Goal: Task Accomplishment & Management: Manage account settings

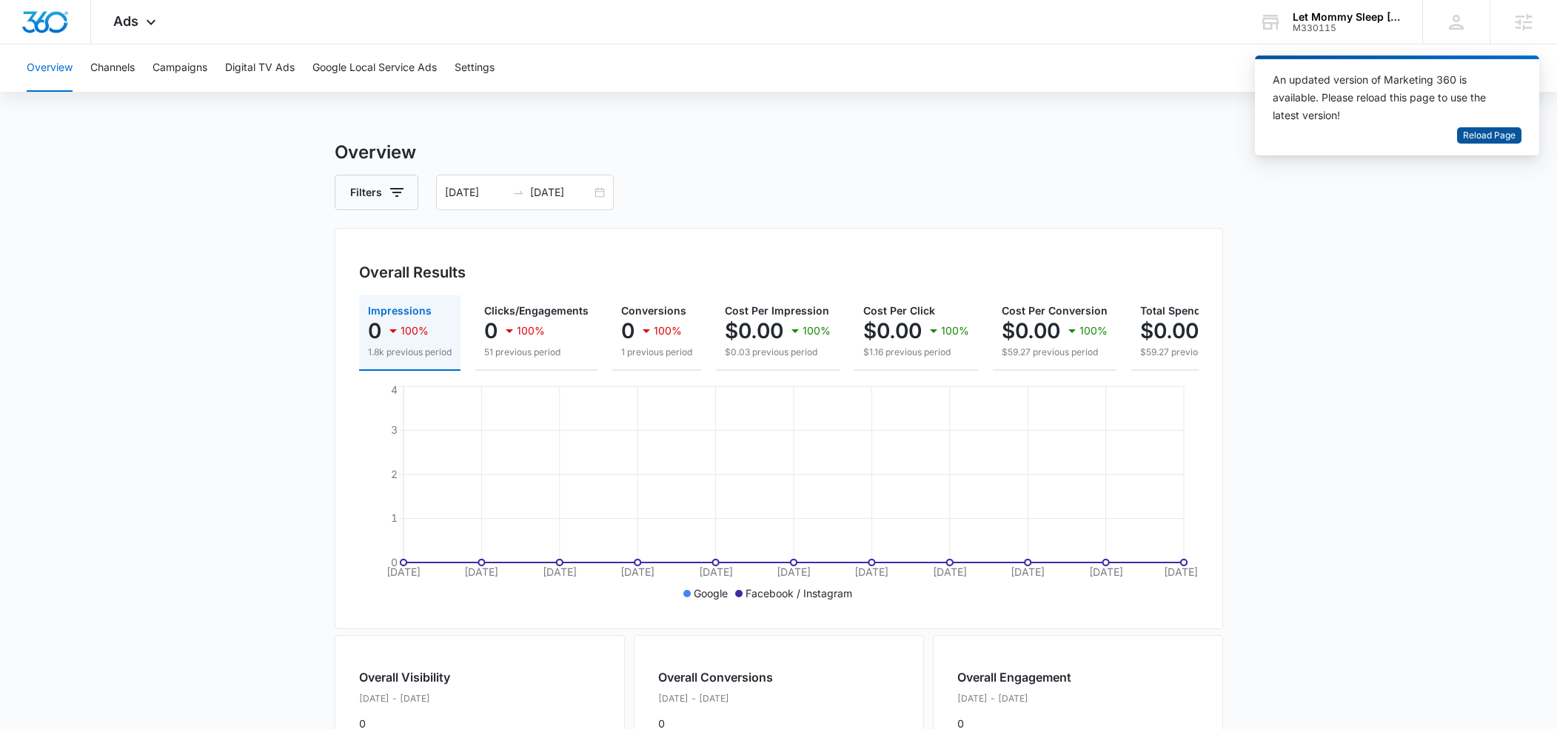
click at [1473, 133] on span "Reload Page" at bounding box center [1489, 136] width 53 height 14
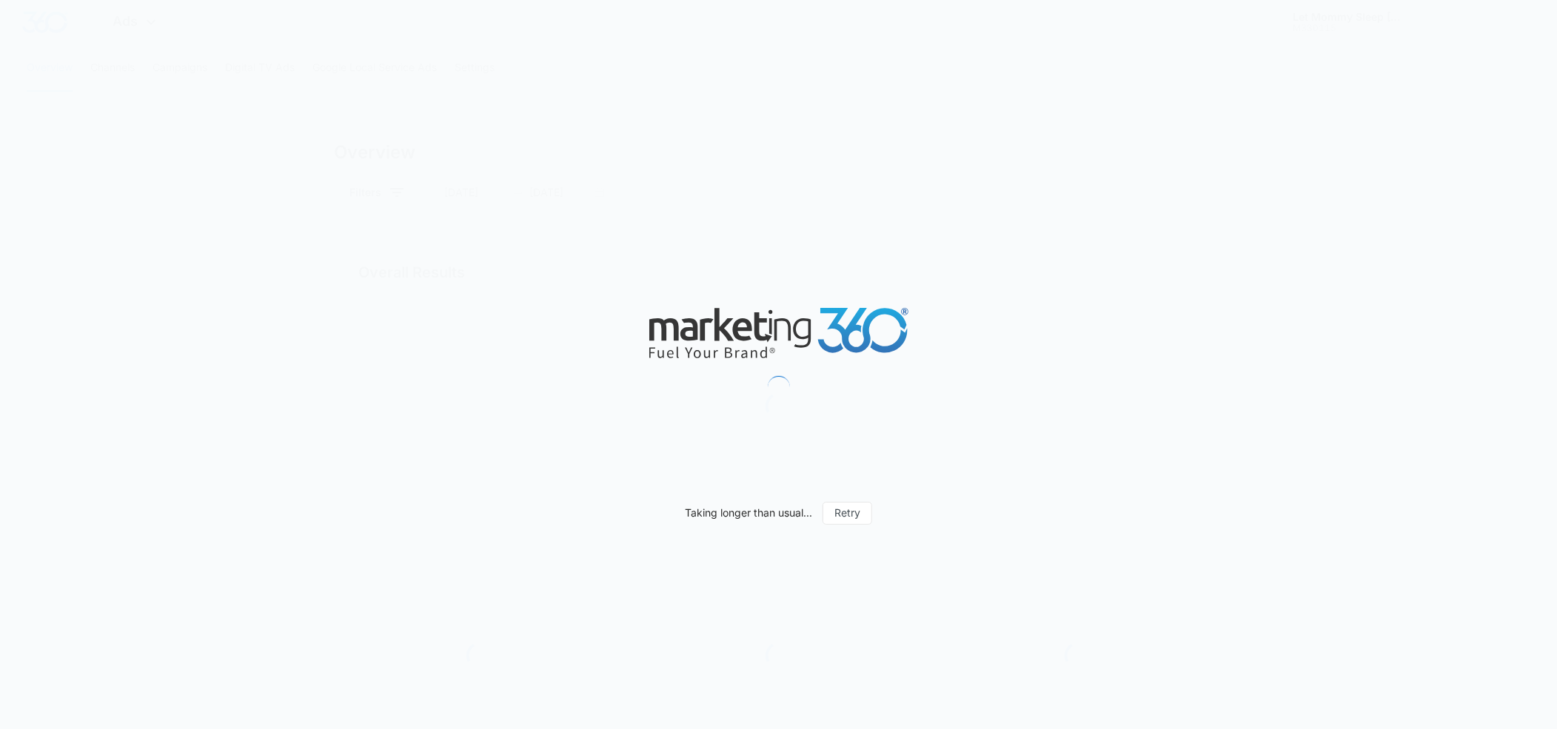
type input "[DATE]"
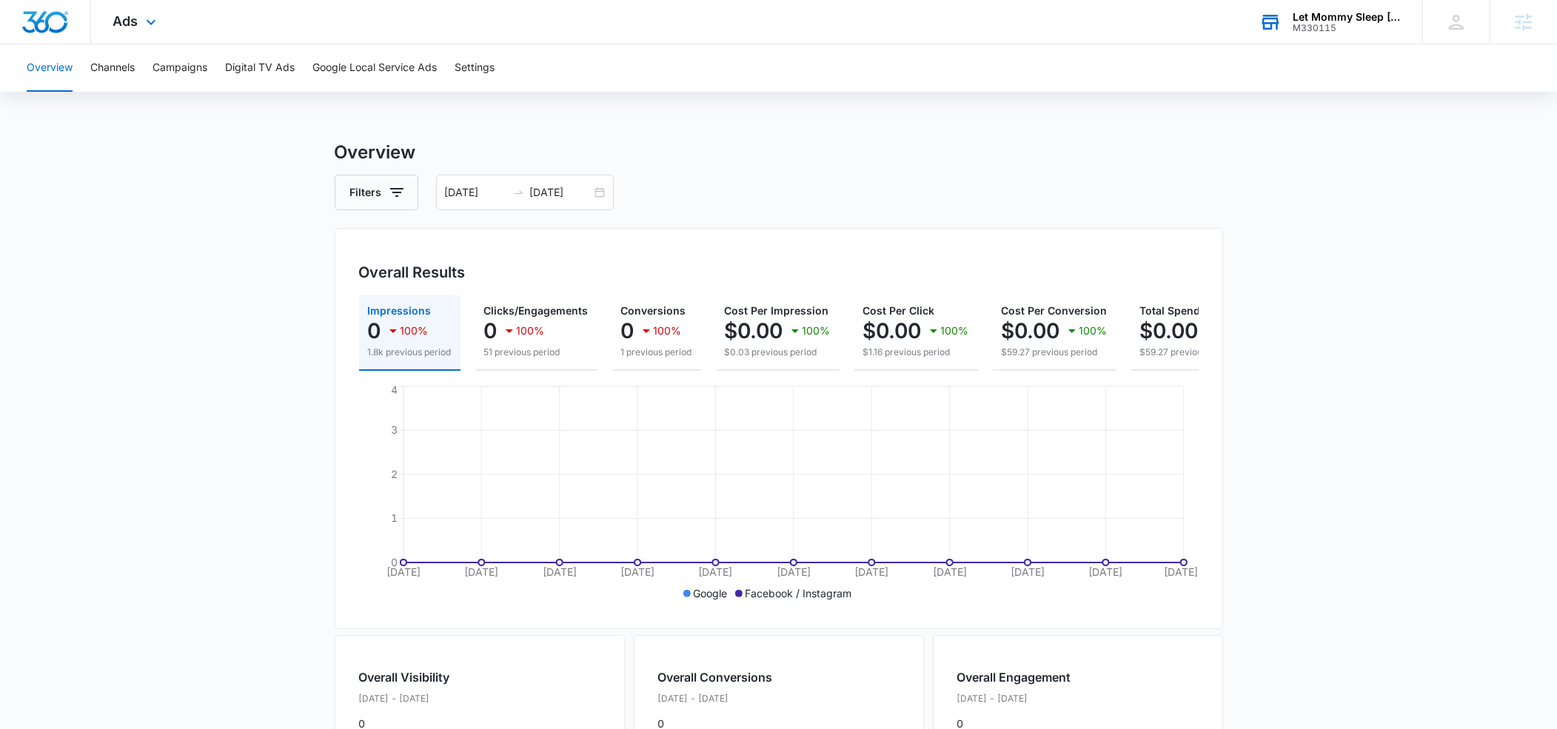
click at [1316, 20] on div "Let Mommy Sleep [US_STATE]" at bounding box center [1347, 17] width 108 height 12
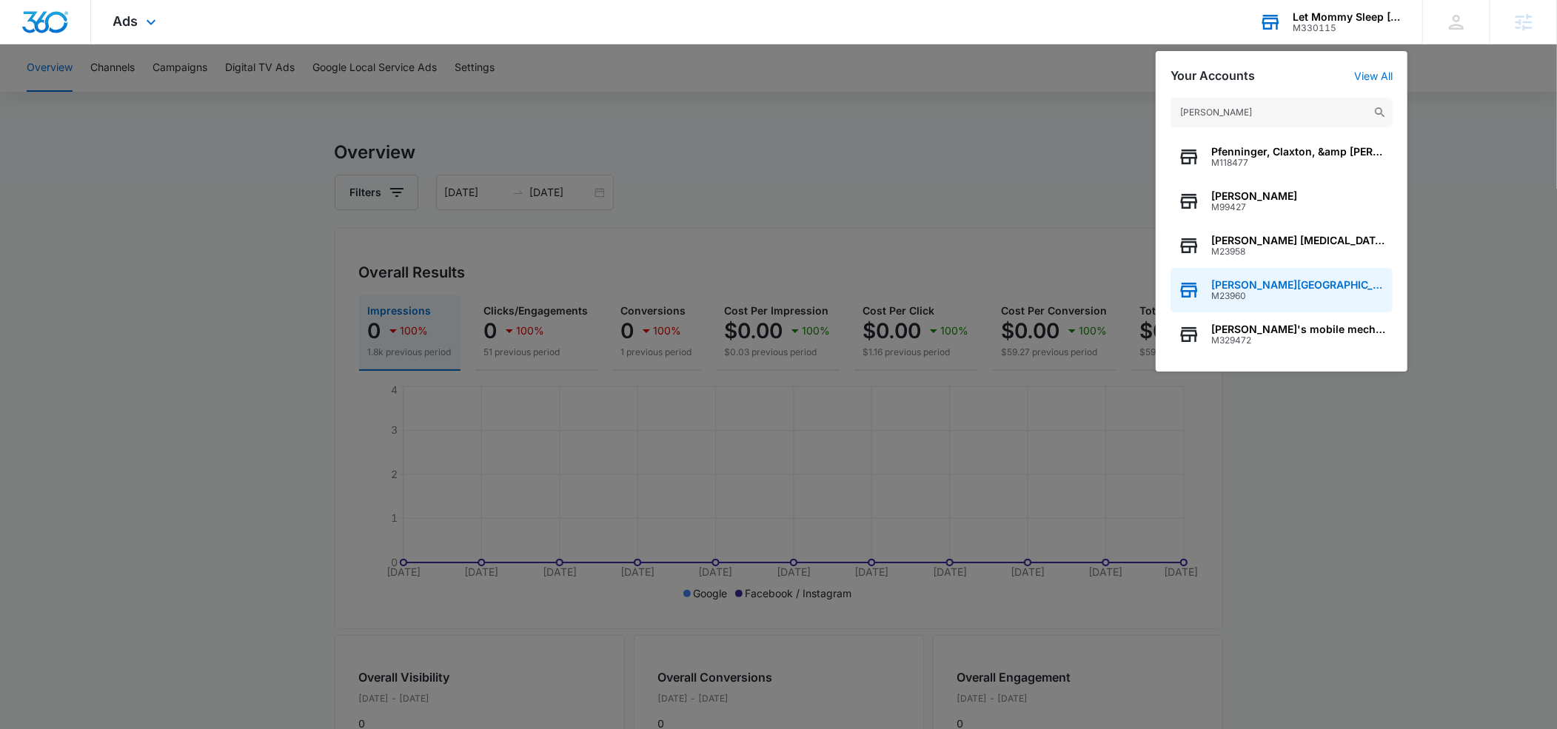
type input "[PERSON_NAME]"
click at [1236, 293] on span "M23960" at bounding box center [1298, 296] width 174 height 10
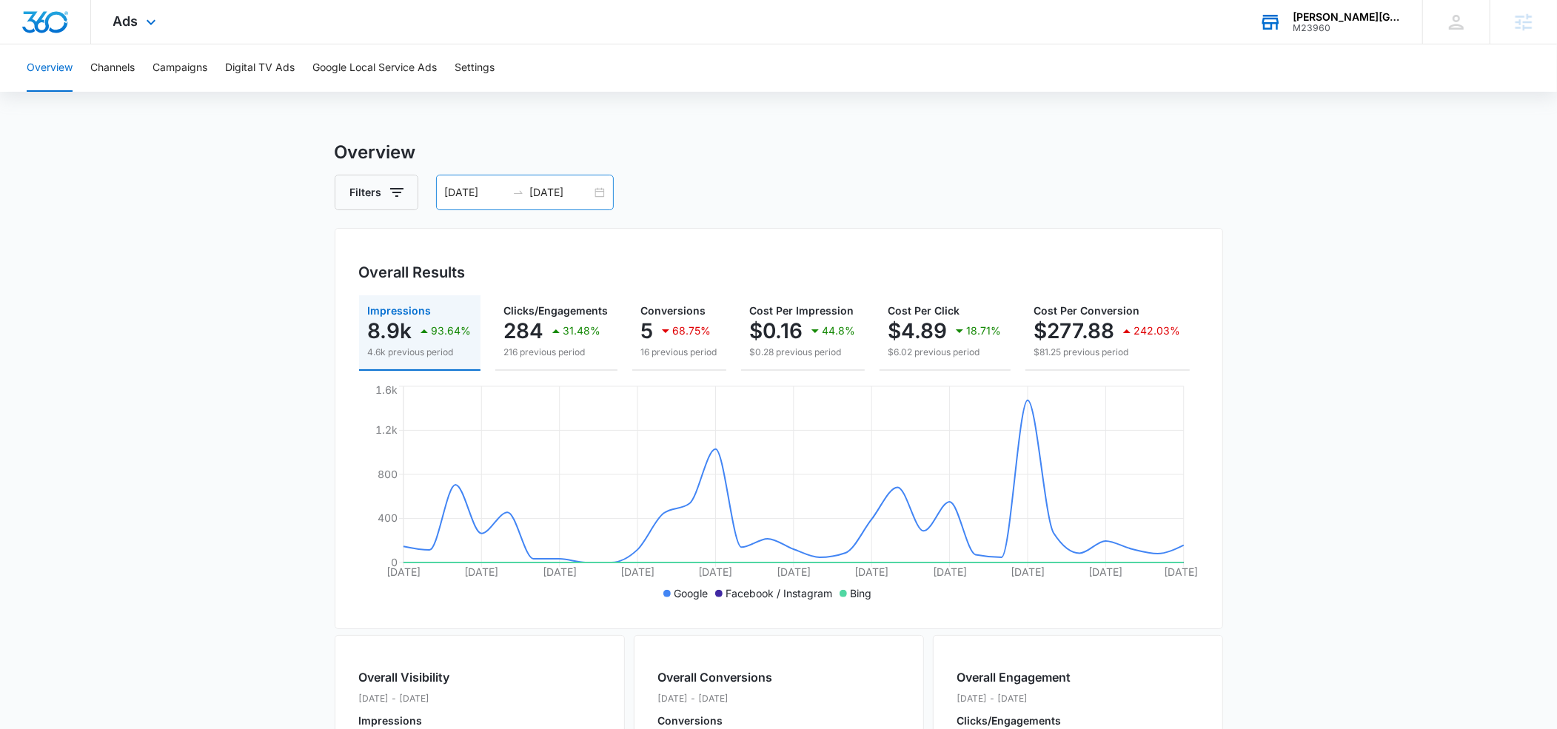
click at [473, 191] on input "07/15/2025" at bounding box center [475, 192] width 61 height 16
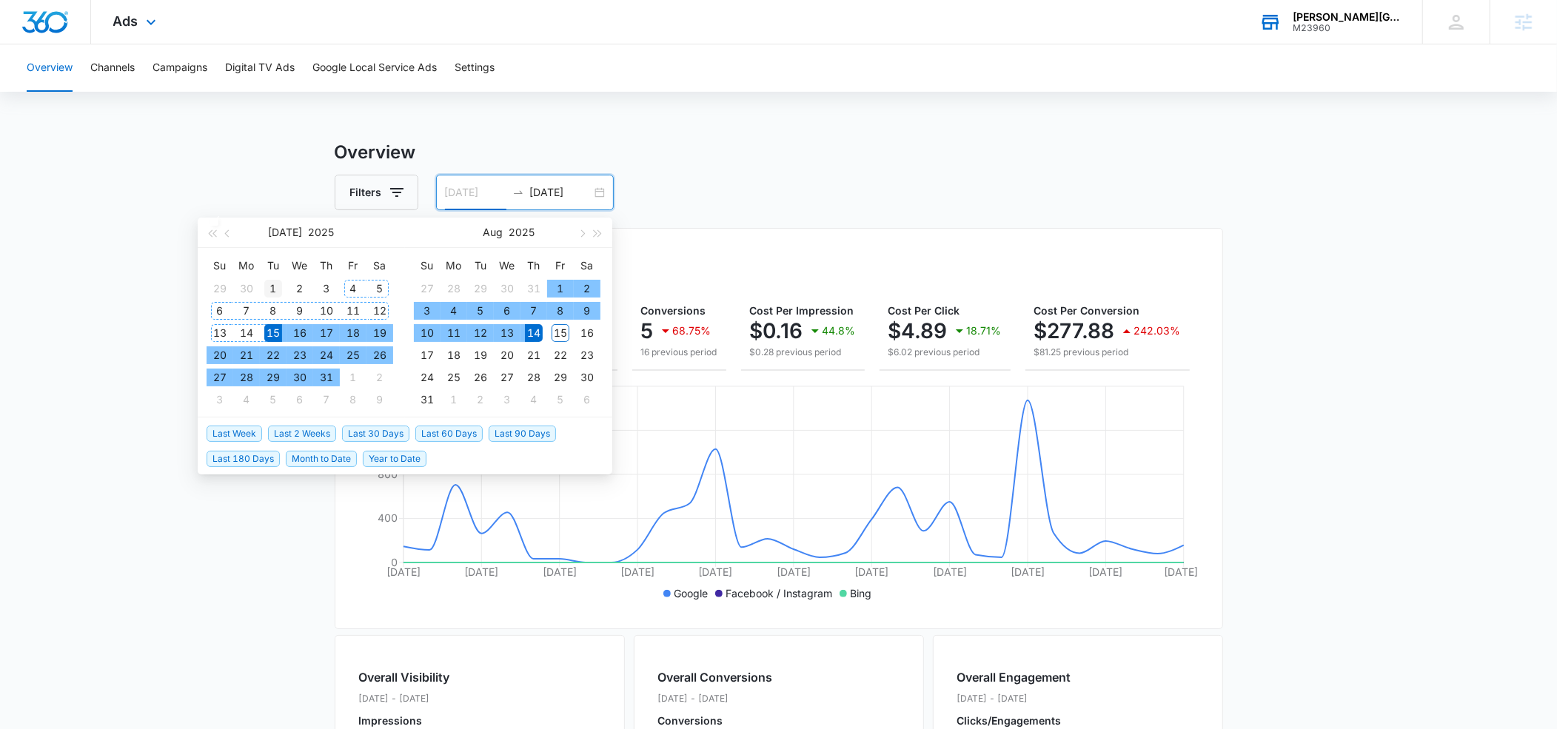
type input "07/01/2025"
drag, startPoint x: 275, startPoint y: 288, endPoint x: 309, endPoint y: 352, distance: 71.9
click at [278, 289] on div "1" at bounding box center [273, 289] width 18 height 18
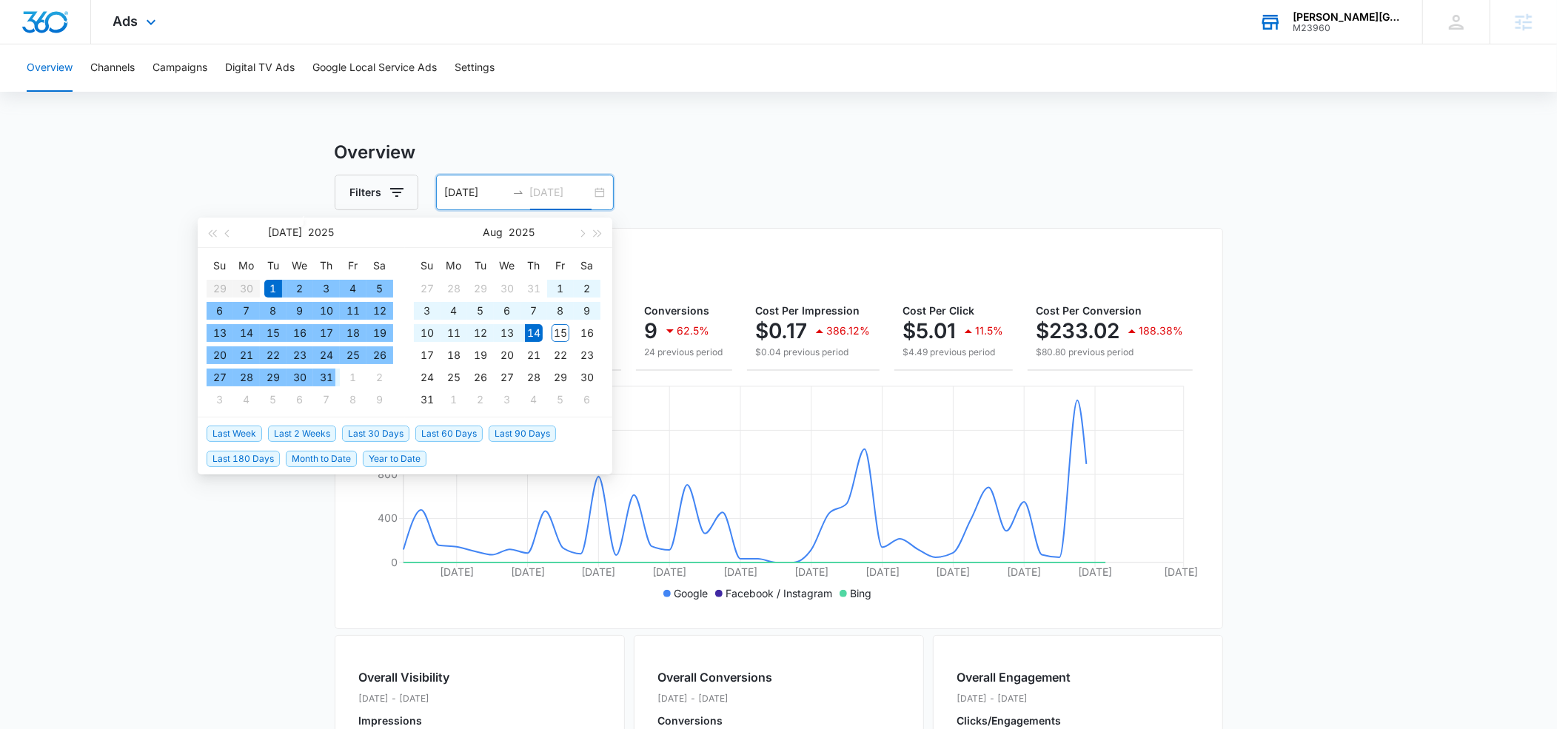
drag, startPoint x: 327, startPoint y: 378, endPoint x: 603, endPoint y: 202, distance: 327.2
click at [328, 377] on div "31" at bounding box center [327, 378] width 18 height 18
type input "07/31/2025"
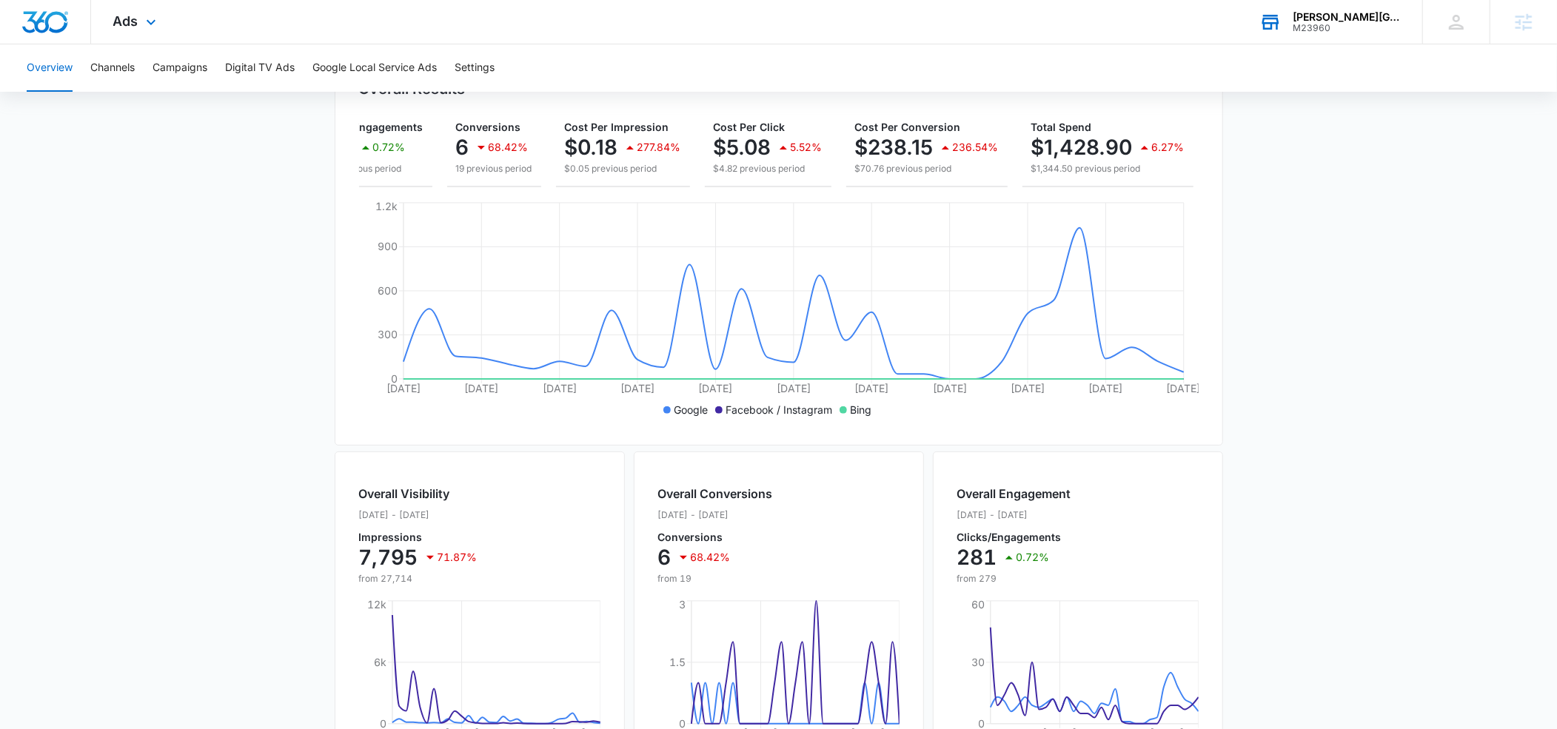
scroll to position [185, 0]
click at [190, 69] on button "Campaigns" at bounding box center [180, 67] width 55 height 47
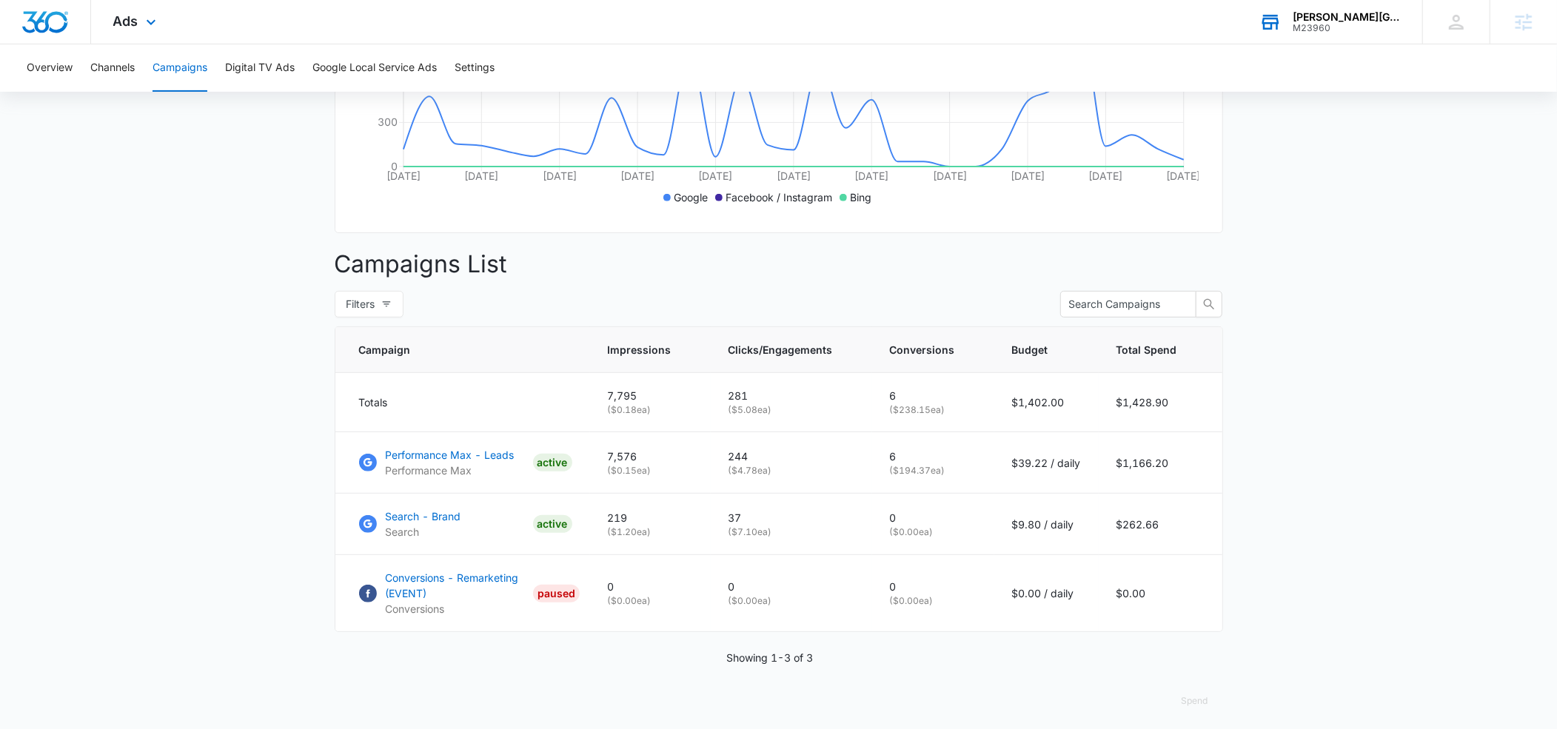
scroll to position [403, 0]
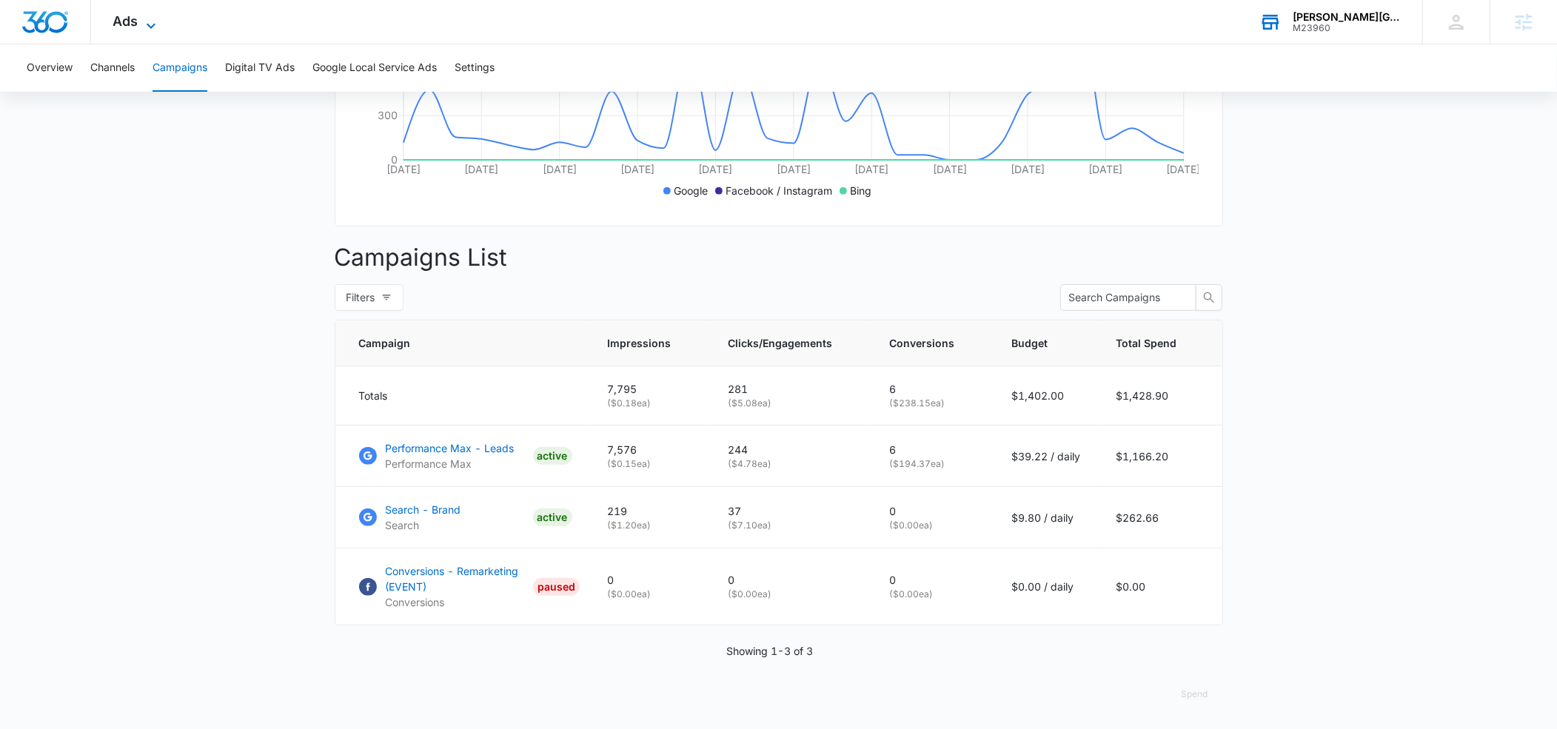
click at [149, 26] on icon at bounding box center [151, 25] width 9 height 5
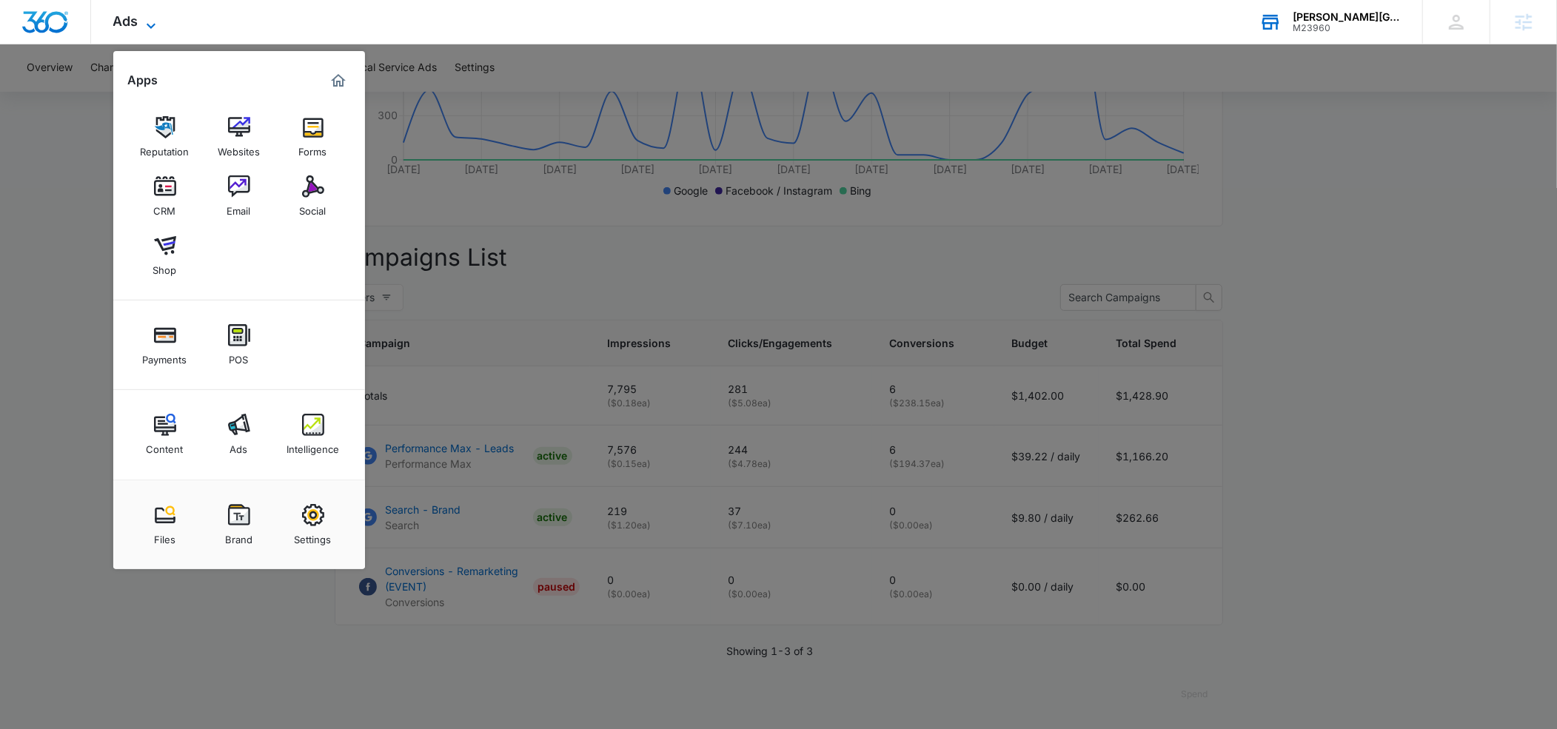
click at [150, 21] on icon at bounding box center [151, 26] width 18 height 18
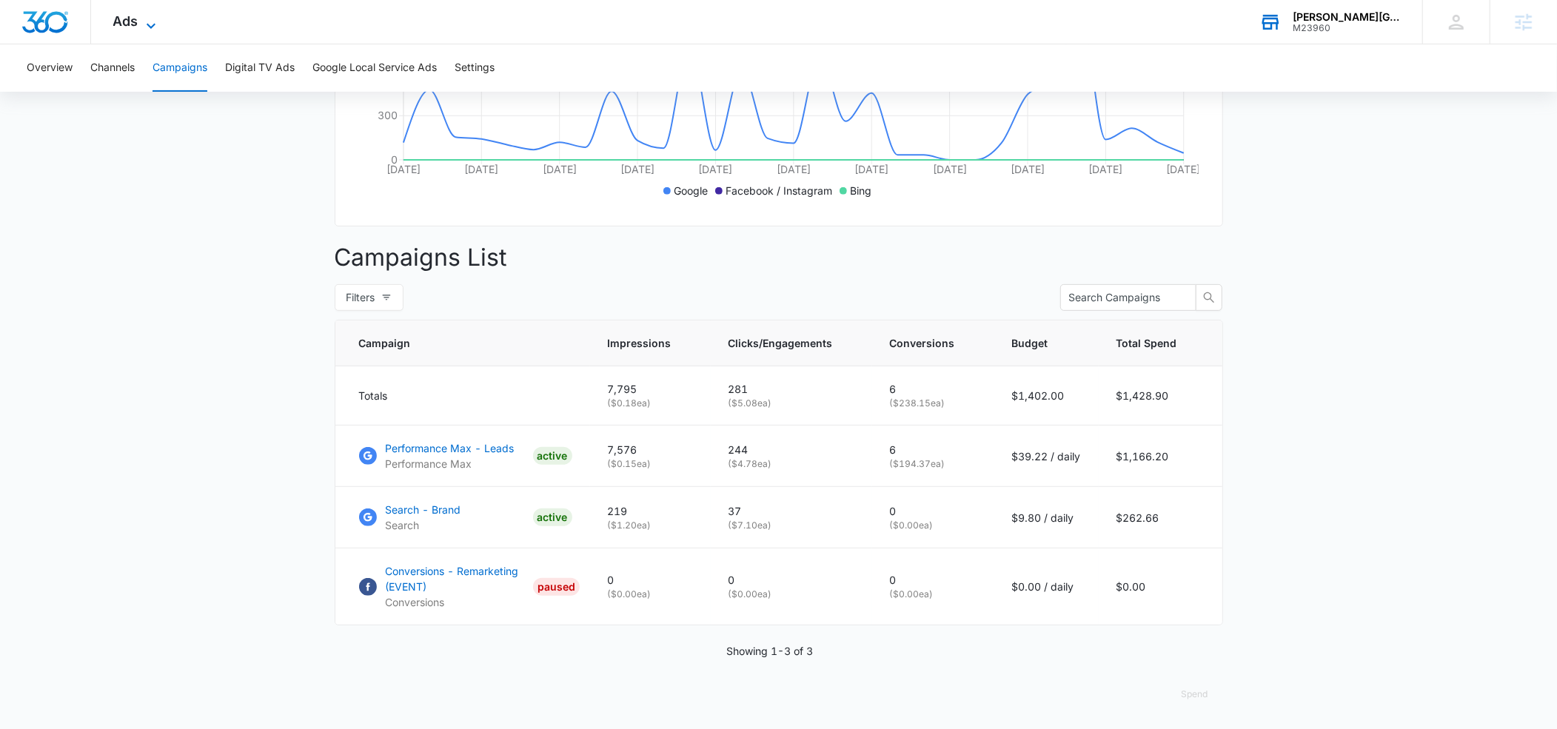
click at [150, 24] on icon at bounding box center [151, 26] width 18 height 18
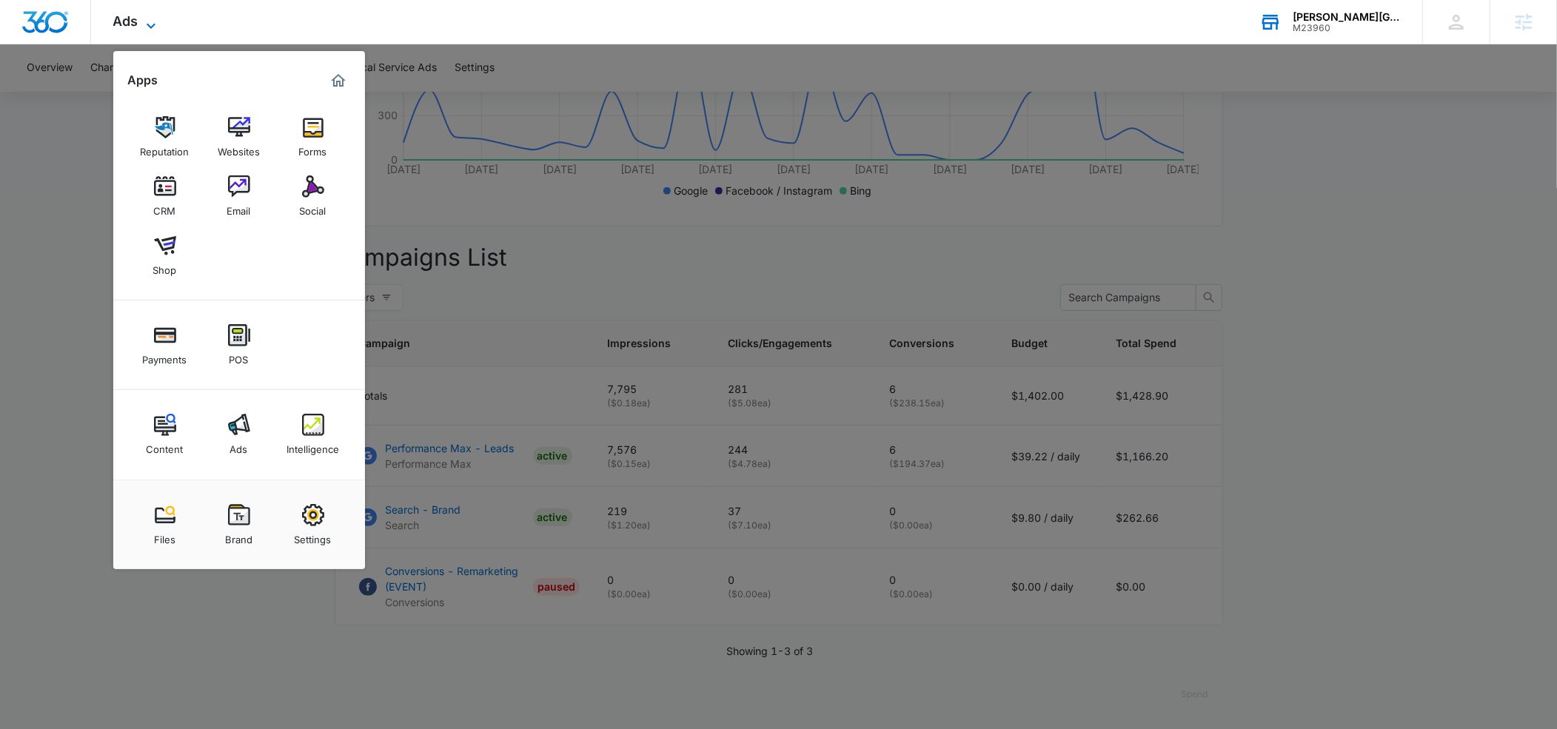
click at [305, 422] on img at bounding box center [313, 425] width 22 height 22
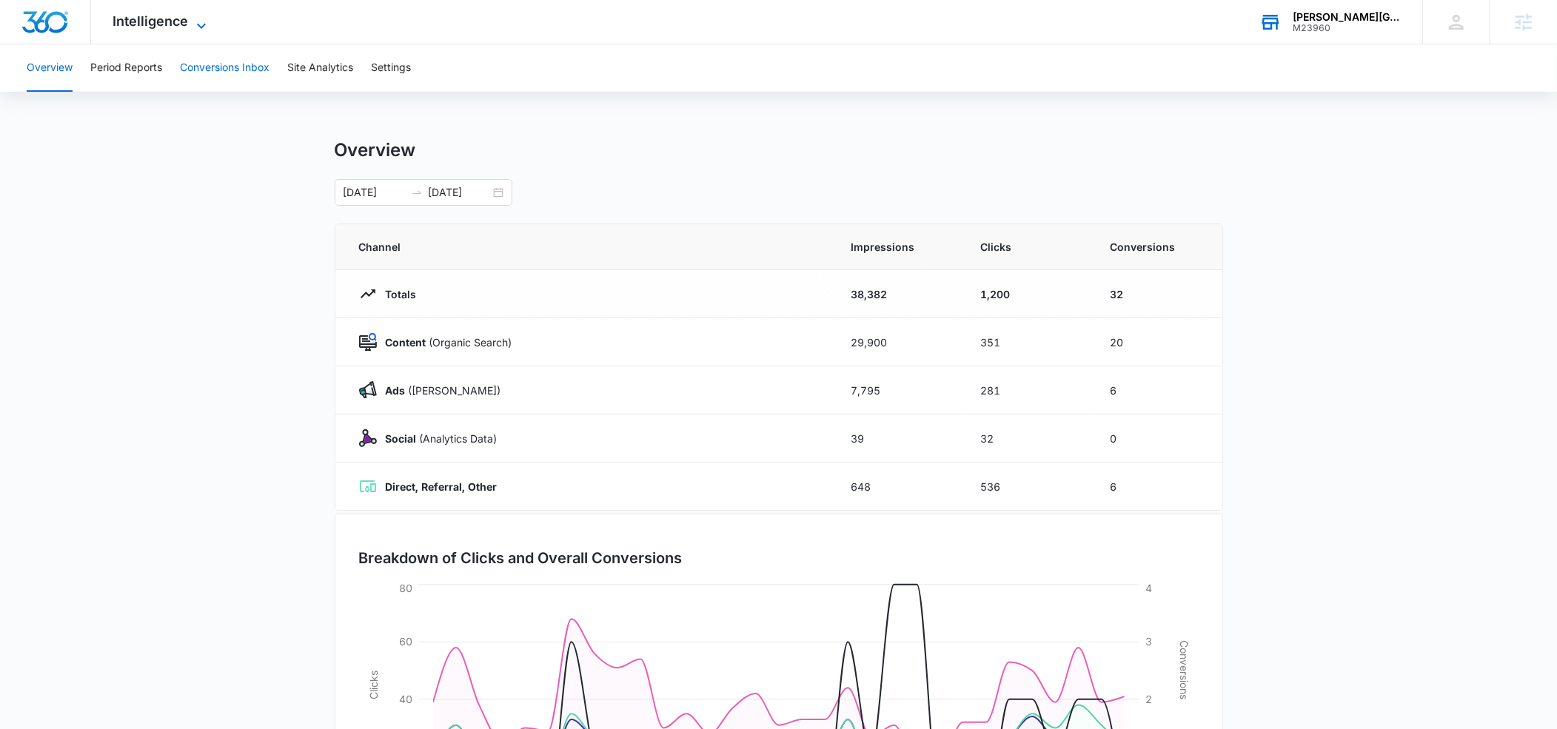
click at [214, 66] on button "Conversions Inbox" at bounding box center [225, 67] width 90 height 47
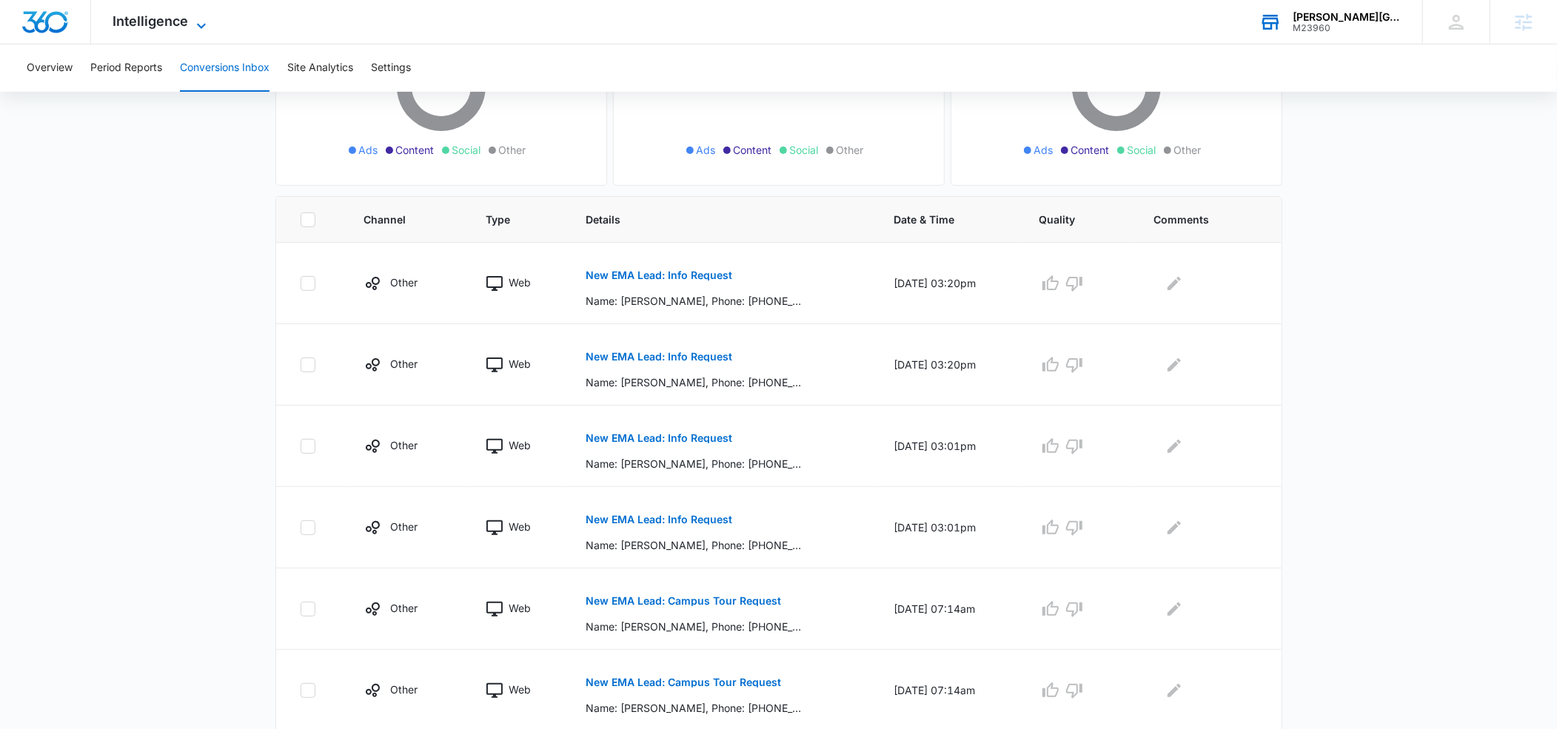
scroll to position [224, 0]
click at [657, 439] on p "New EMA Lead: Info Request" at bounding box center [659, 437] width 147 height 10
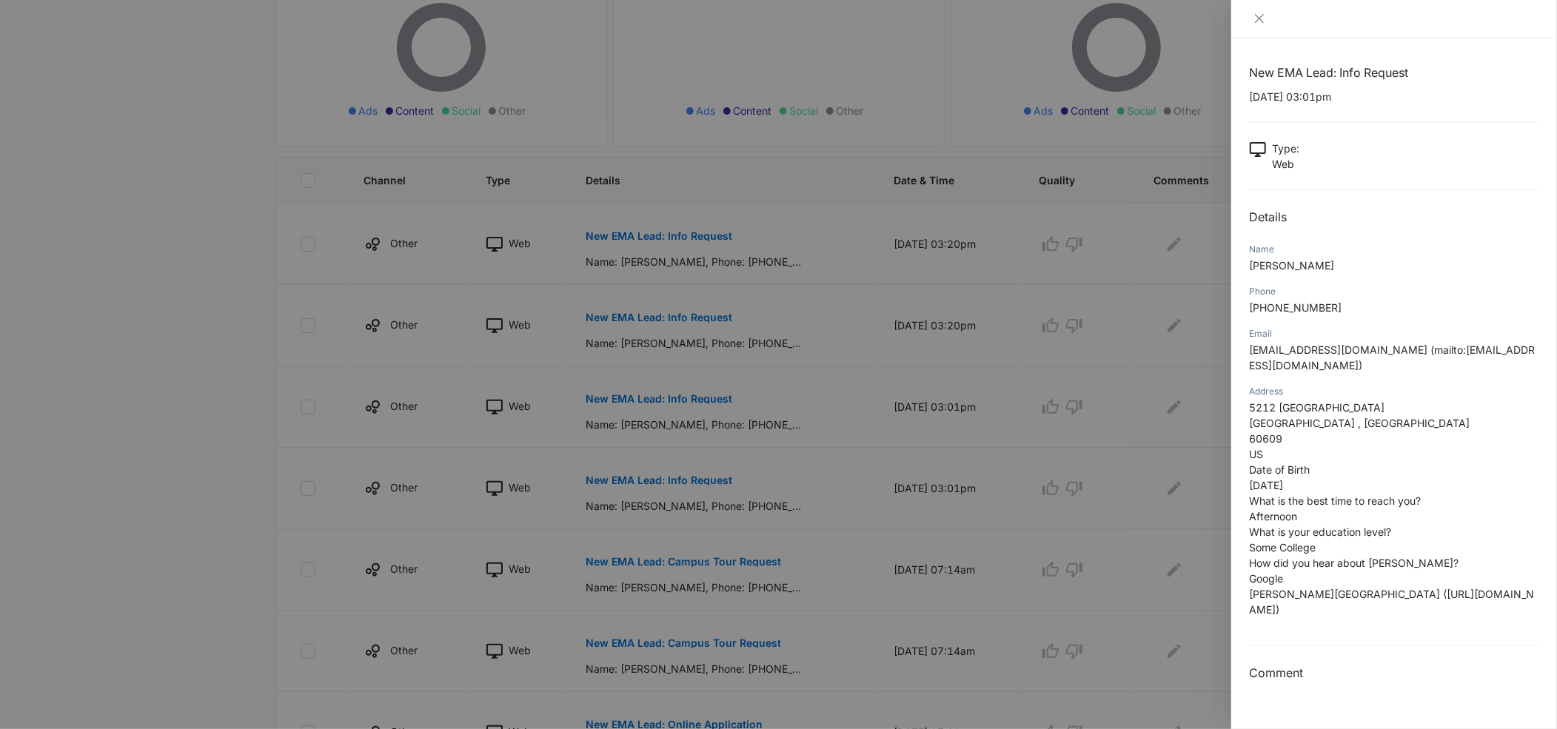
scroll to position [276, 0]
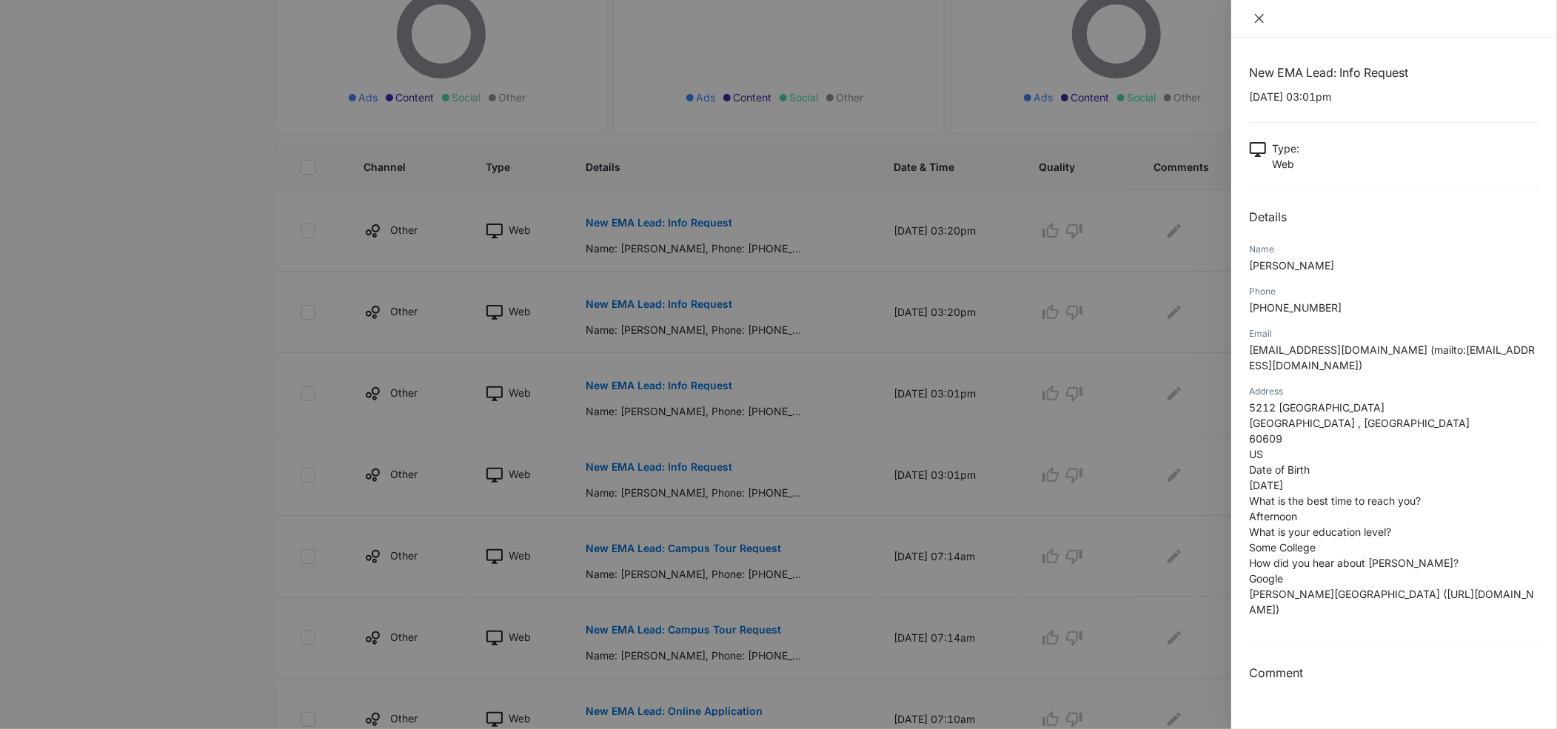
click at [1256, 18] on icon "close" at bounding box center [1259, 19] width 12 height 12
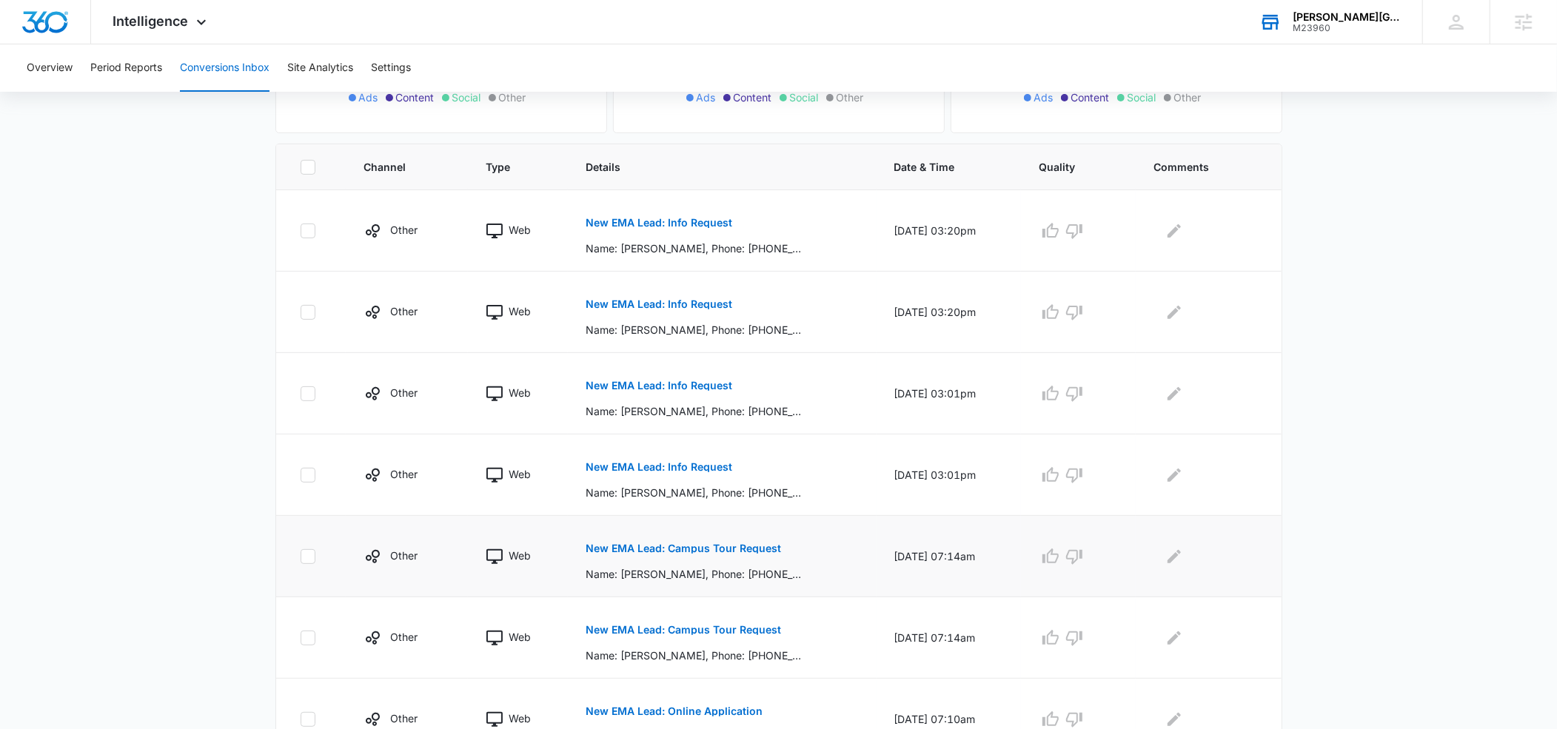
click at [627, 548] on p "New EMA Lead: Campus Tour Request" at bounding box center [683, 548] width 195 height 10
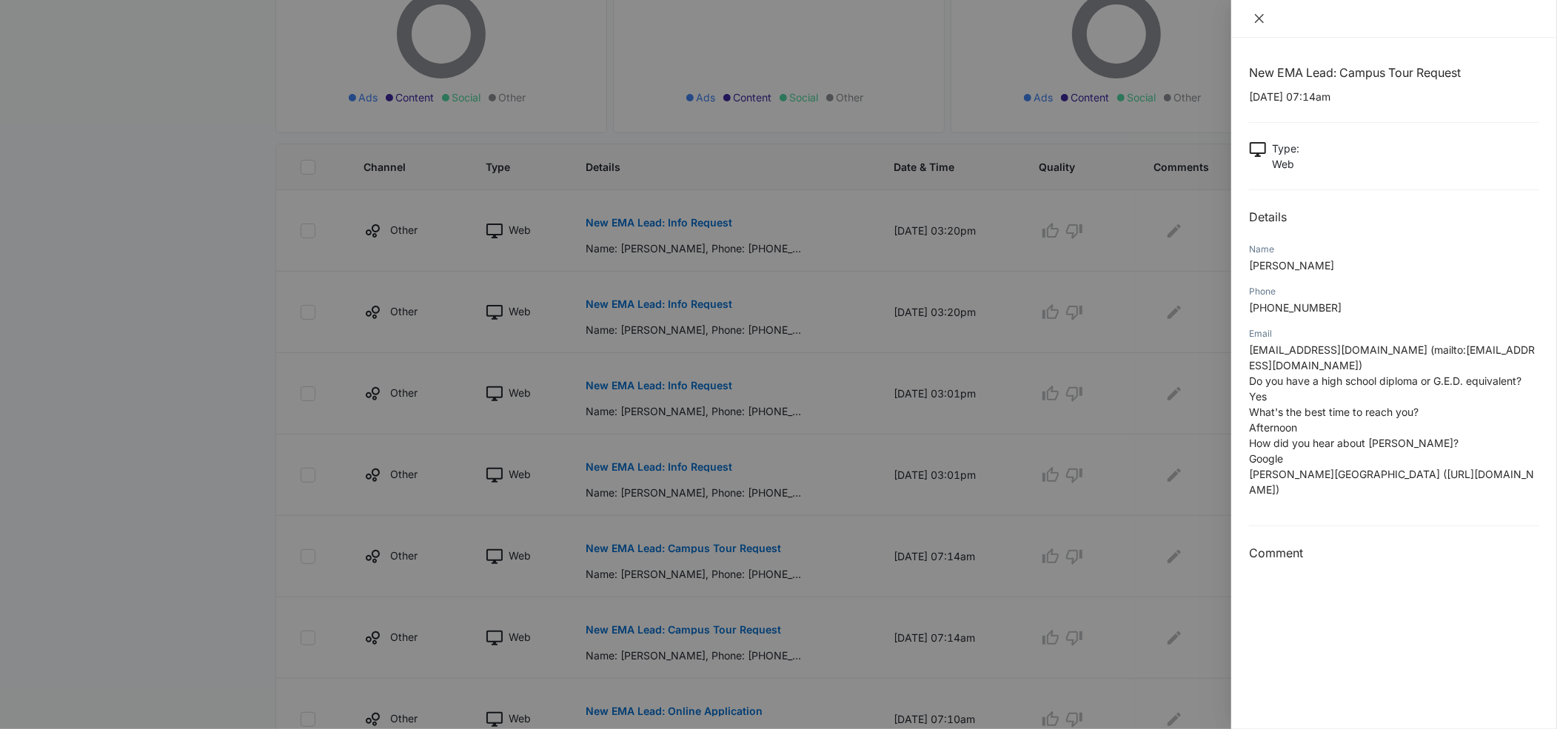
click at [1261, 18] on icon "close" at bounding box center [1259, 19] width 12 height 12
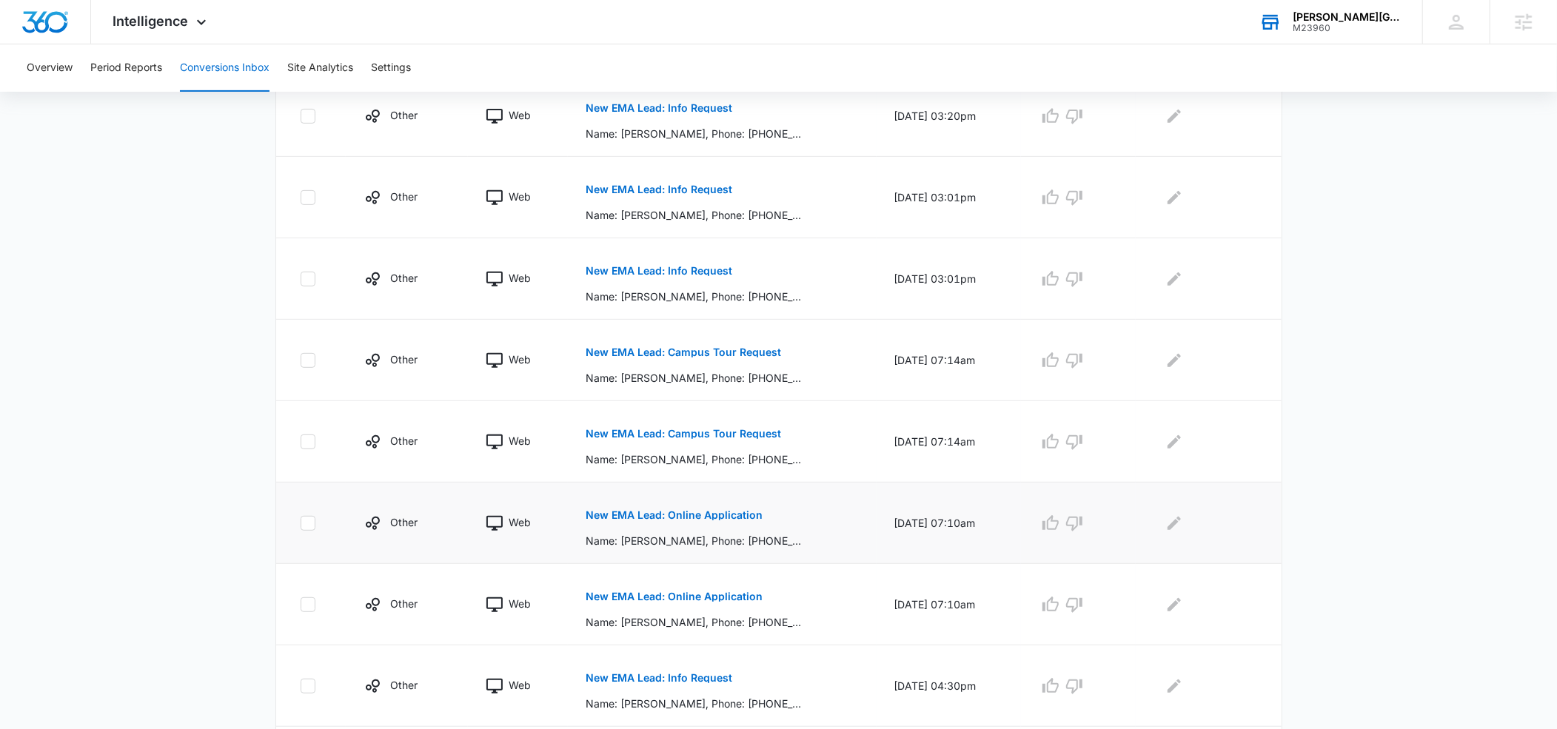
scroll to position [476, 0]
click at [596, 514] on p "New EMA Lead: Online Application" at bounding box center [674, 511] width 177 height 10
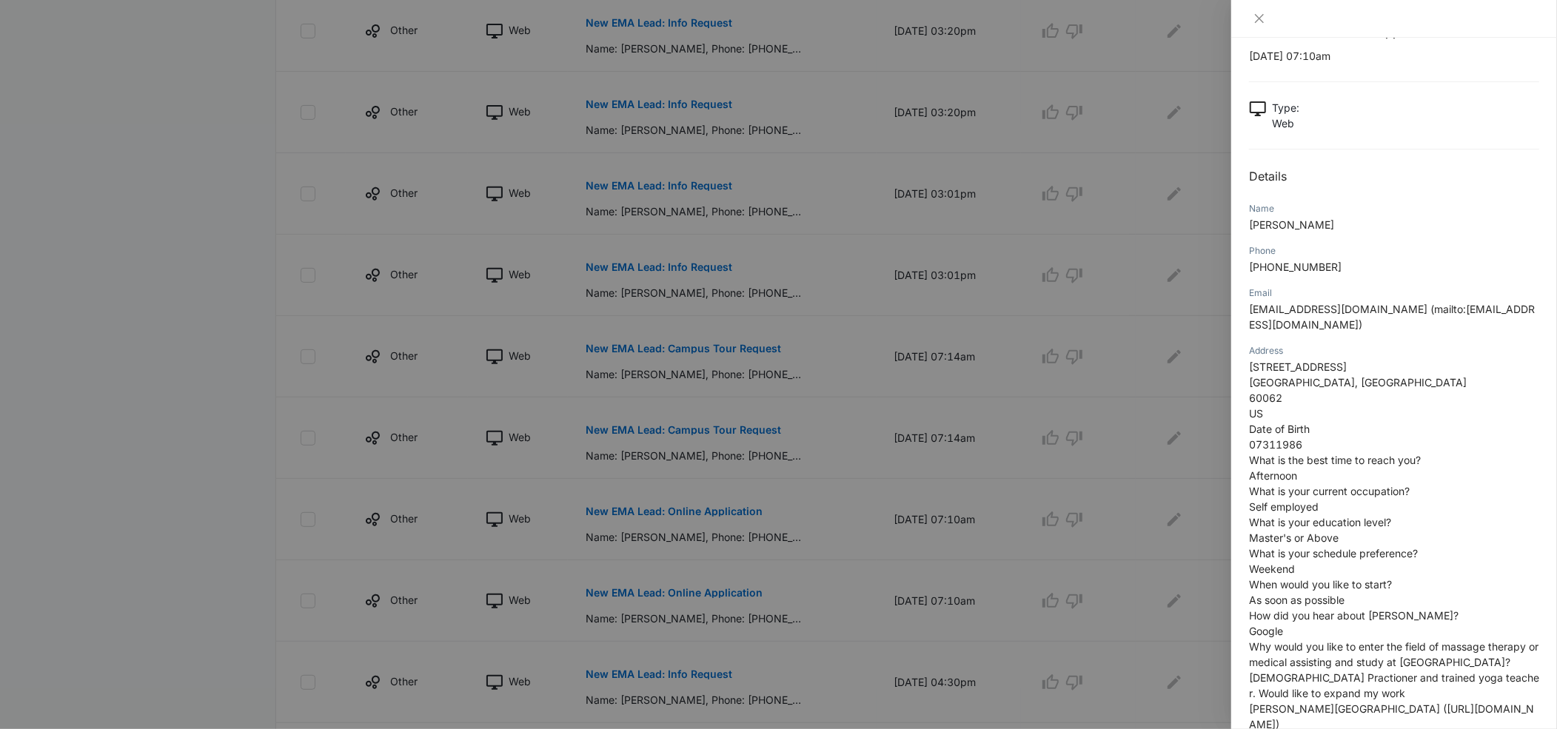
scroll to position [0, 0]
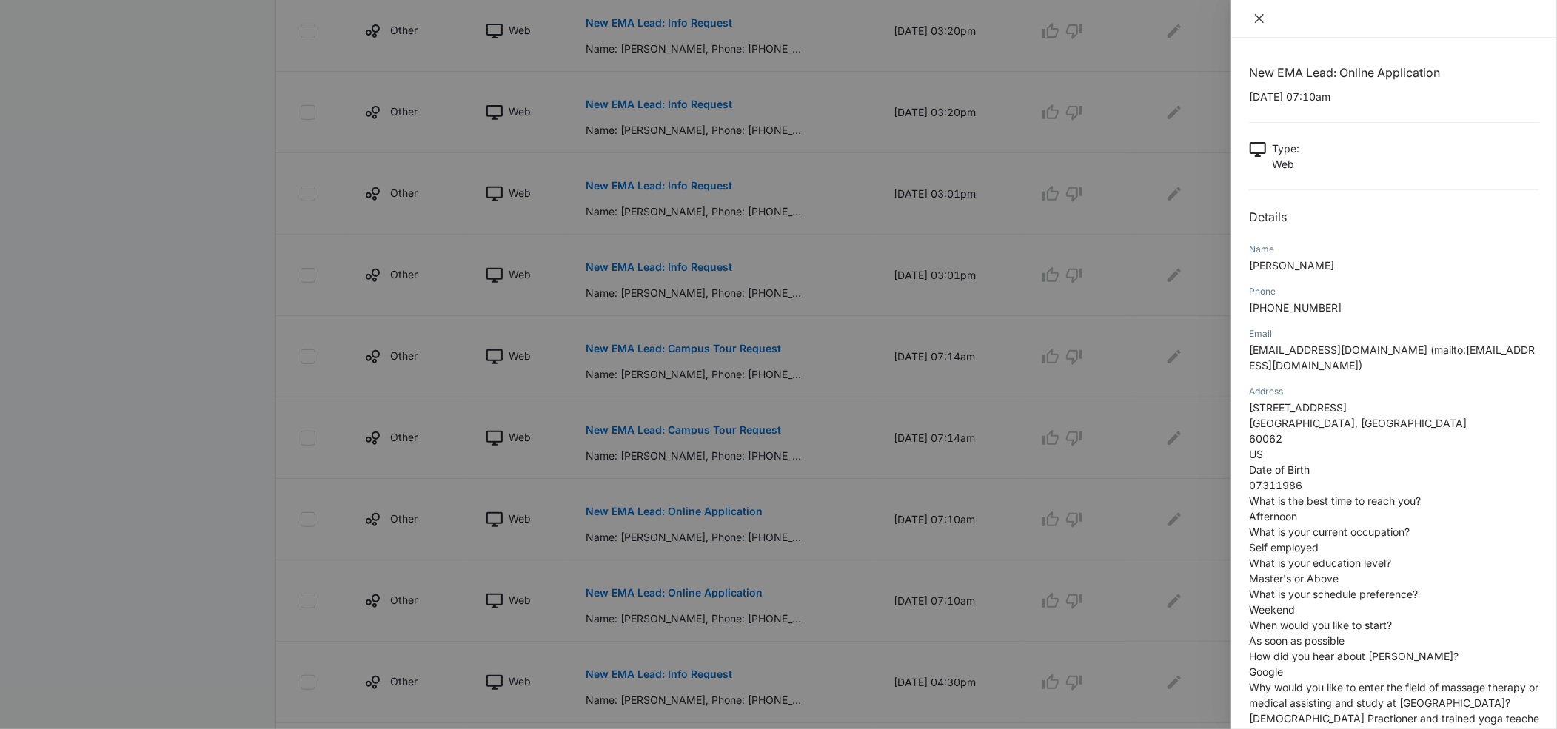
click at [1258, 23] on icon "close" at bounding box center [1259, 19] width 12 height 12
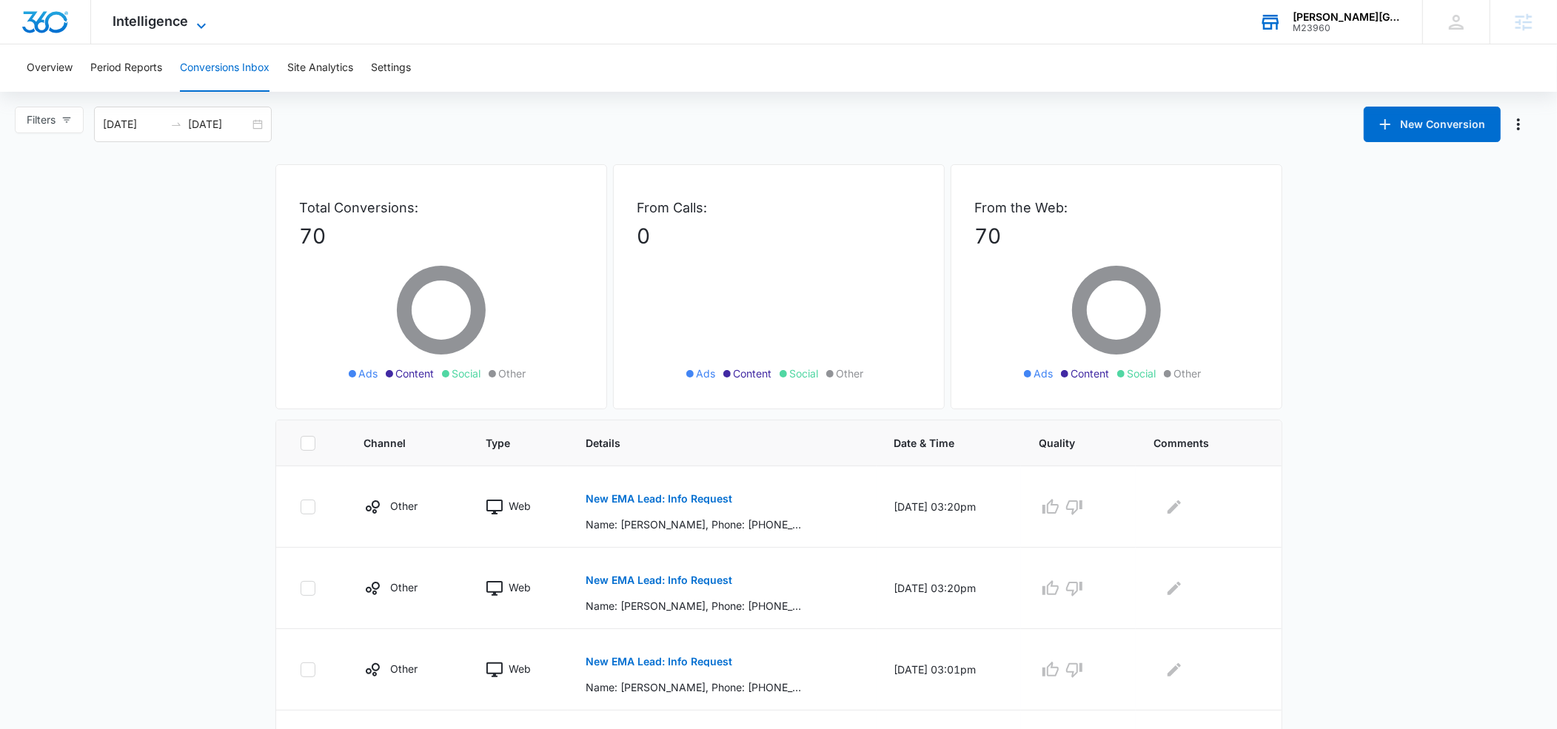
click at [195, 27] on icon at bounding box center [201, 26] width 18 height 18
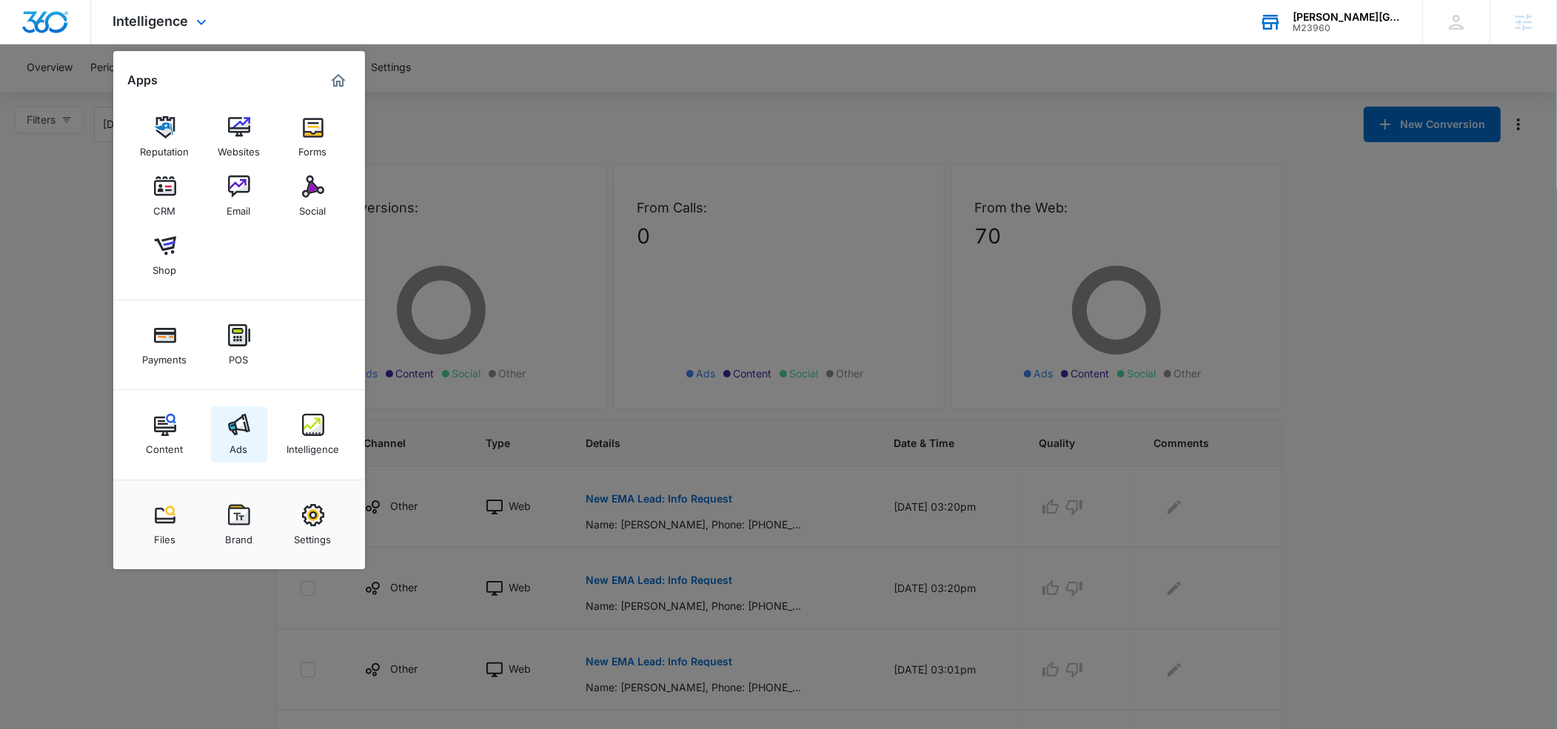
click at [233, 426] on img at bounding box center [239, 425] width 22 height 22
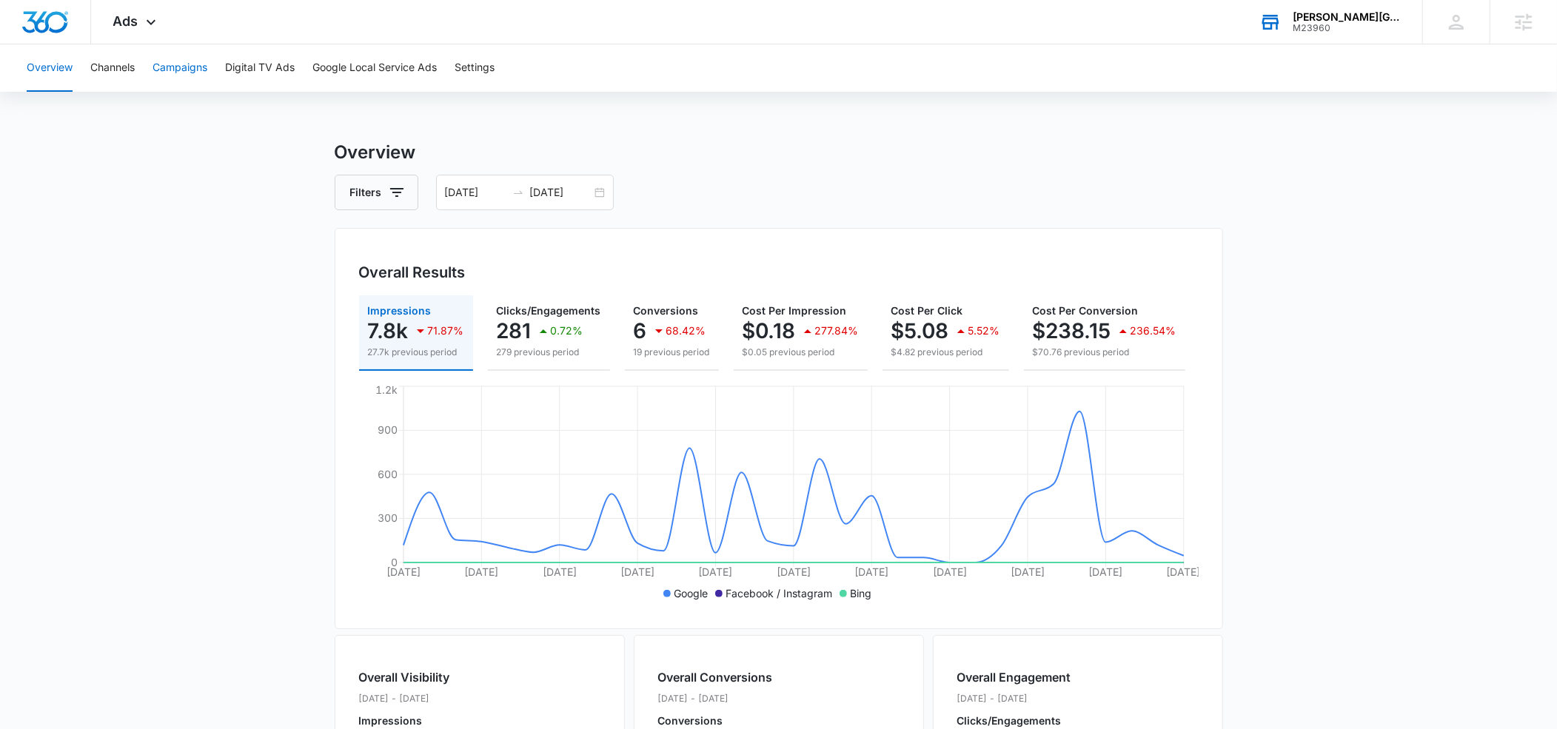
click at [178, 74] on button "Campaigns" at bounding box center [180, 67] width 55 height 47
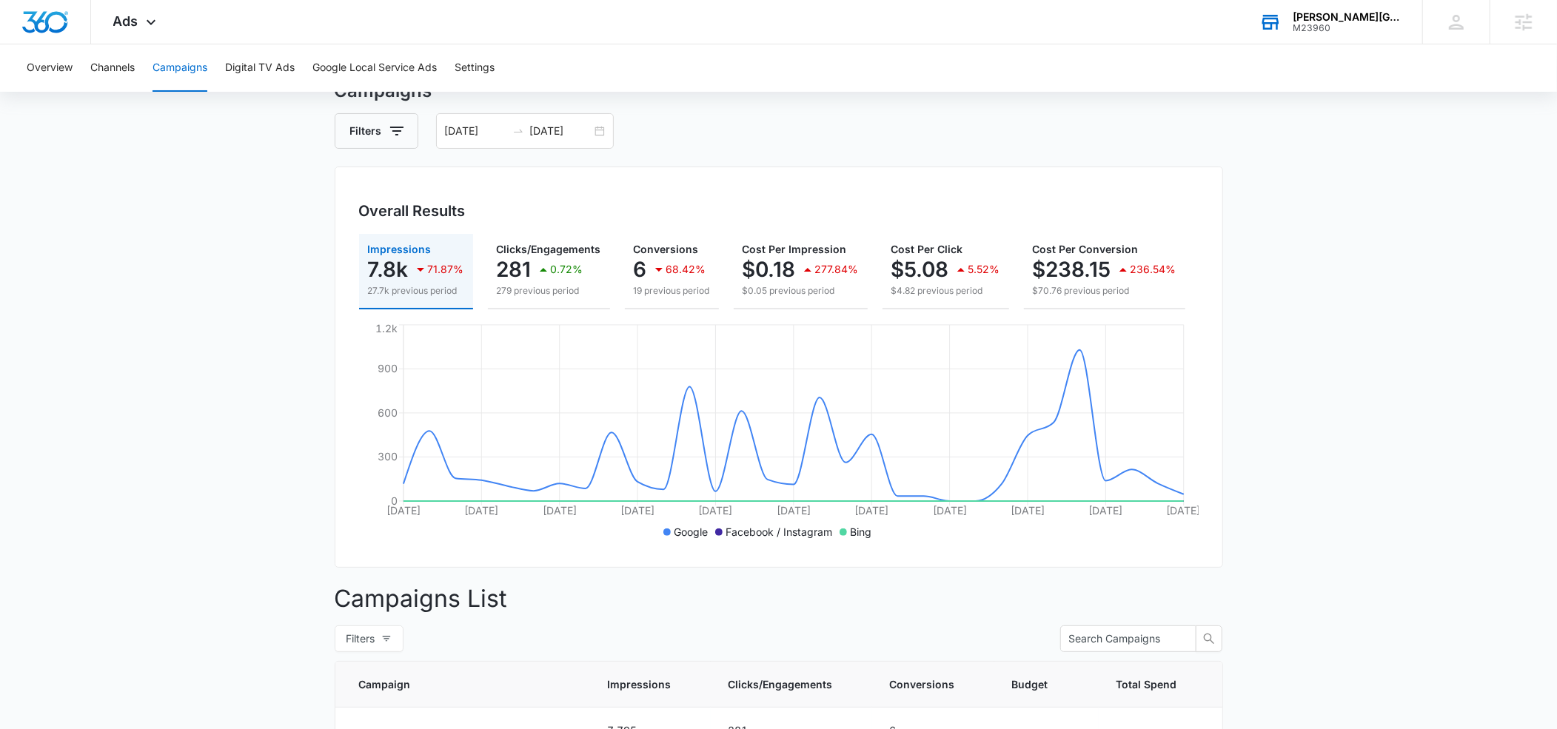
scroll to position [61, 0]
click at [468, 127] on input "07/01/2025" at bounding box center [475, 132] width 61 height 16
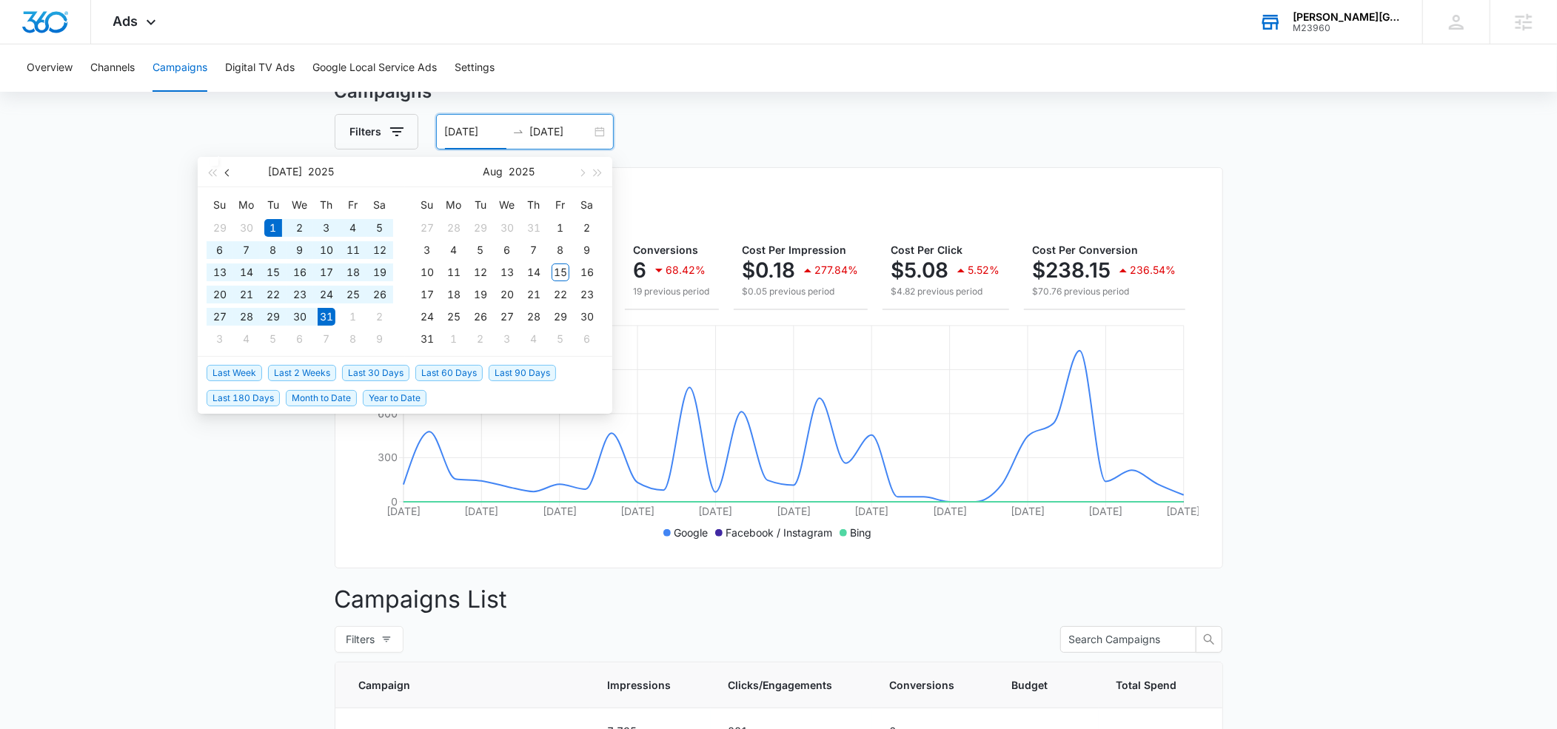
click at [228, 175] on span "button" at bounding box center [228, 173] width 7 height 7
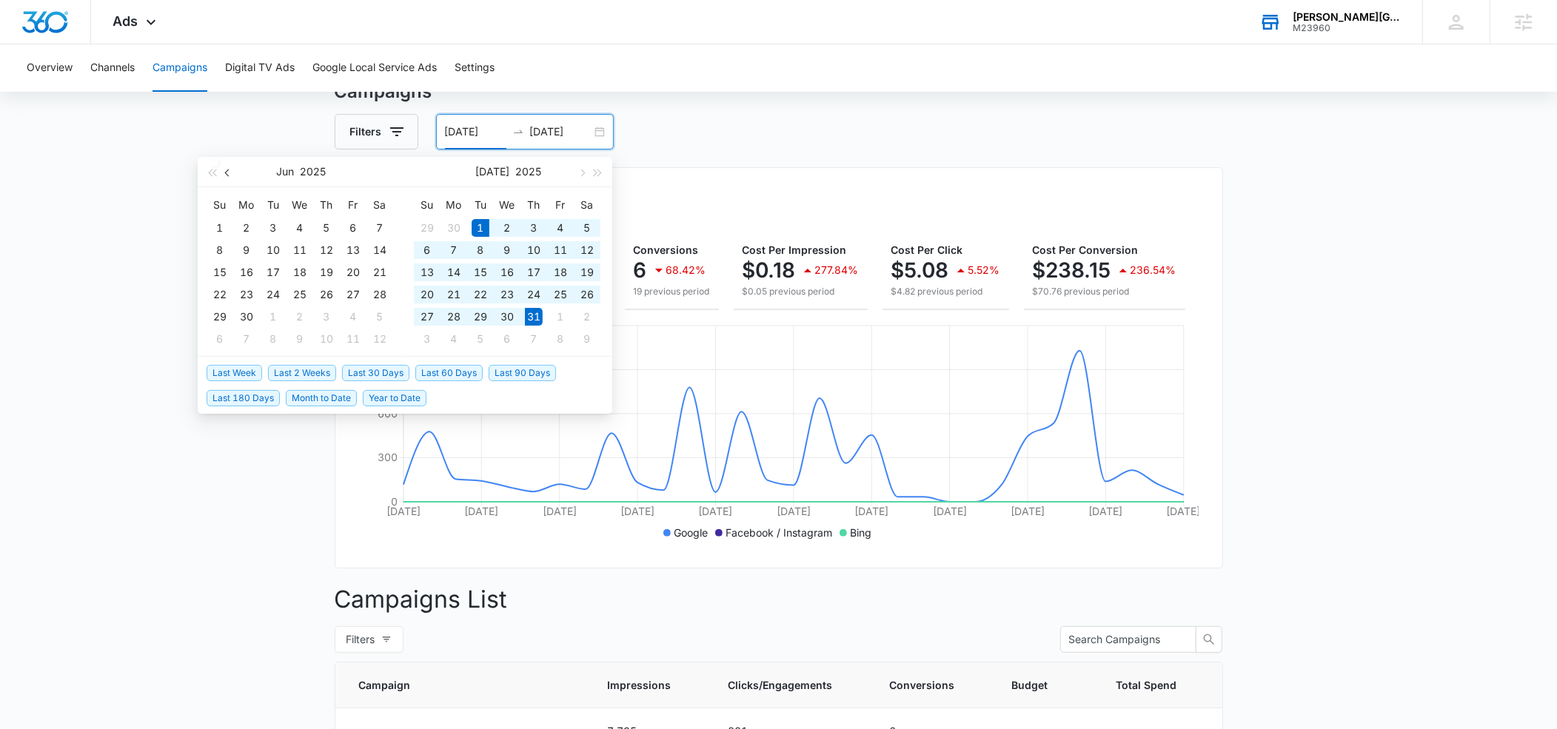
click at [228, 175] on span "button" at bounding box center [228, 173] width 7 height 7
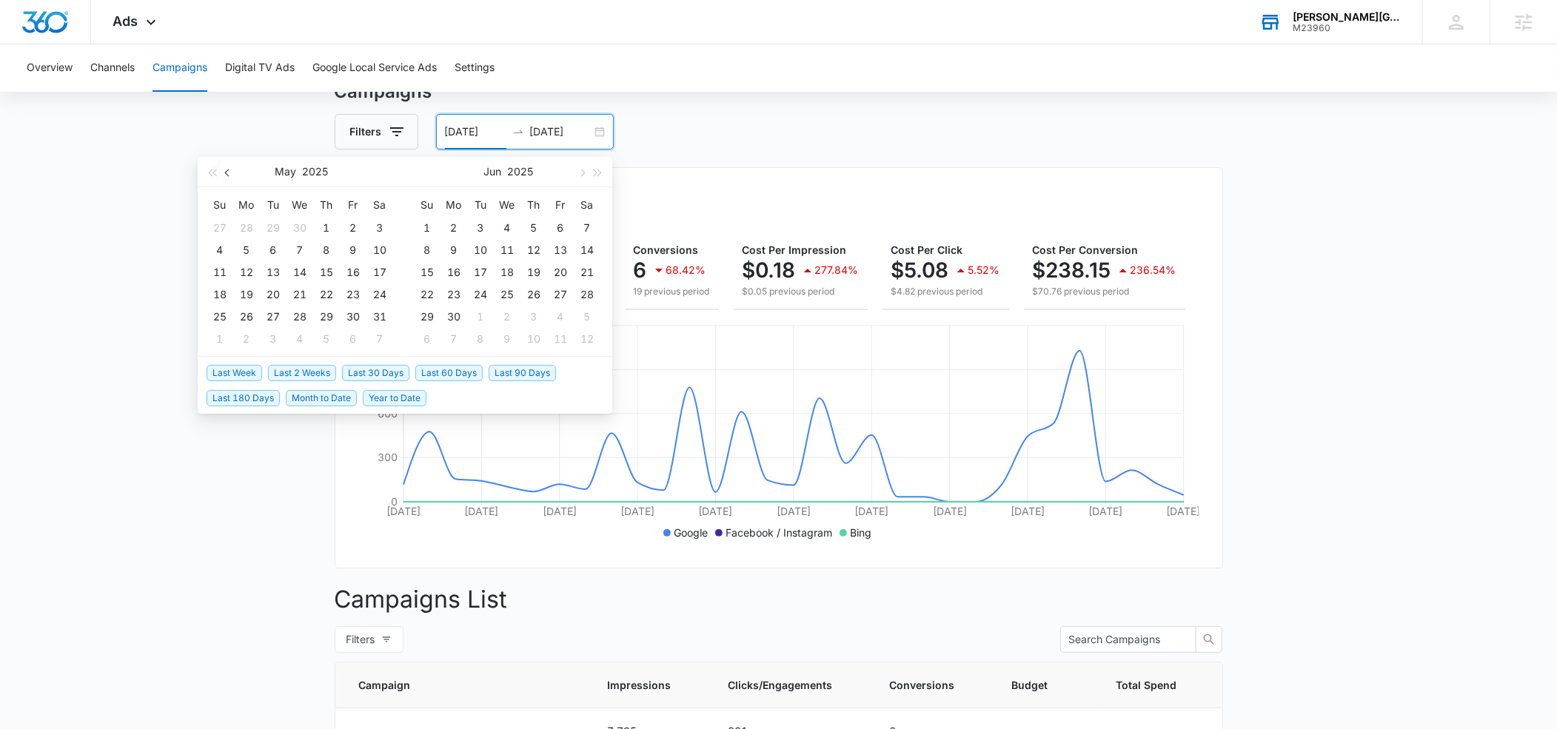
click at [228, 175] on span "button" at bounding box center [228, 173] width 7 height 7
type input "07/01/2025"
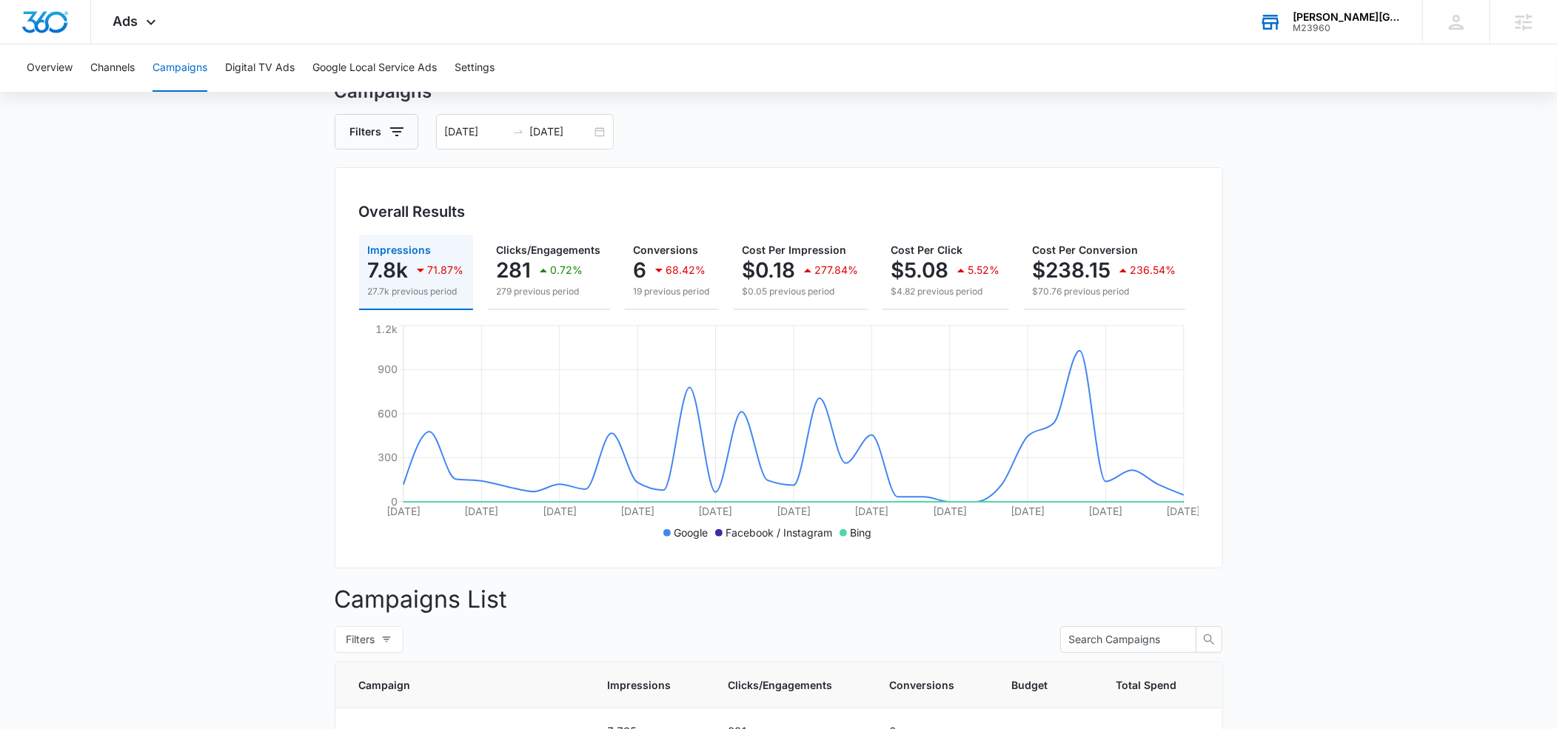
click at [708, 142] on div "Filters 07/01/2025 07/31/2025" at bounding box center [779, 132] width 888 height 36
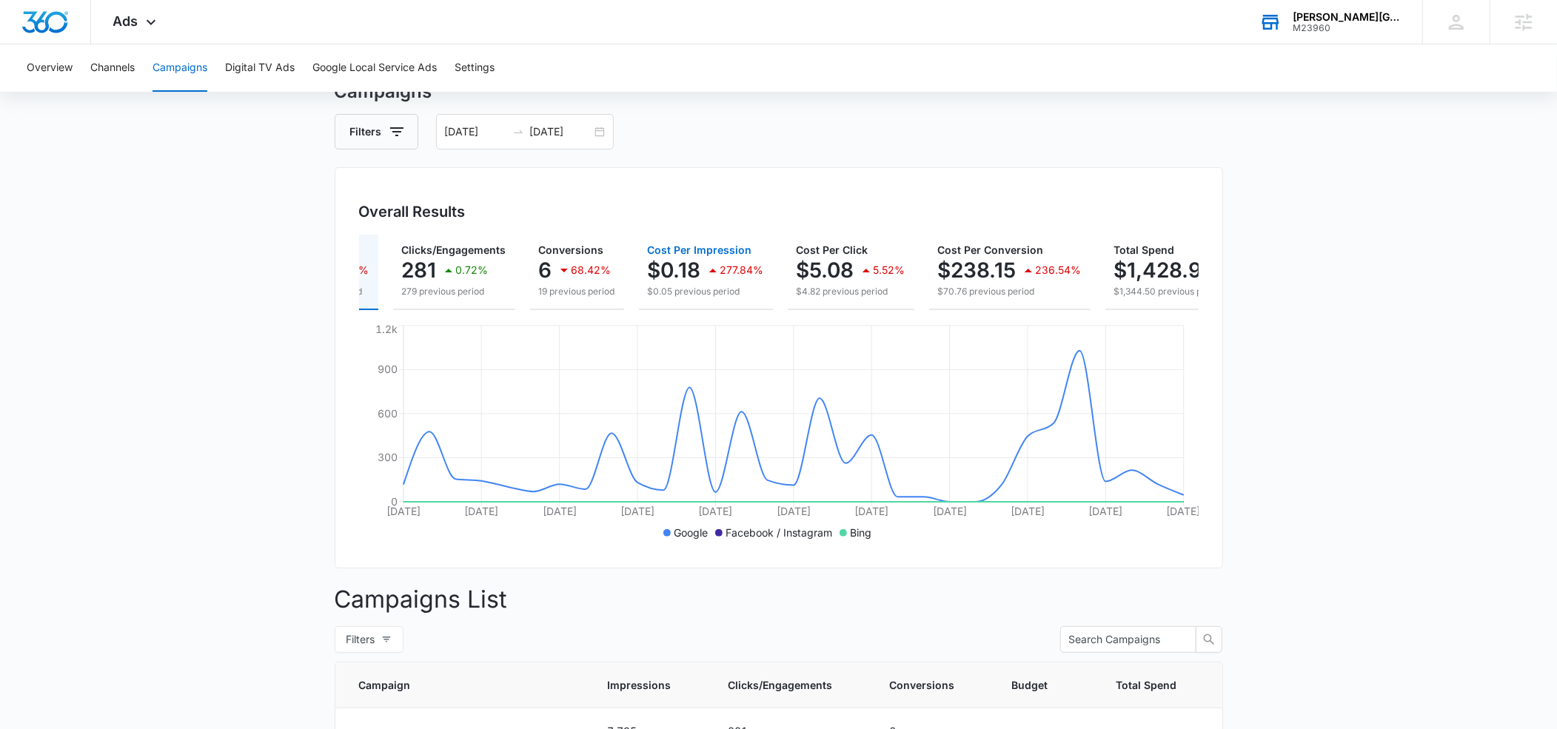
scroll to position [0, 178]
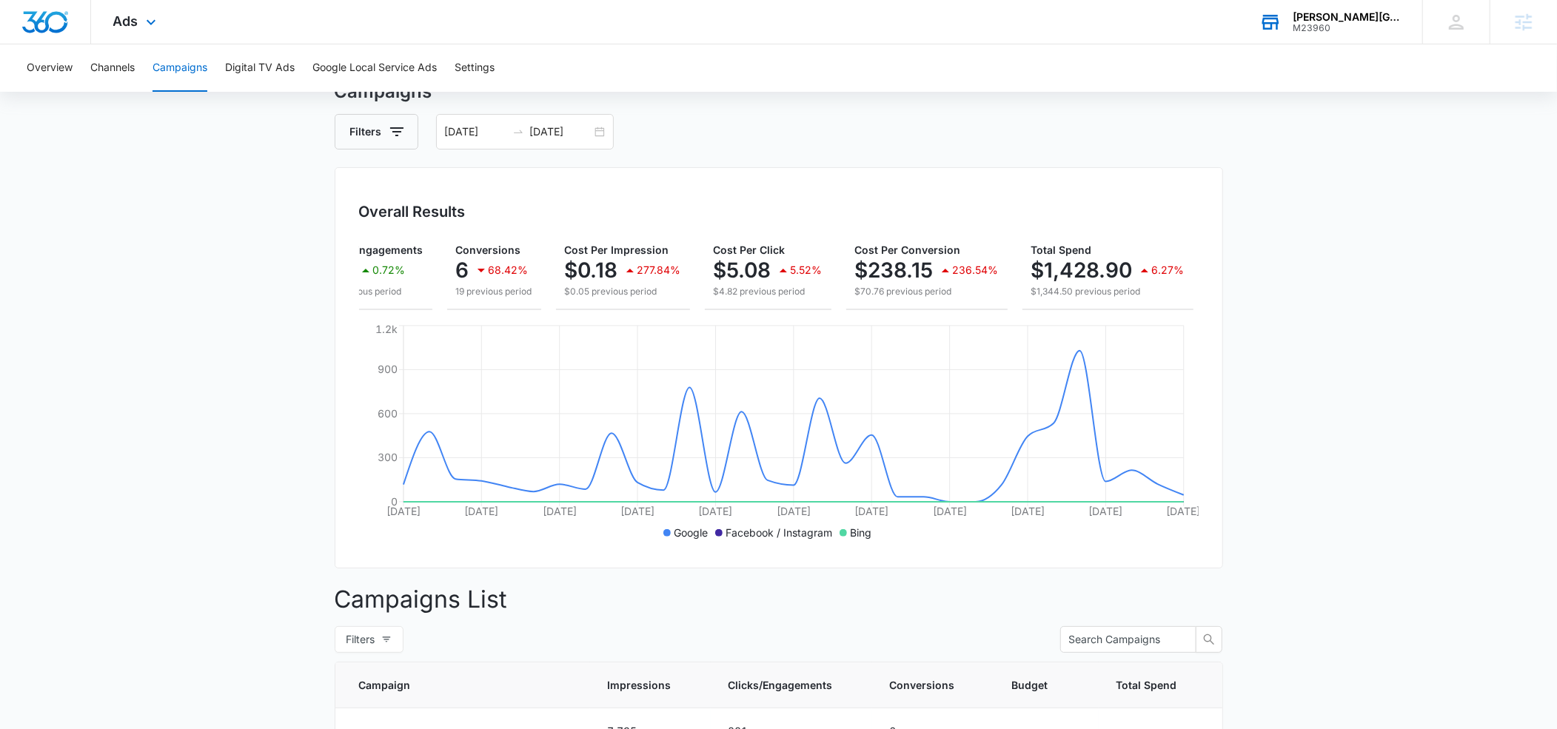
drag, startPoint x: 150, startPoint y: 29, endPoint x: 175, endPoint y: 101, distance: 77.0
click at [150, 29] on icon at bounding box center [151, 22] width 18 height 18
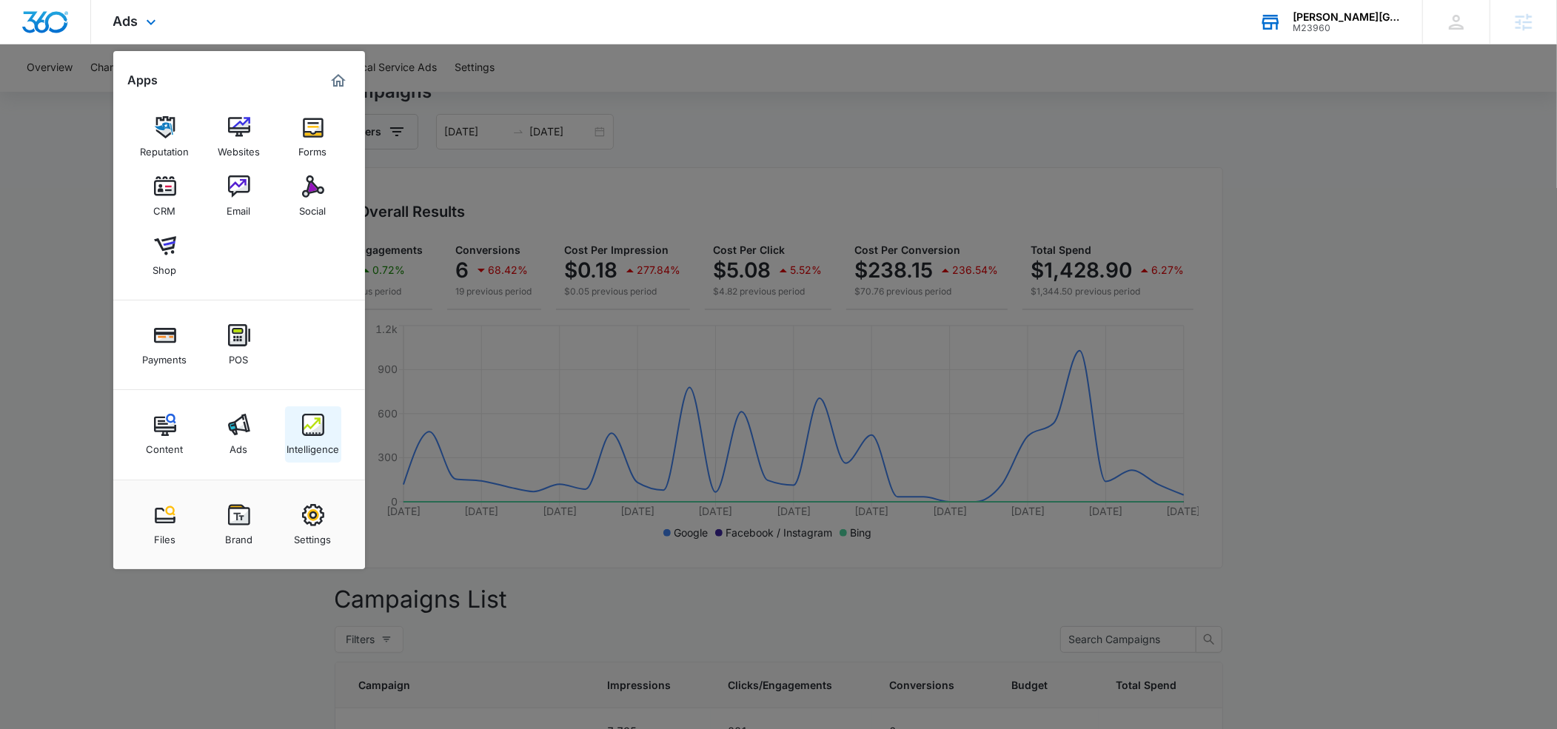
click at [313, 435] on img at bounding box center [313, 425] width 22 height 22
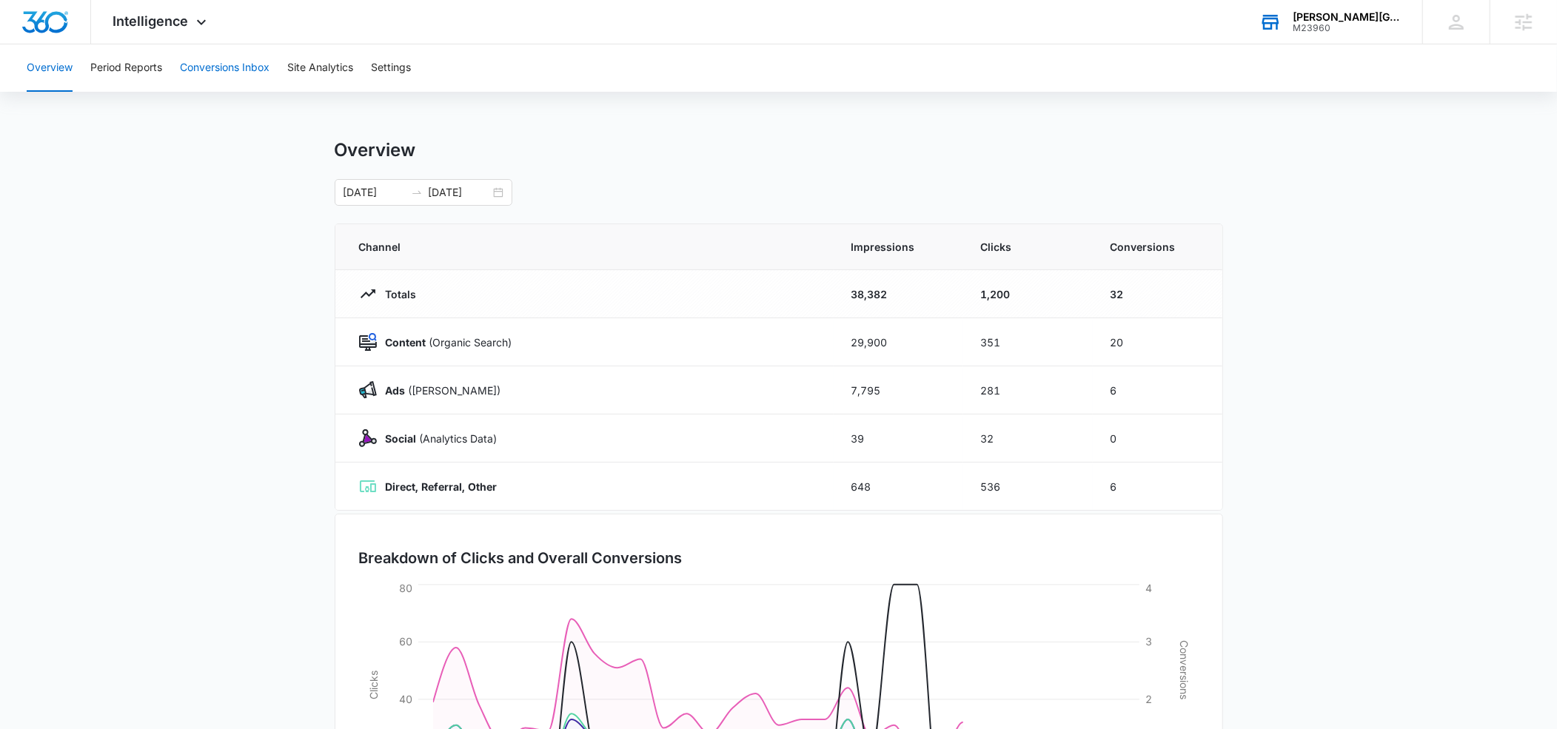
click at [242, 72] on button "Conversions Inbox" at bounding box center [225, 67] width 90 height 47
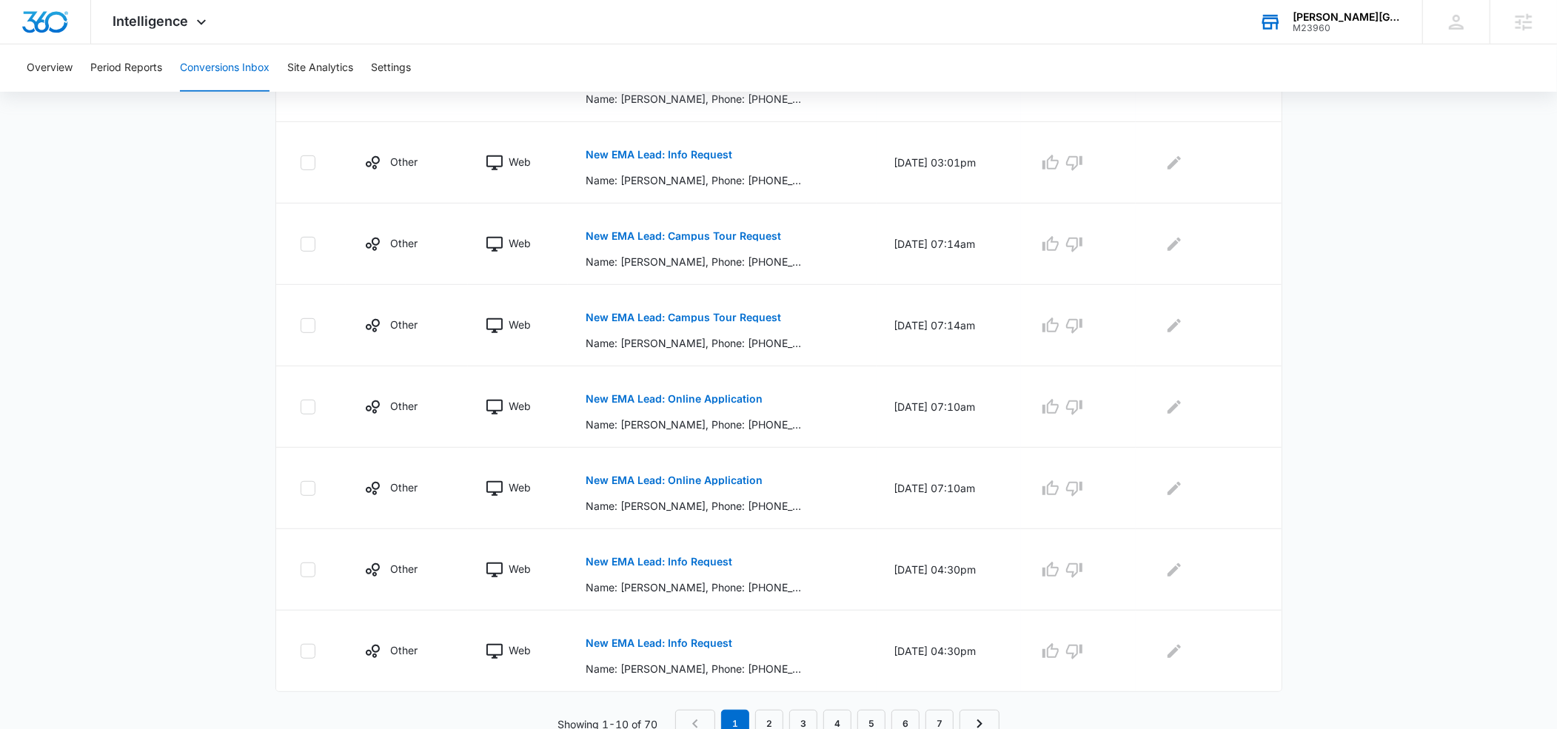
scroll to position [597, 0]
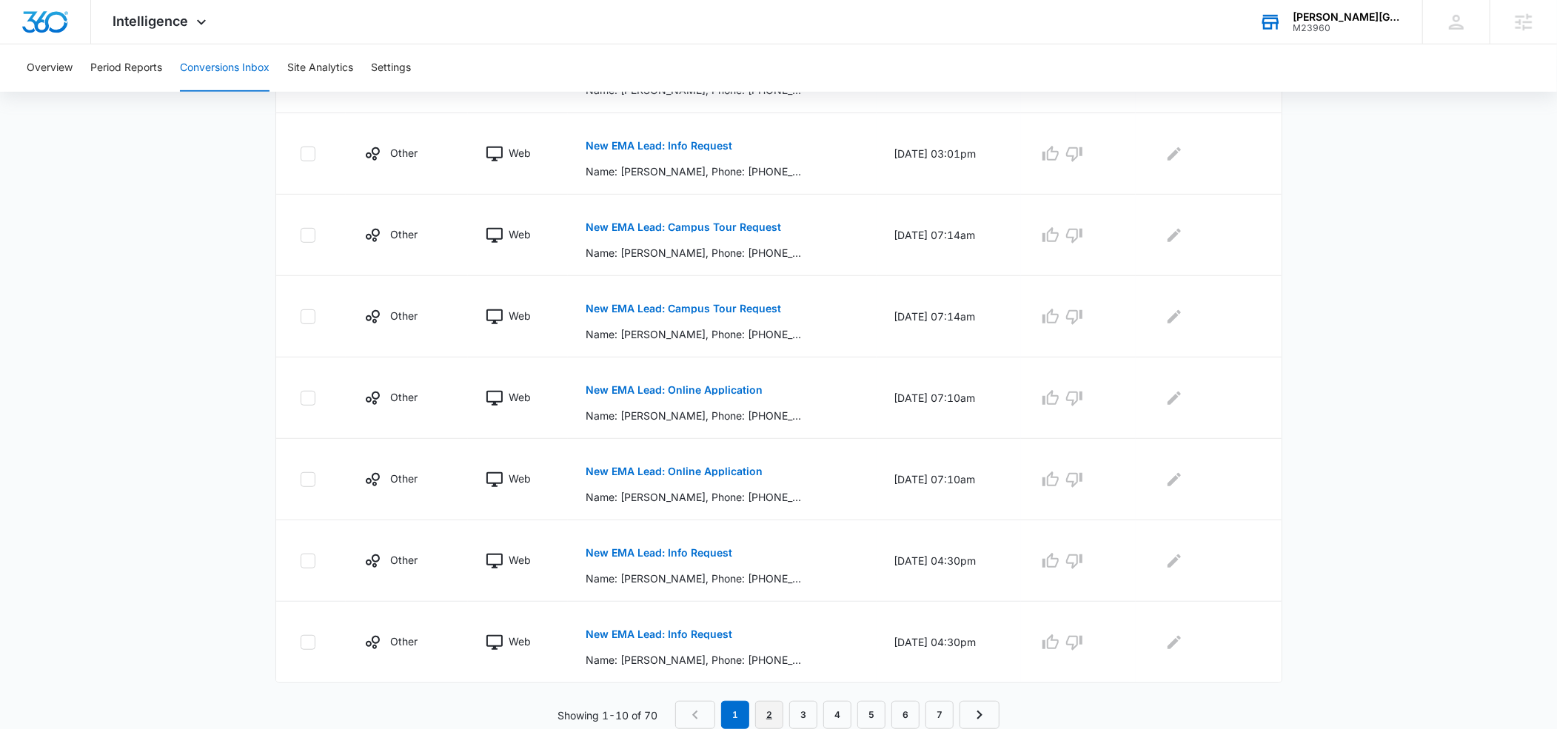
click at [772, 711] on link "2" at bounding box center [769, 715] width 28 height 28
click at [741, 711] on link "1" at bounding box center [739, 715] width 28 height 28
click at [801, 714] on link "3" at bounding box center [803, 715] width 28 height 28
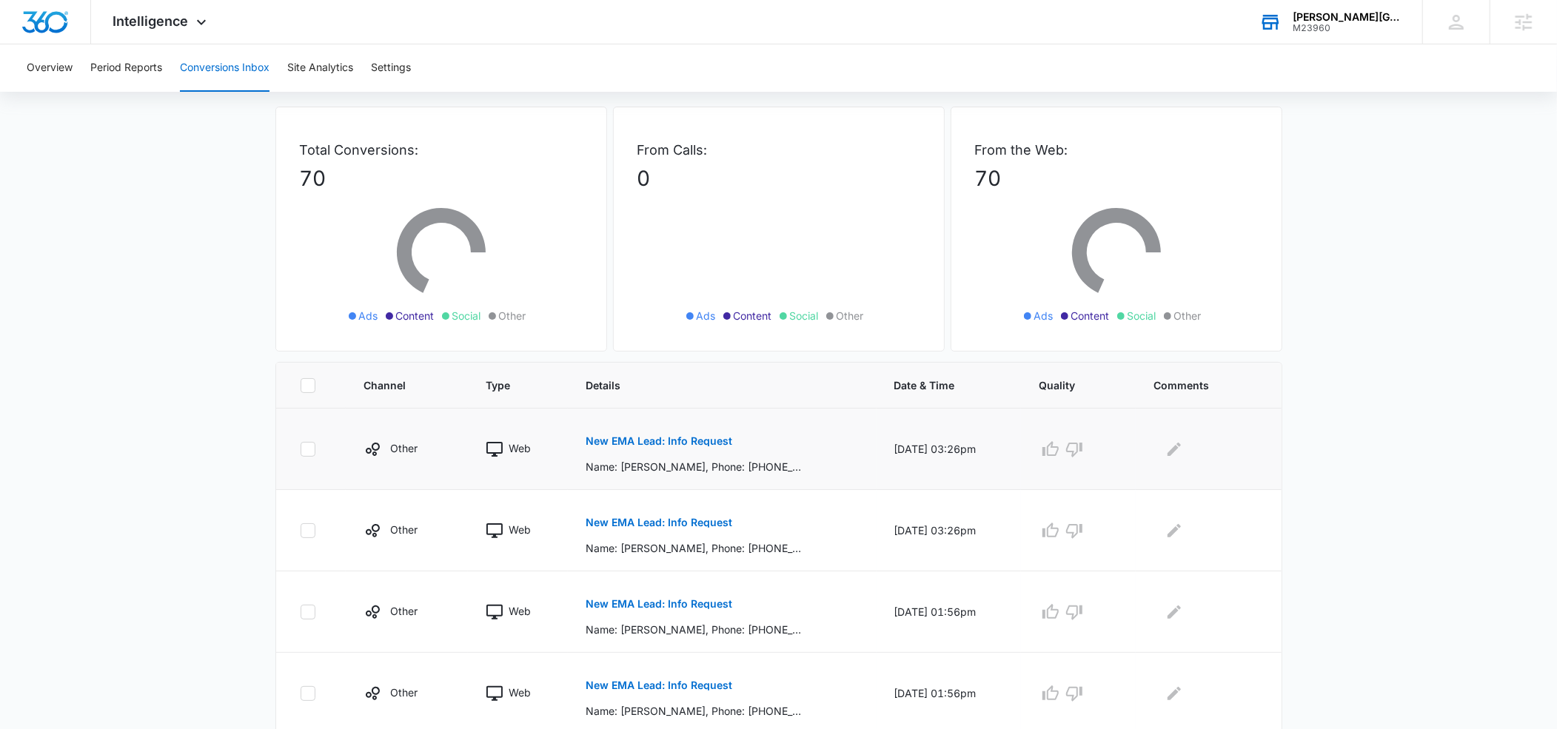
scroll to position [137, 0]
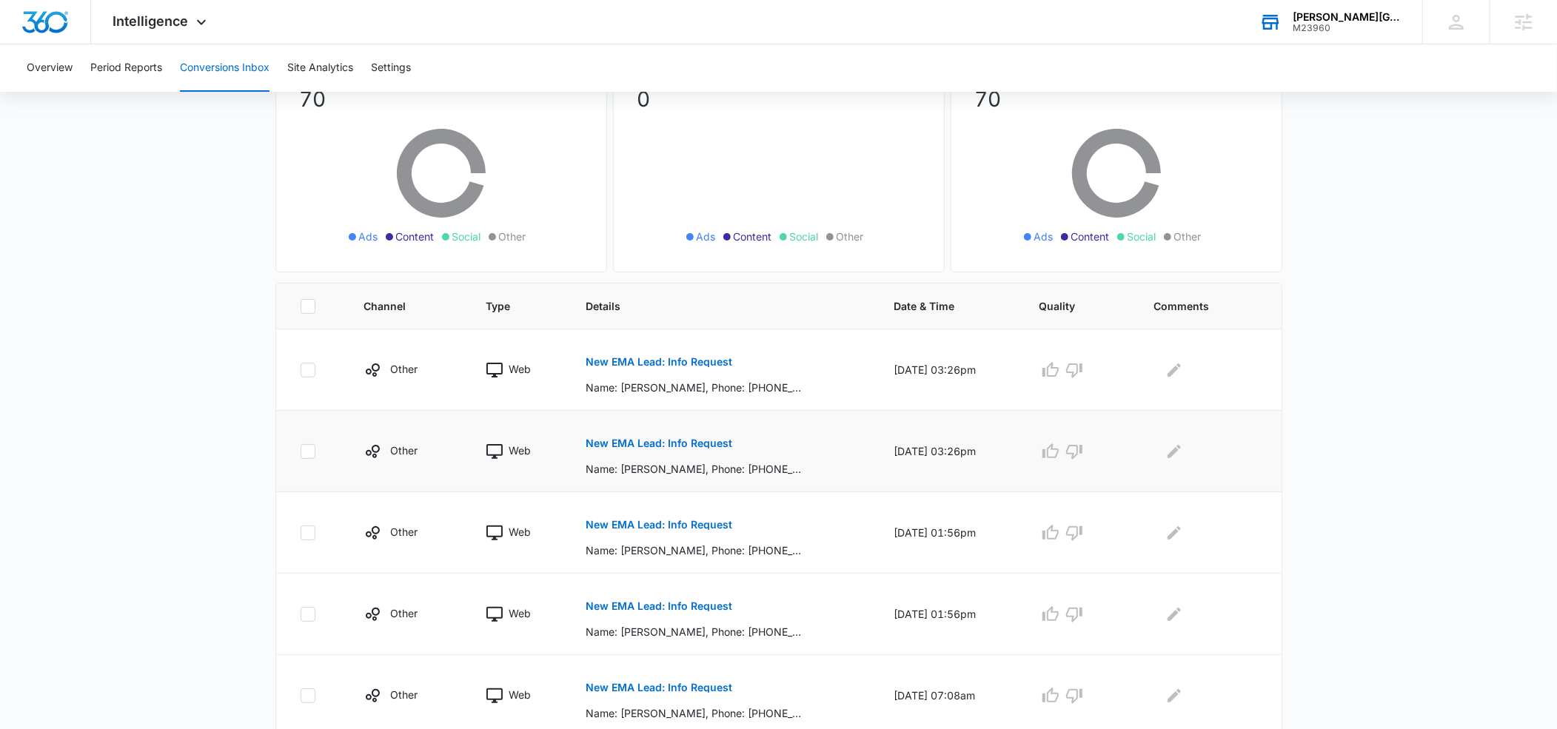
click at [609, 441] on p "New EMA Lead: Info Request" at bounding box center [659, 443] width 147 height 10
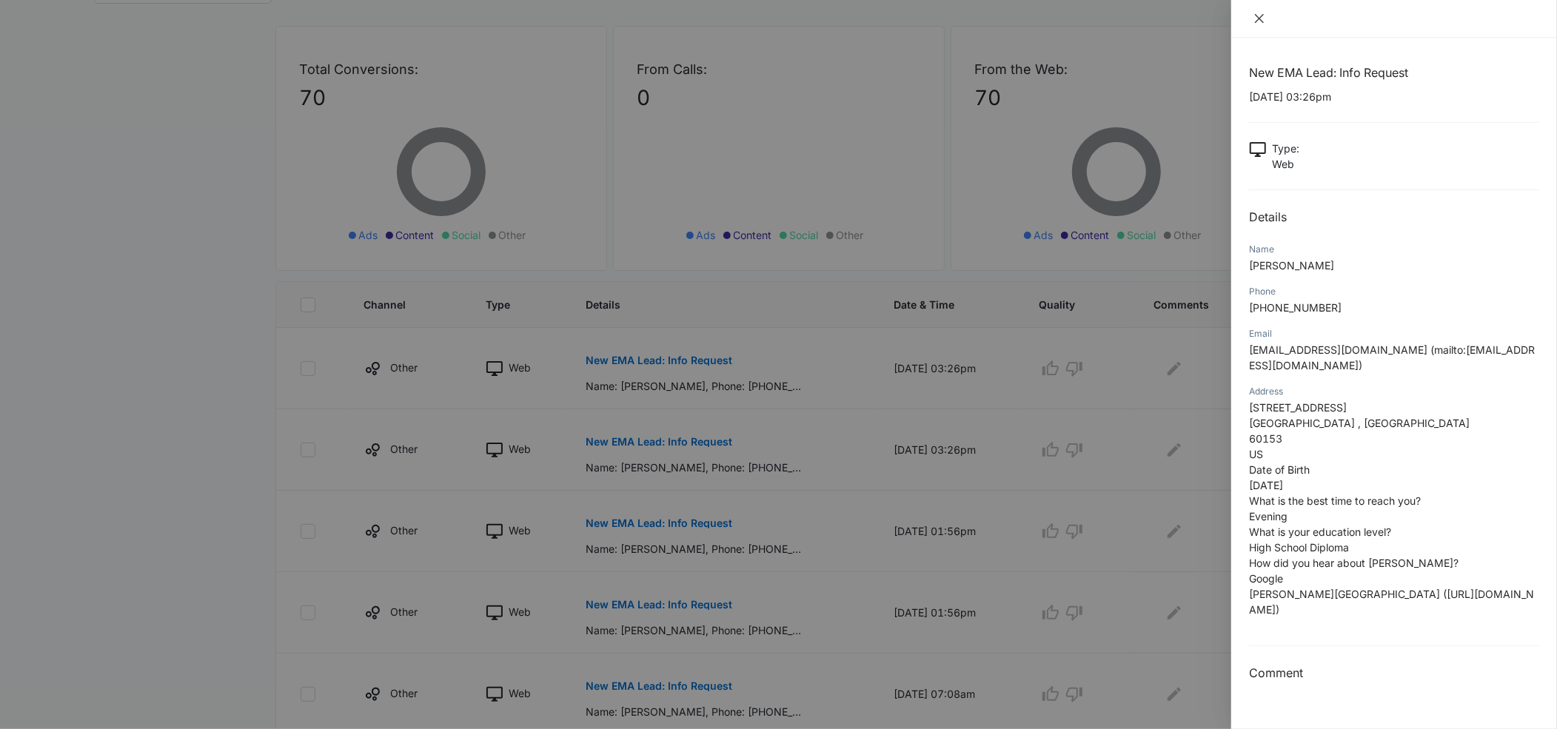
click at [1259, 19] on icon "close" at bounding box center [1259, 18] width 9 height 9
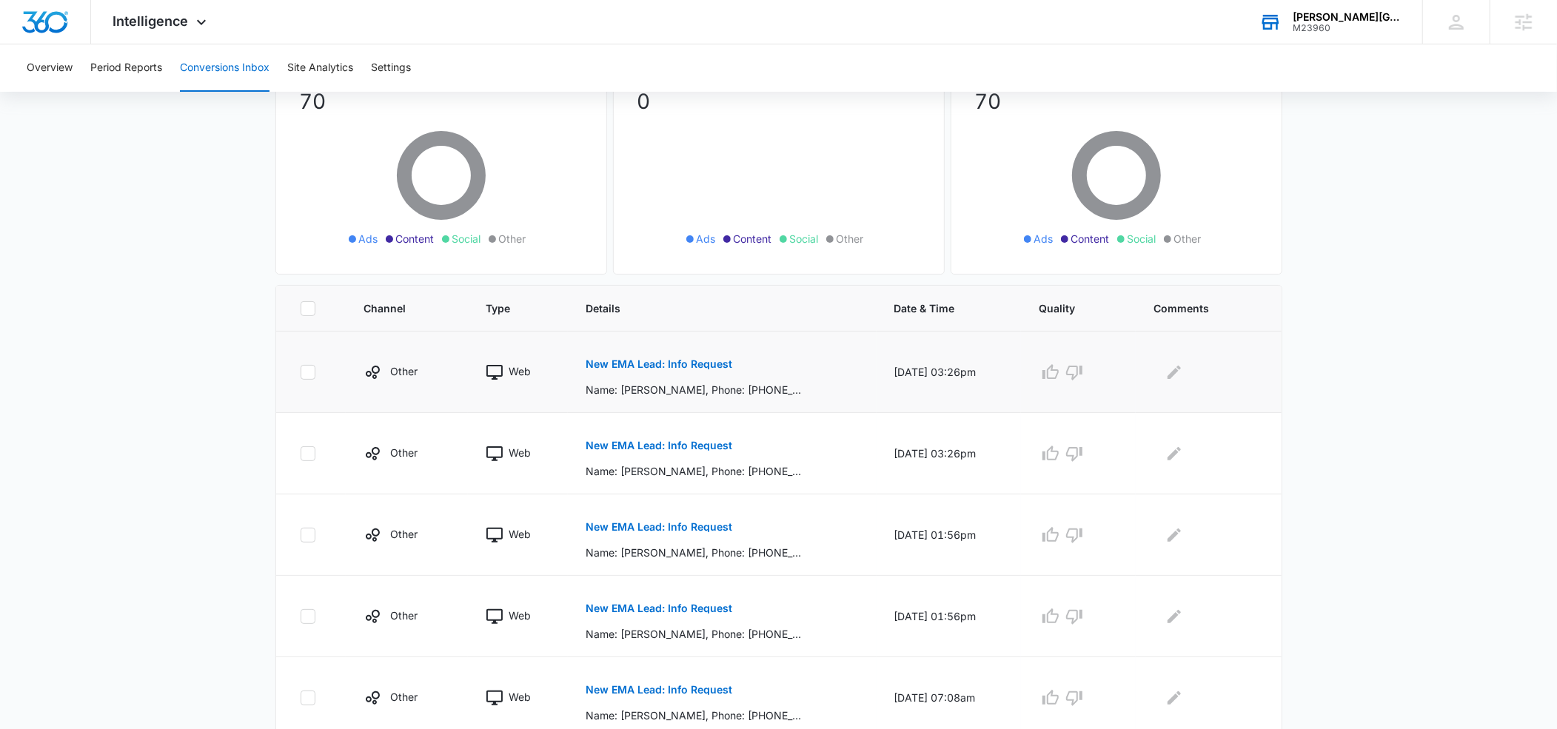
click at [663, 366] on p "New EMA Lead: Info Request" at bounding box center [659, 364] width 147 height 10
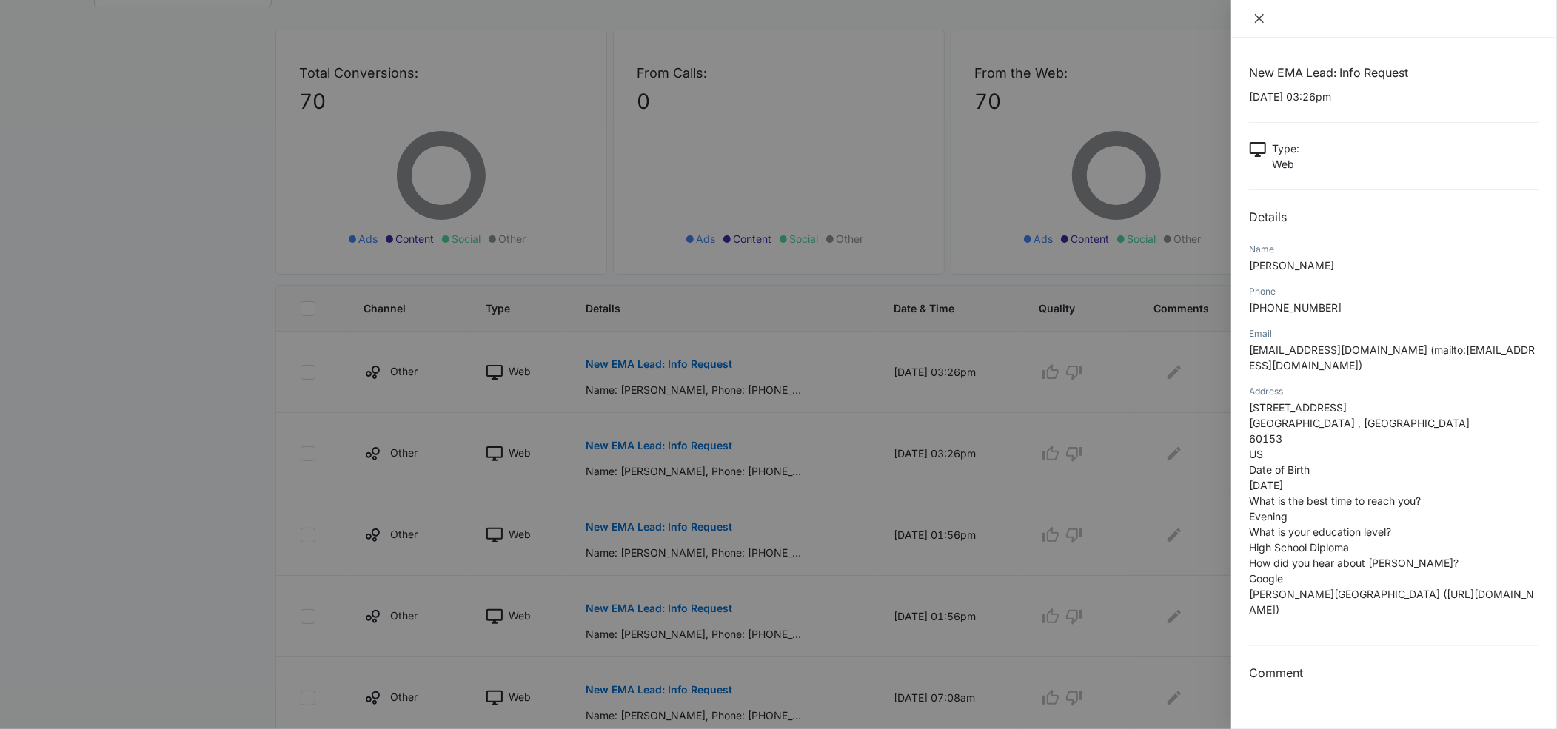
click at [1260, 19] on icon "close" at bounding box center [1259, 18] width 9 height 9
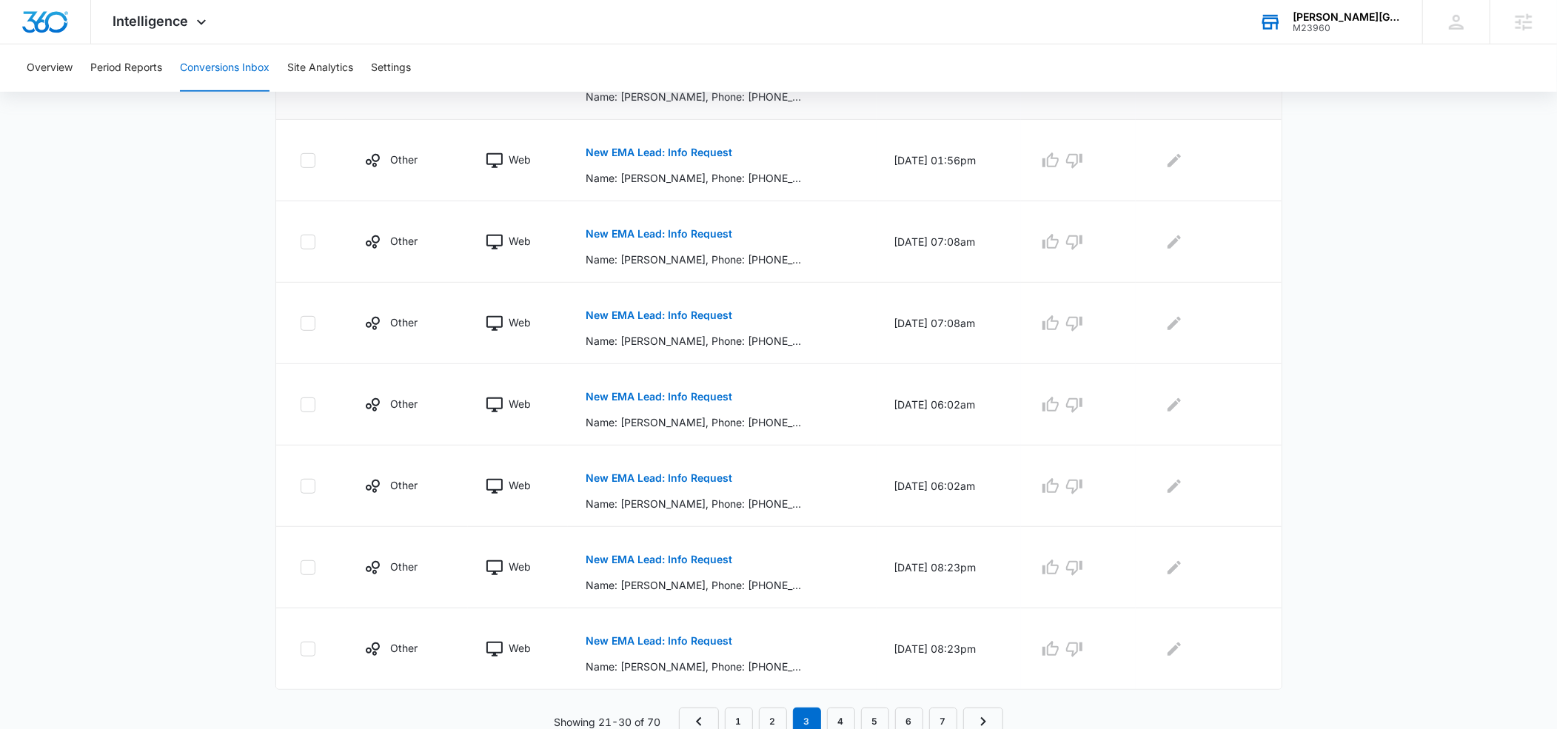
scroll to position [597, 0]
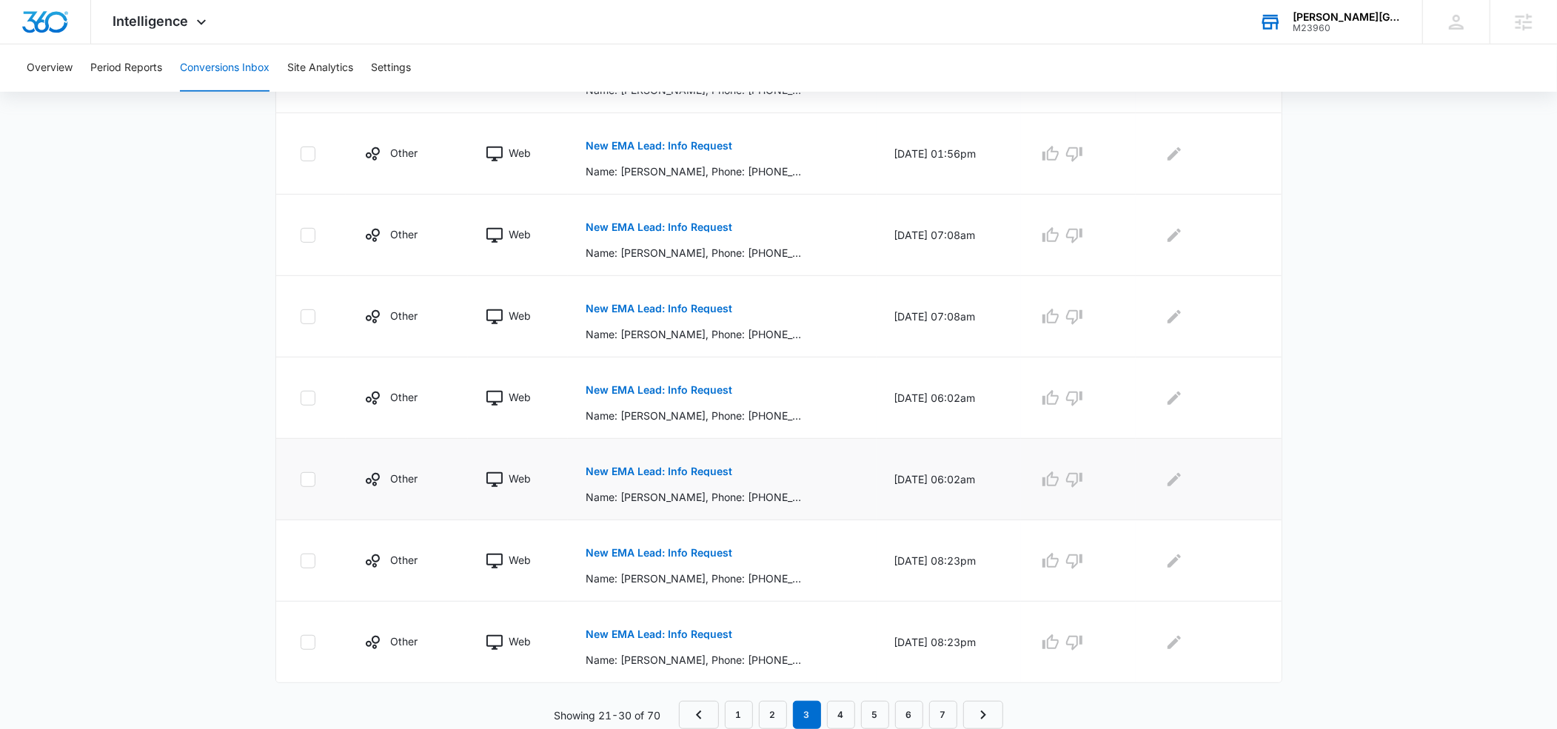
click at [660, 472] on p "New EMA Lead: Info Request" at bounding box center [659, 471] width 147 height 10
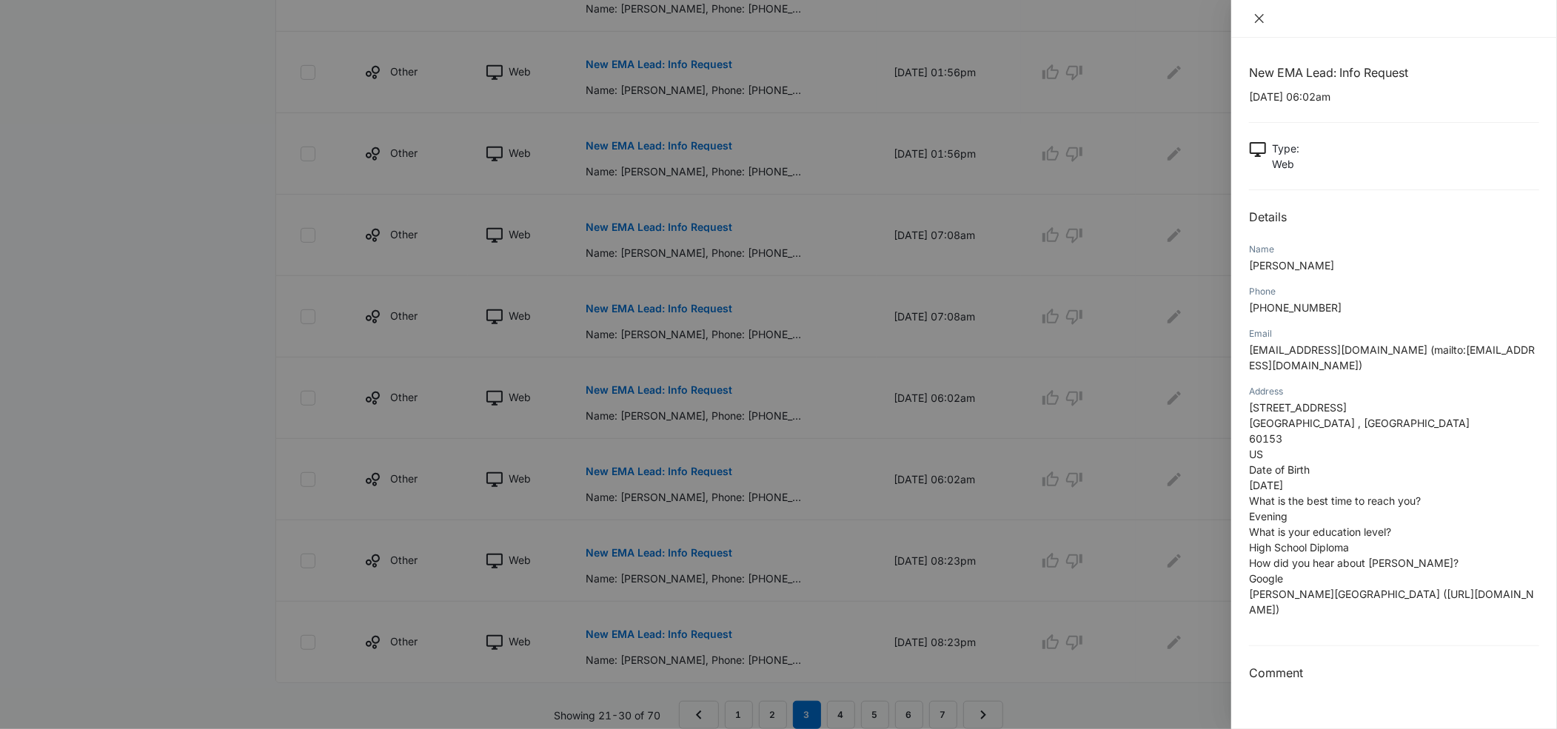
drag, startPoint x: 1262, startPoint y: 14, endPoint x: 1196, endPoint y: 76, distance: 90.1
click at [1262, 15] on icon "close" at bounding box center [1259, 18] width 9 height 9
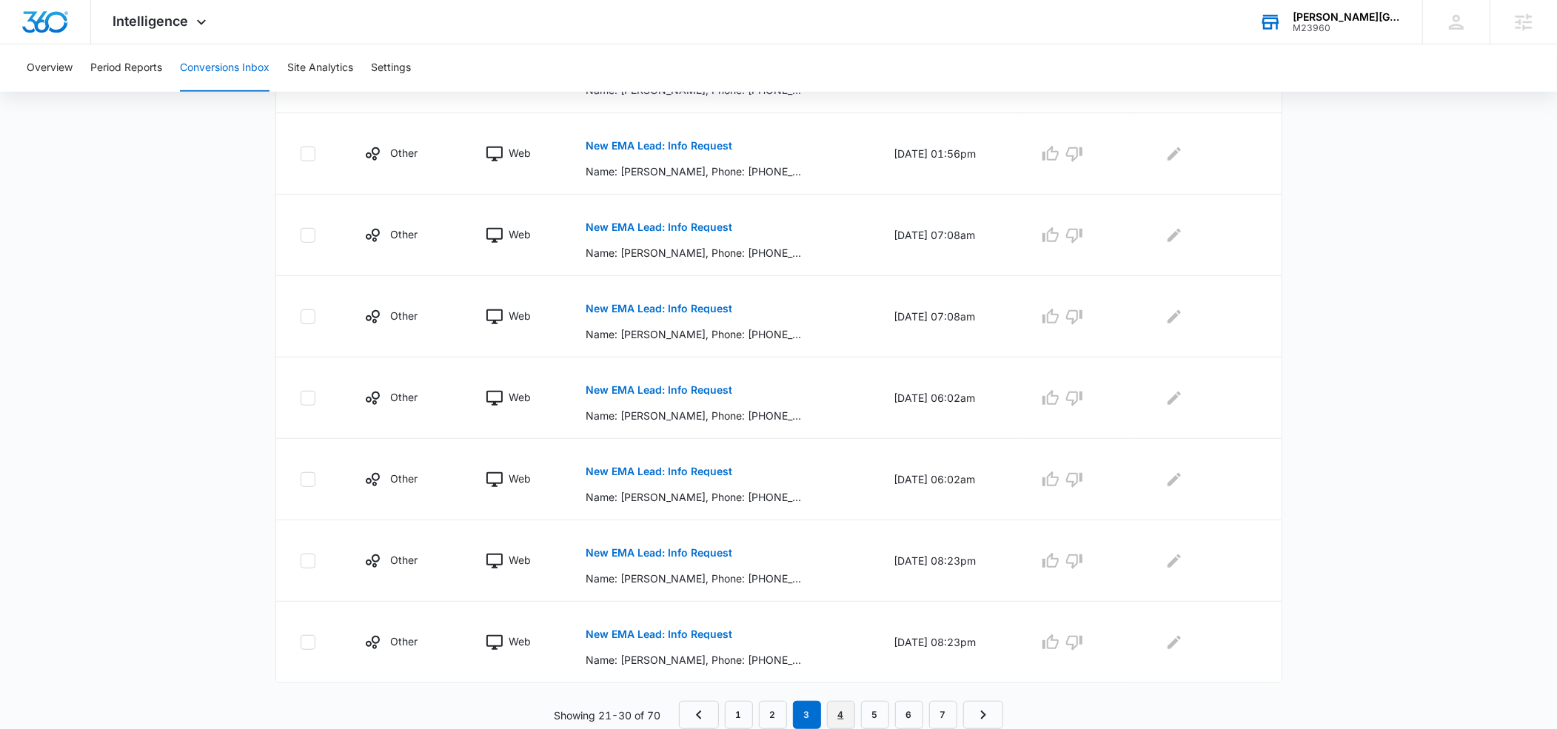
click at [845, 709] on link "4" at bounding box center [841, 715] width 28 height 28
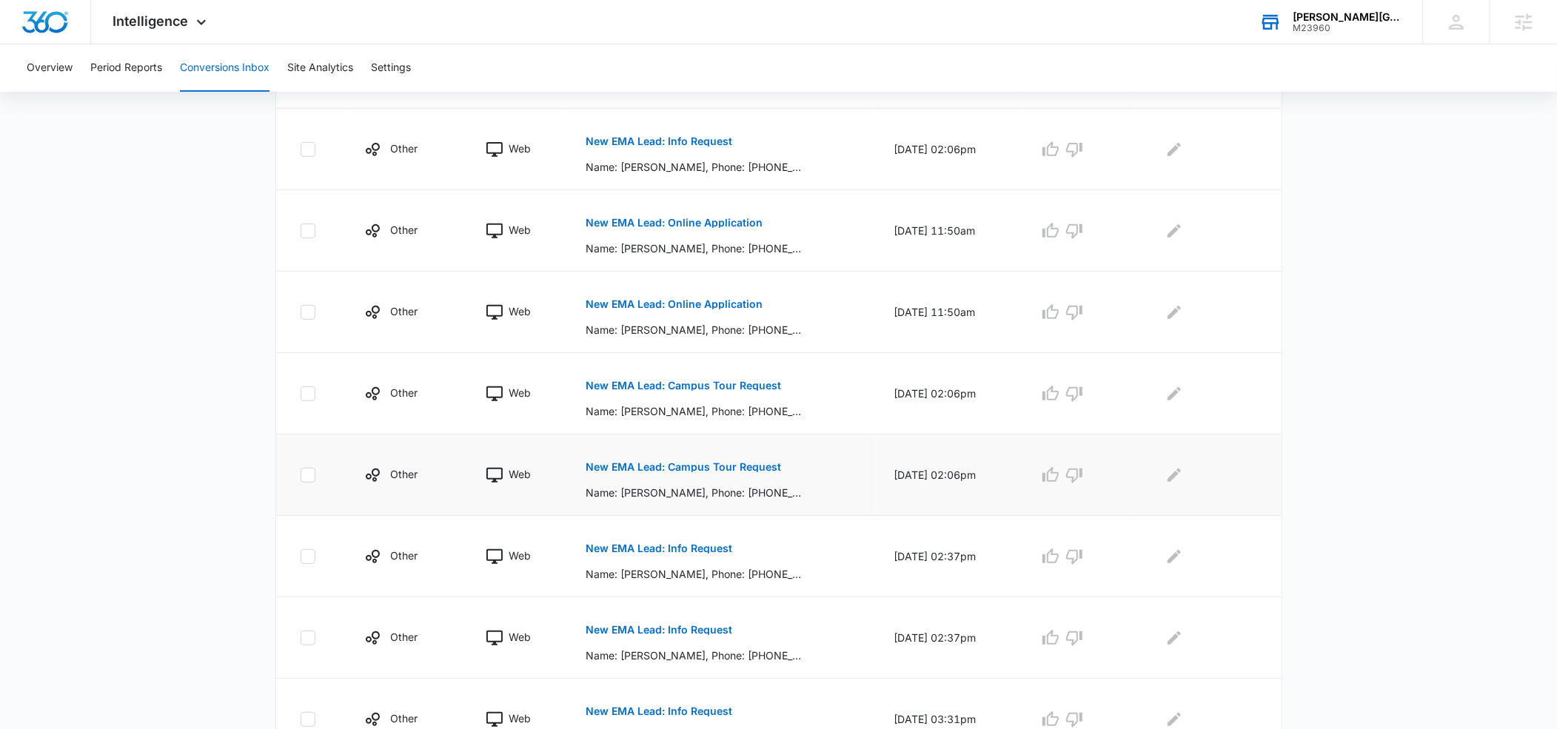
scroll to position [479, 0]
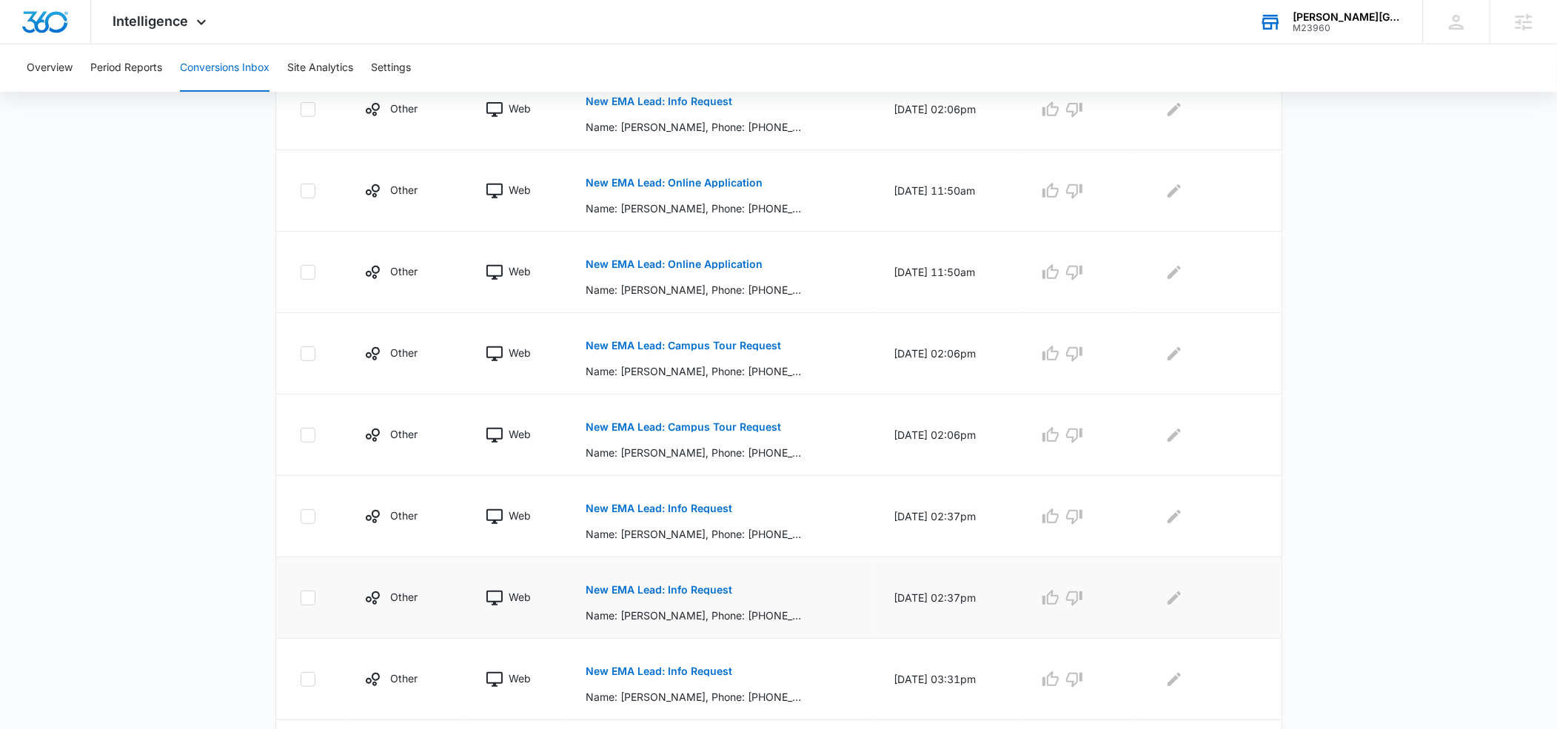
click at [656, 588] on p "New EMA Lead: Info Request" at bounding box center [659, 590] width 147 height 10
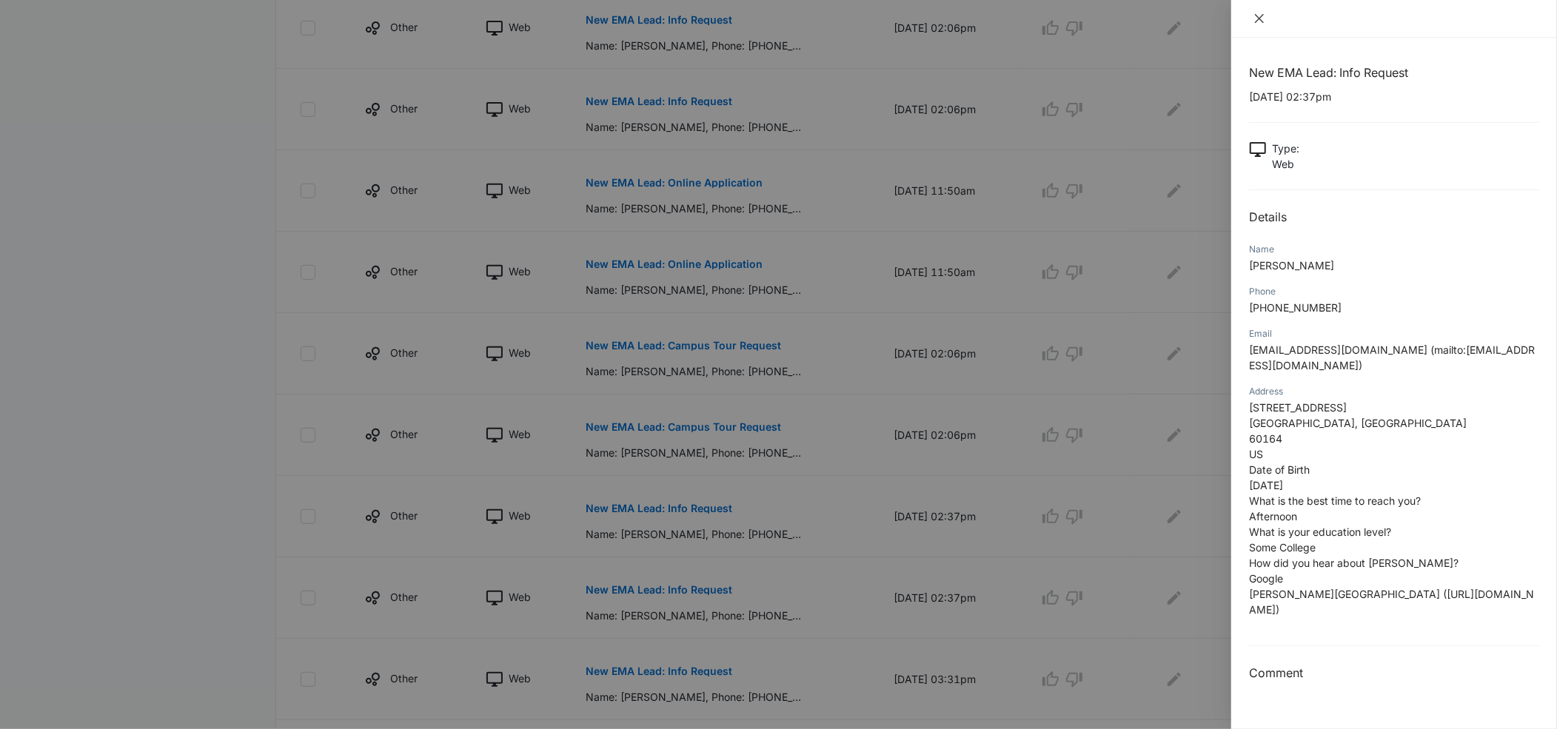
click at [1263, 19] on icon "close" at bounding box center [1259, 19] width 12 height 12
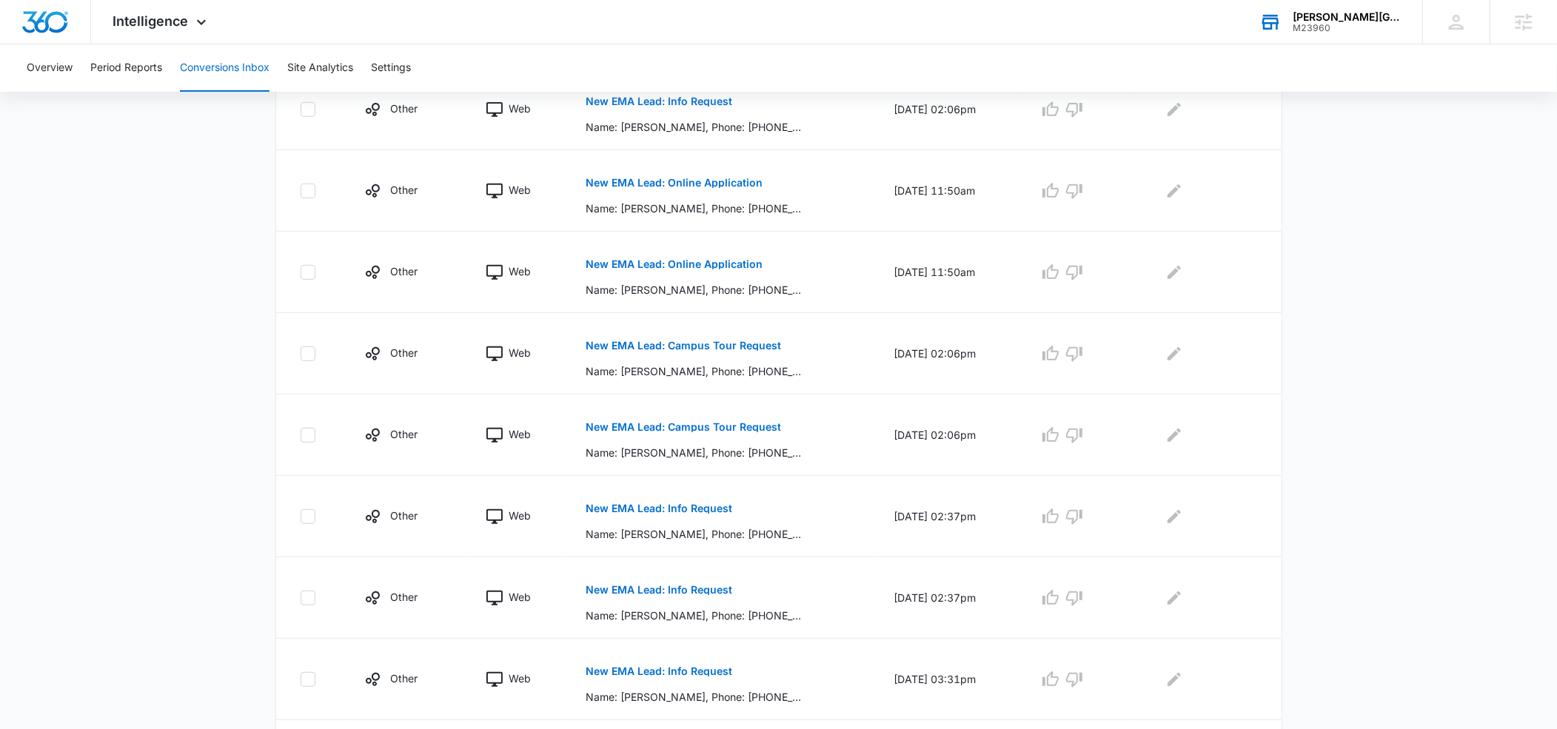
scroll to position [597, 0]
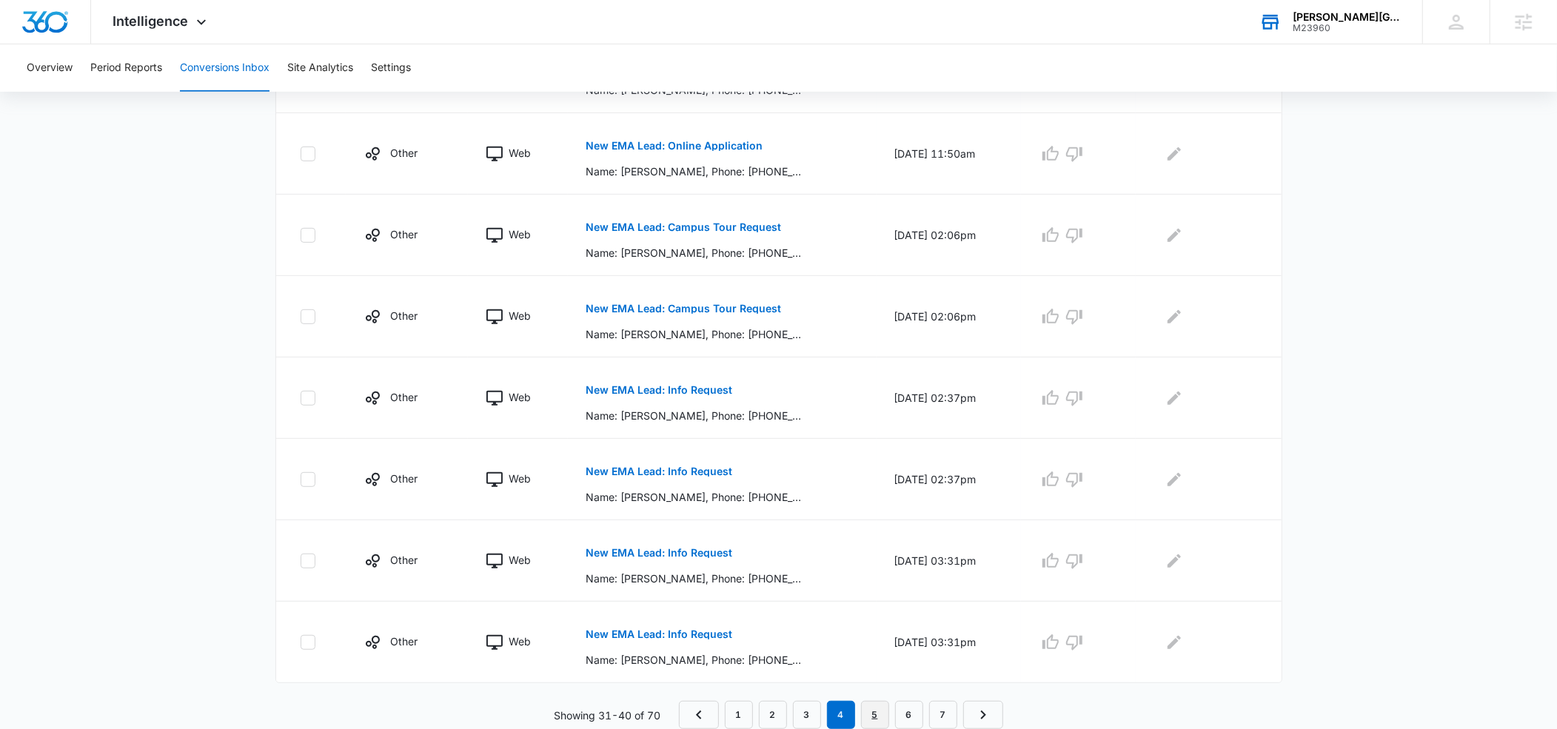
click at [880, 711] on link "5" at bounding box center [875, 715] width 28 height 28
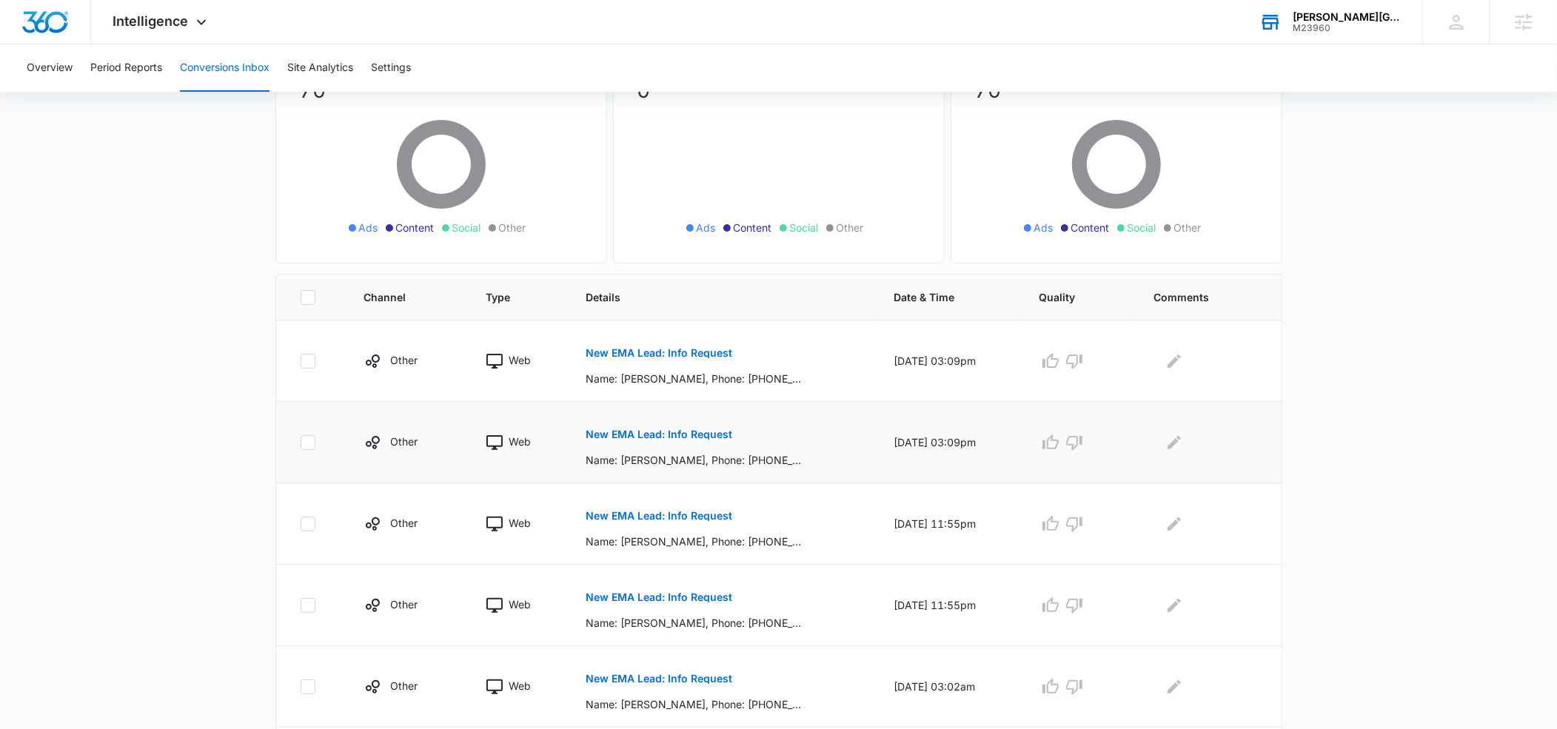
scroll to position [150, 0]
click at [636, 429] on p "New EMA Lead: Info Request" at bounding box center [659, 431] width 147 height 10
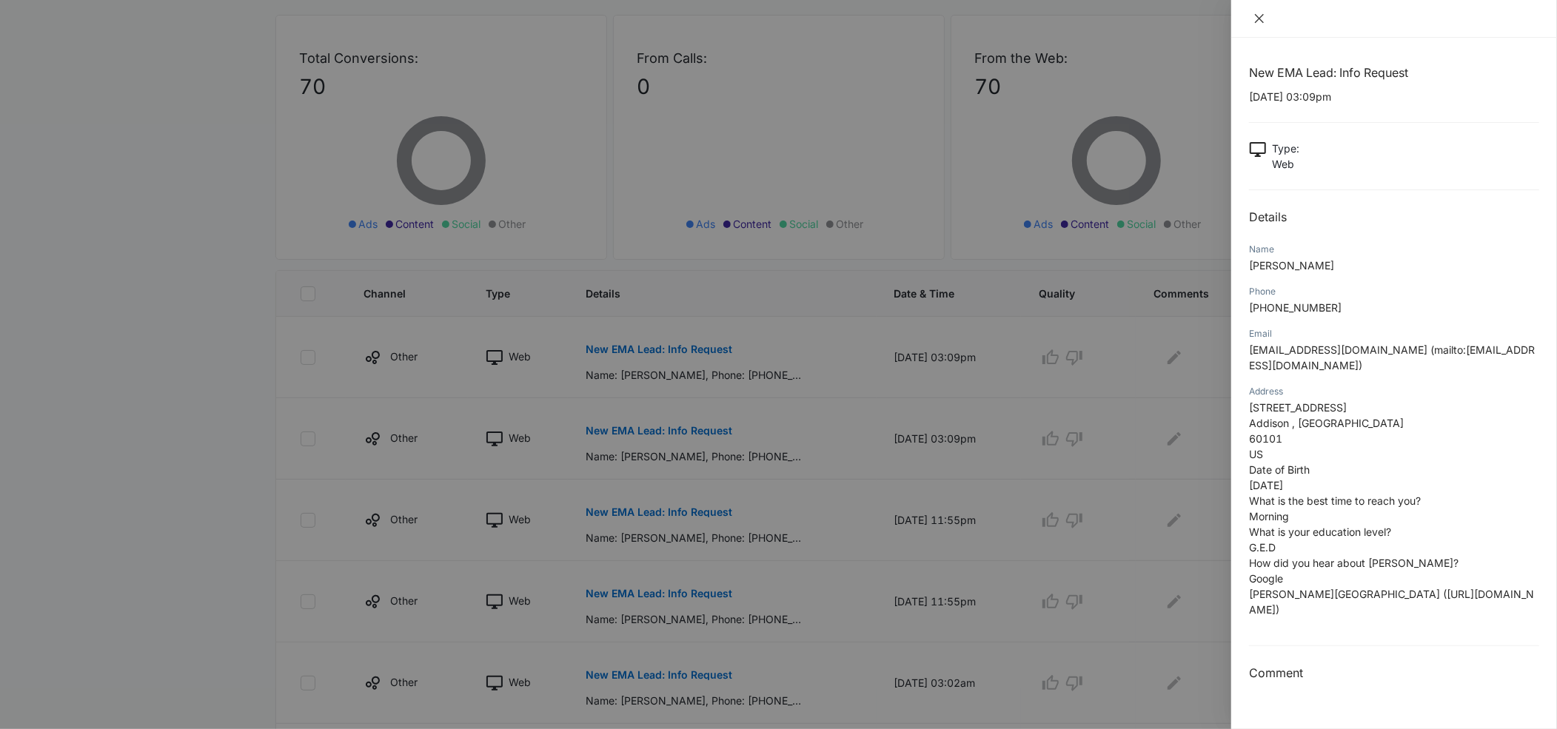
click at [1259, 21] on icon "close" at bounding box center [1259, 19] width 12 height 12
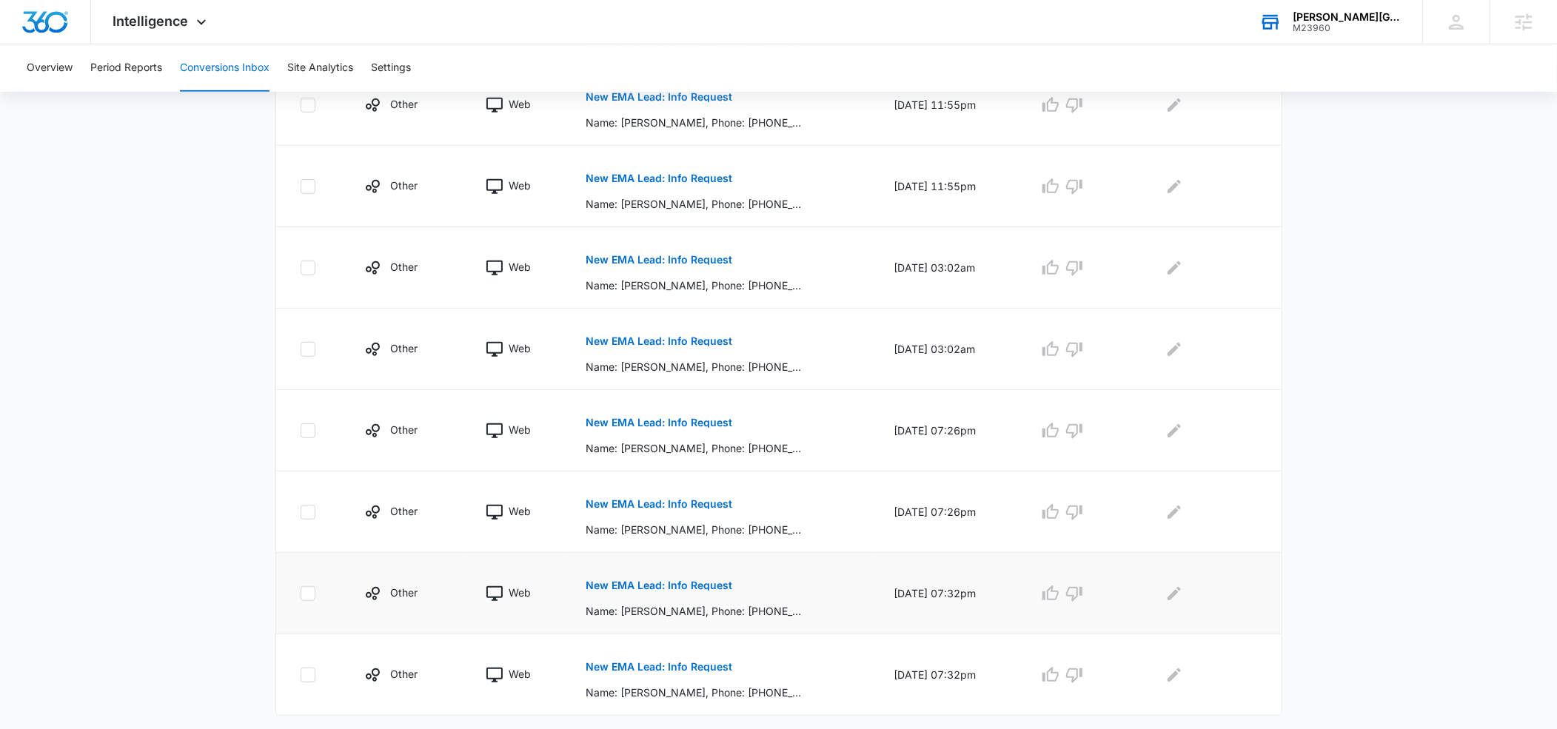
scroll to position [578, 0]
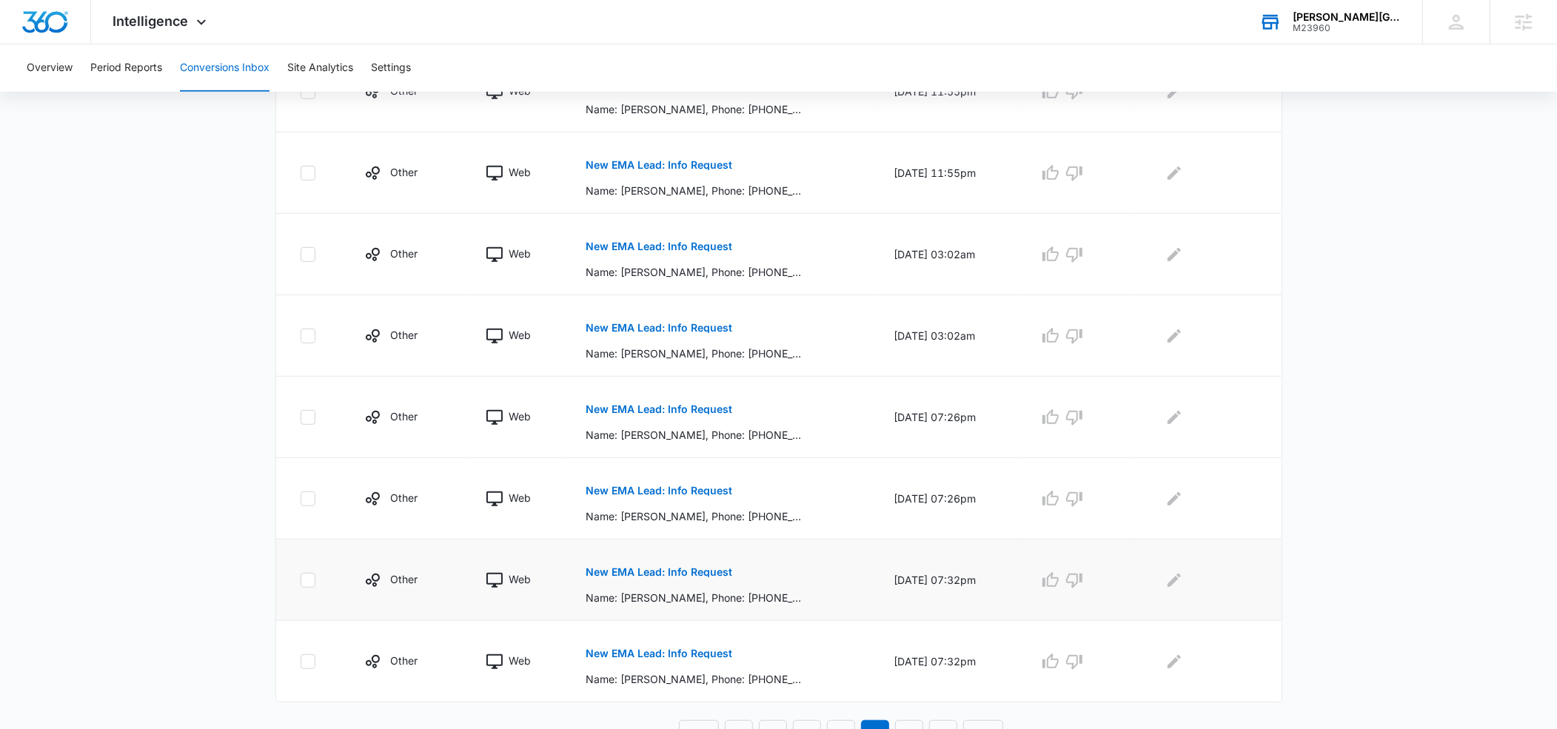
click at [661, 573] on p "New EMA Lead: Info Request" at bounding box center [659, 572] width 147 height 10
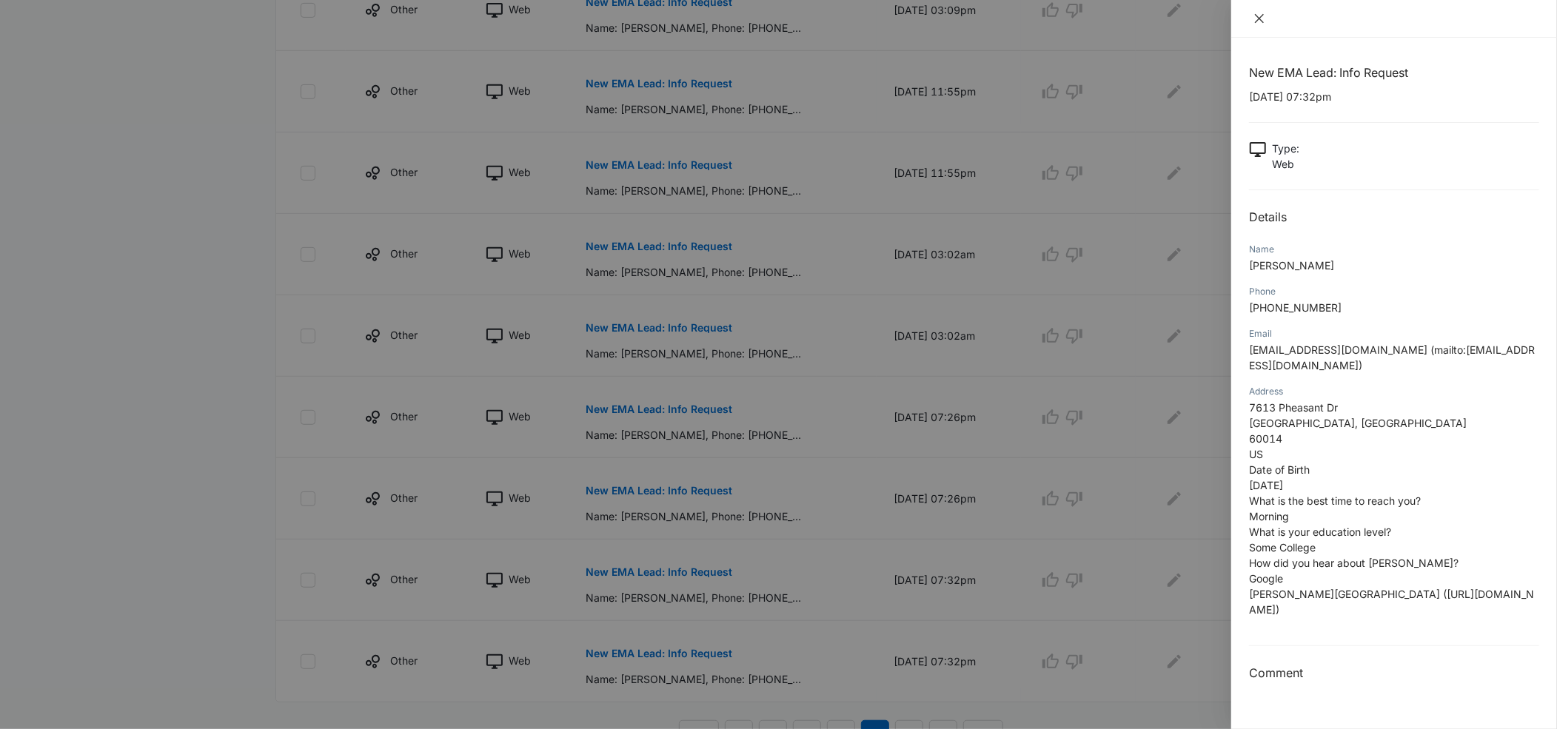
click at [1259, 21] on icon "close" at bounding box center [1259, 19] width 12 height 12
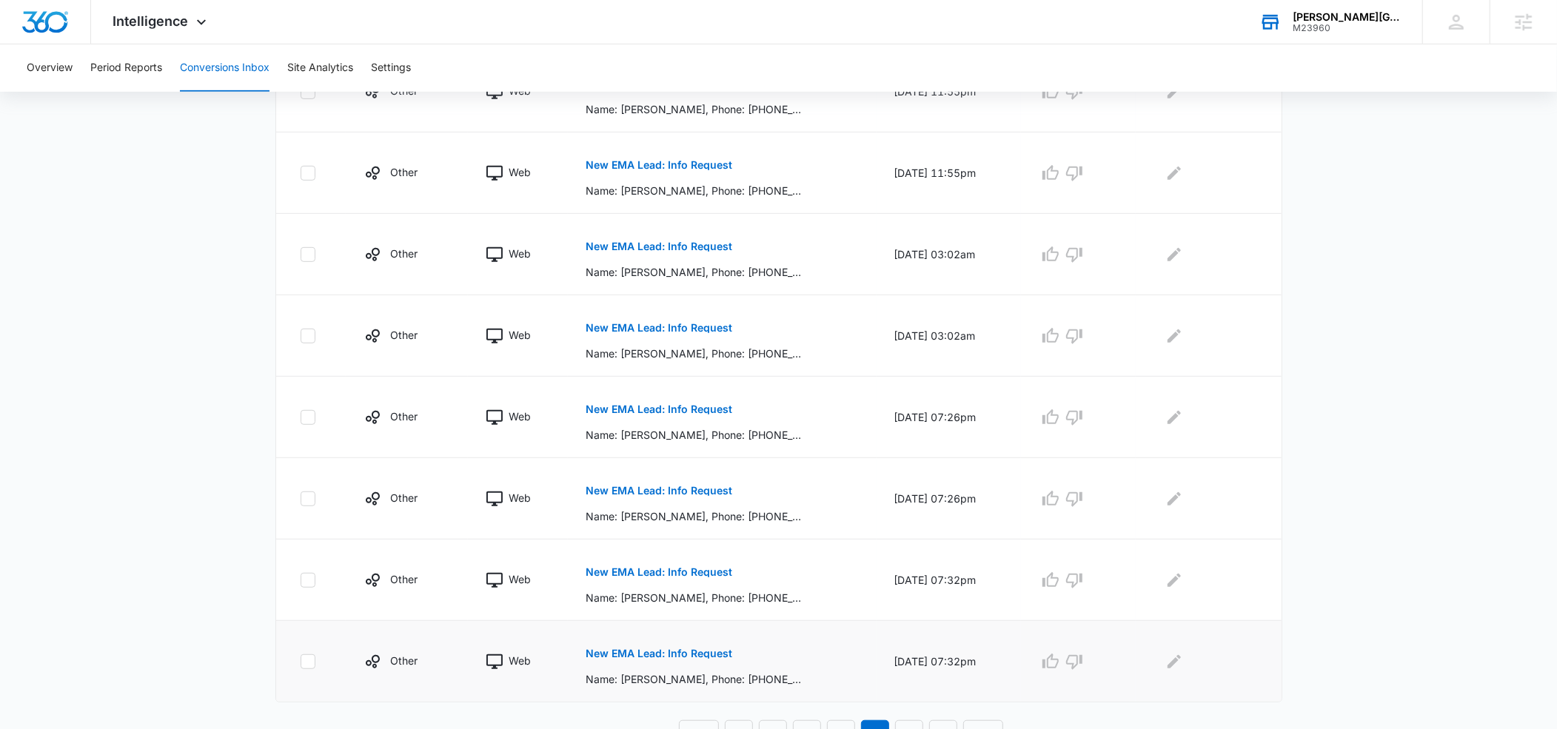
click at [624, 651] on p "New EMA Lead: Info Request" at bounding box center [659, 654] width 147 height 10
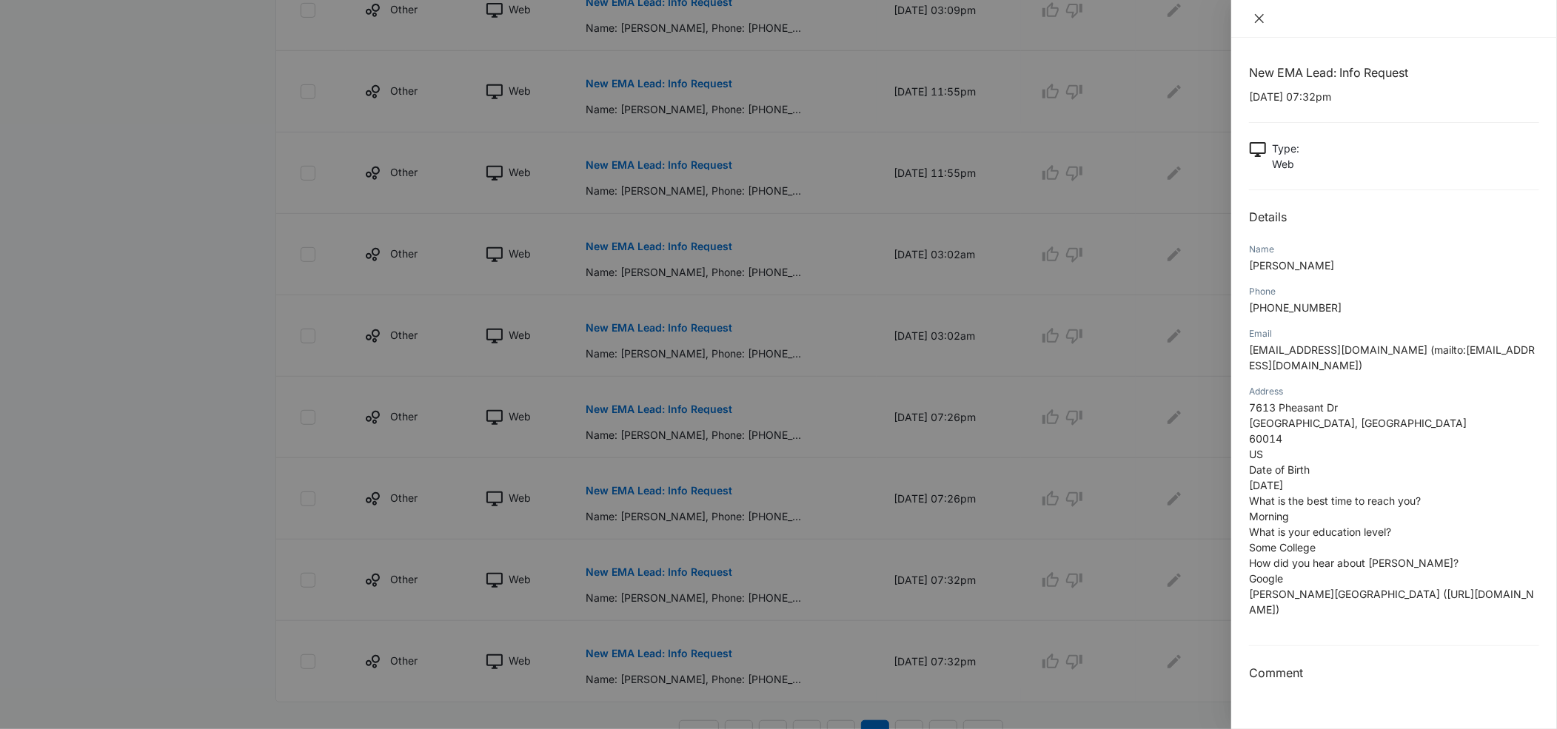
click at [1259, 19] on icon "close" at bounding box center [1259, 19] width 12 height 12
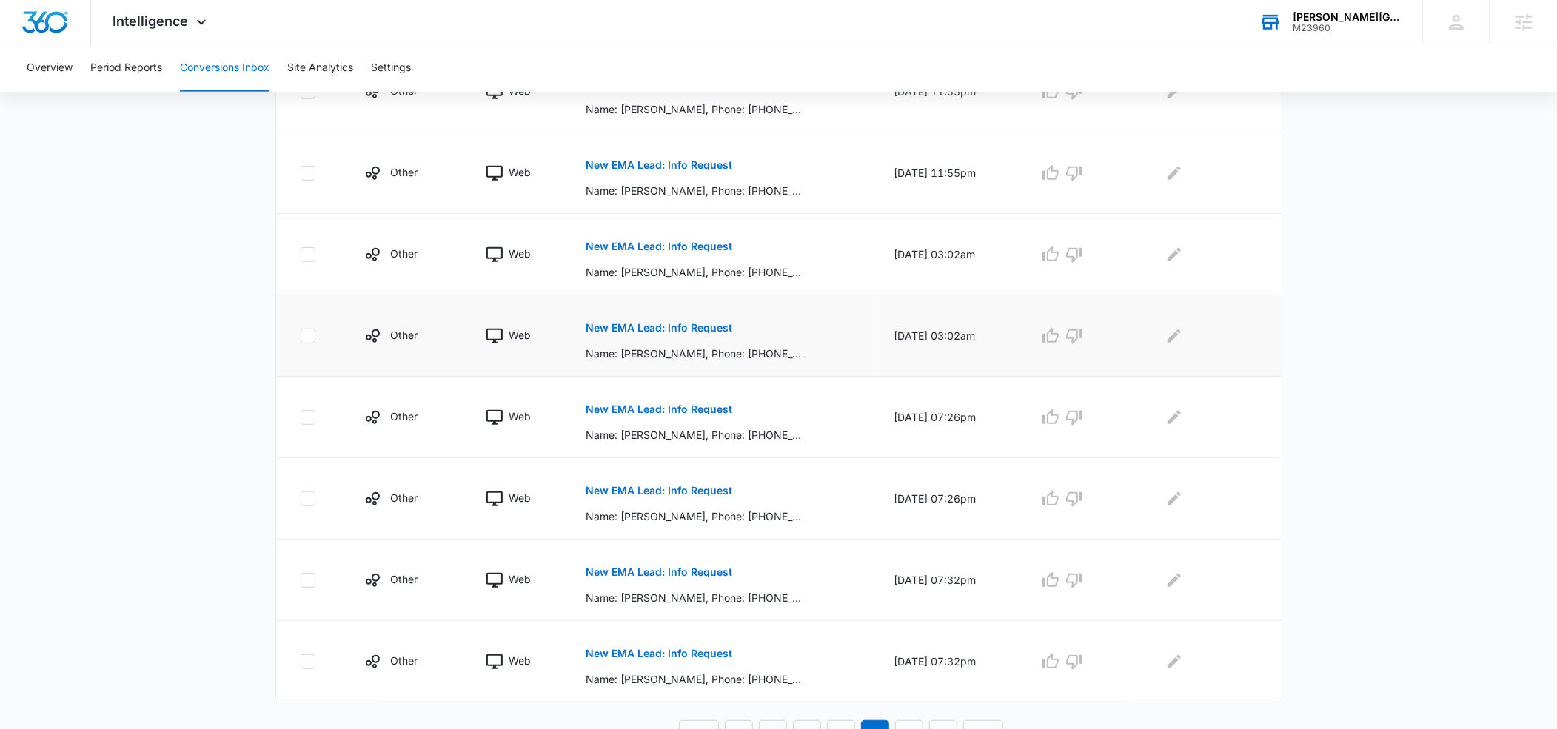
scroll to position [597, 0]
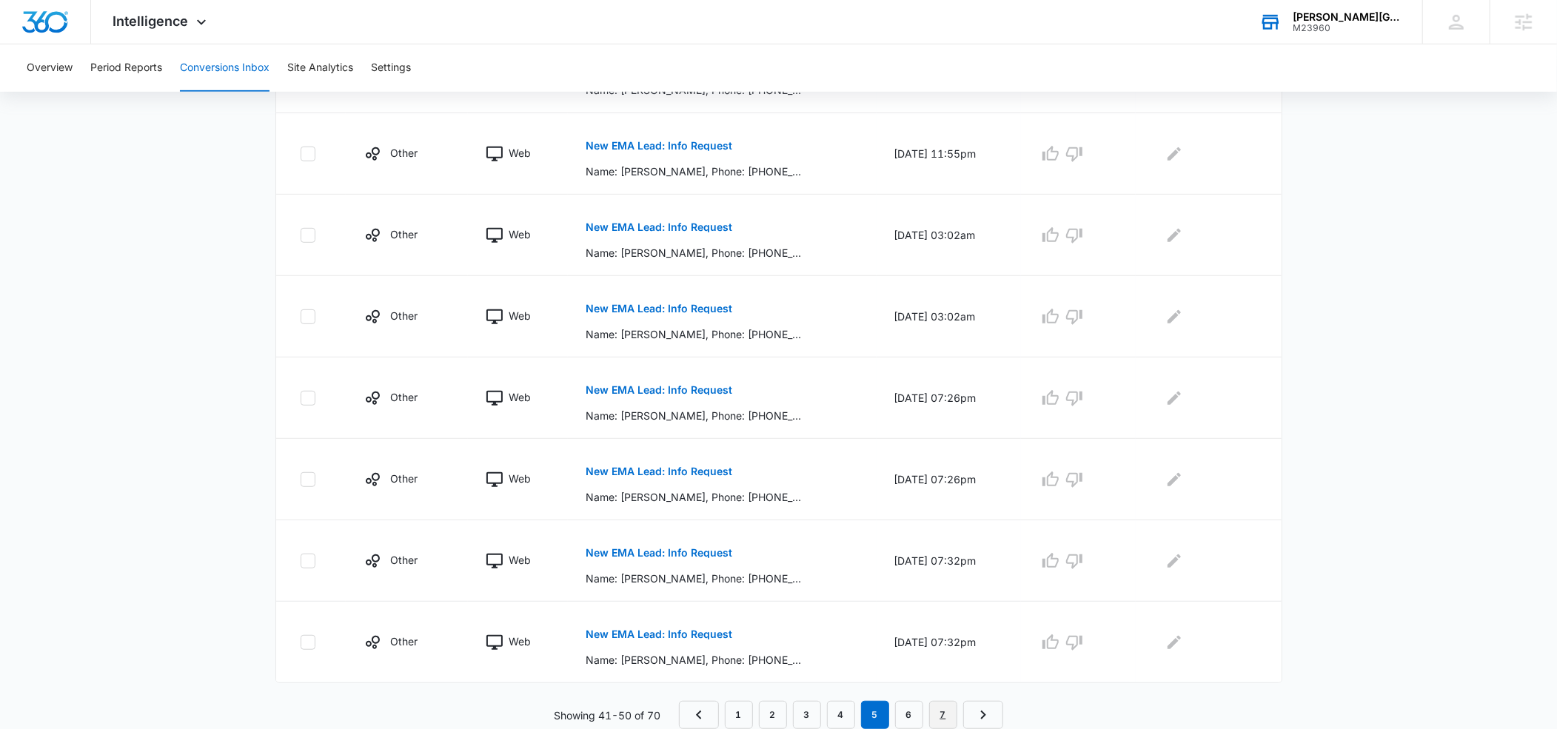
click at [940, 716] on link "7" at bounding box center [943, 715] width 28 height 28
click at [634, 634] on p "New EMA Lead: Info Request" at bounding box center [659, 634] width 147 height 10
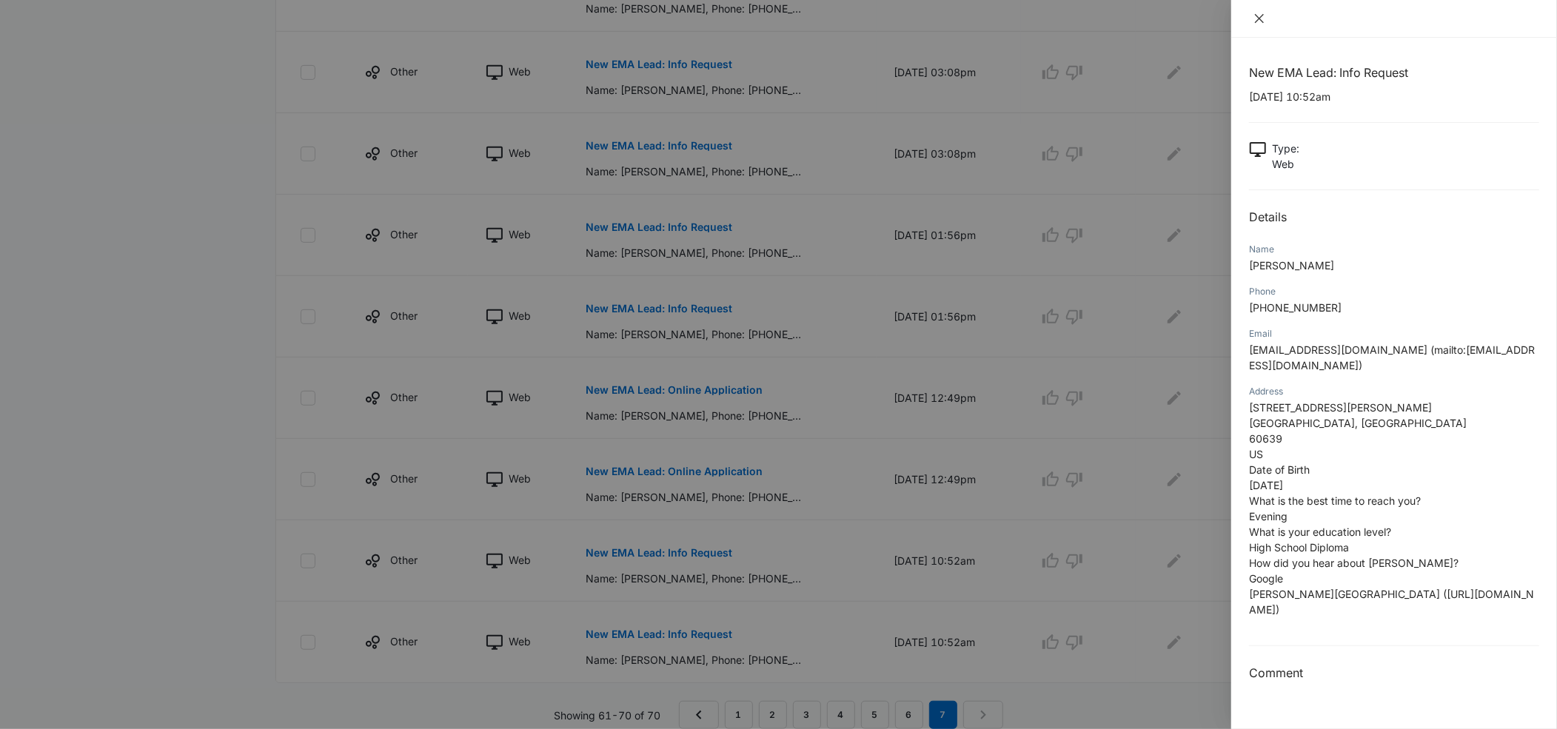
click at [1263, 21] on icon "close" at bounding box center [1259, 19] width 12 height 12
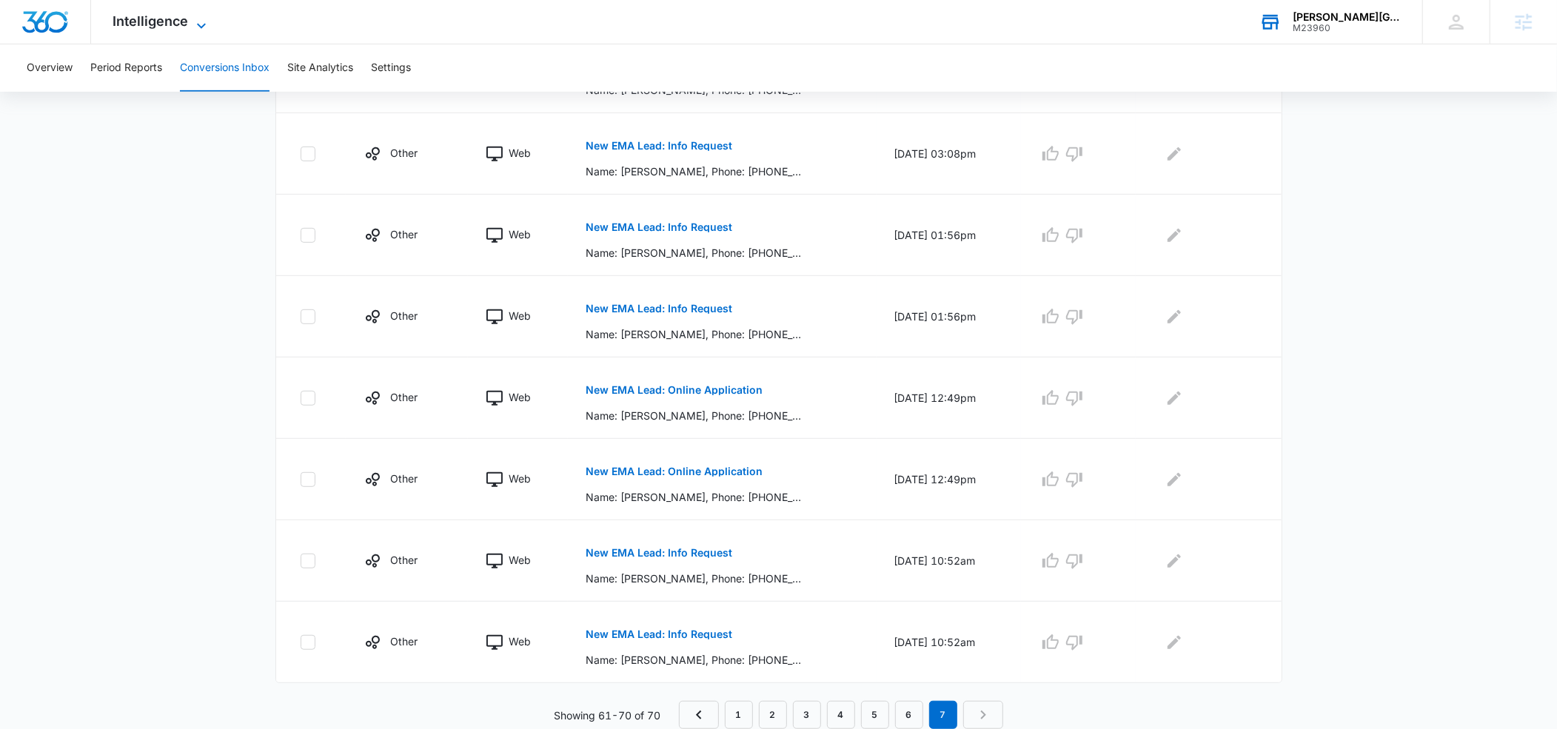
click at [201, 20] on icon at bounding box center [201, 26] width 18 height 18
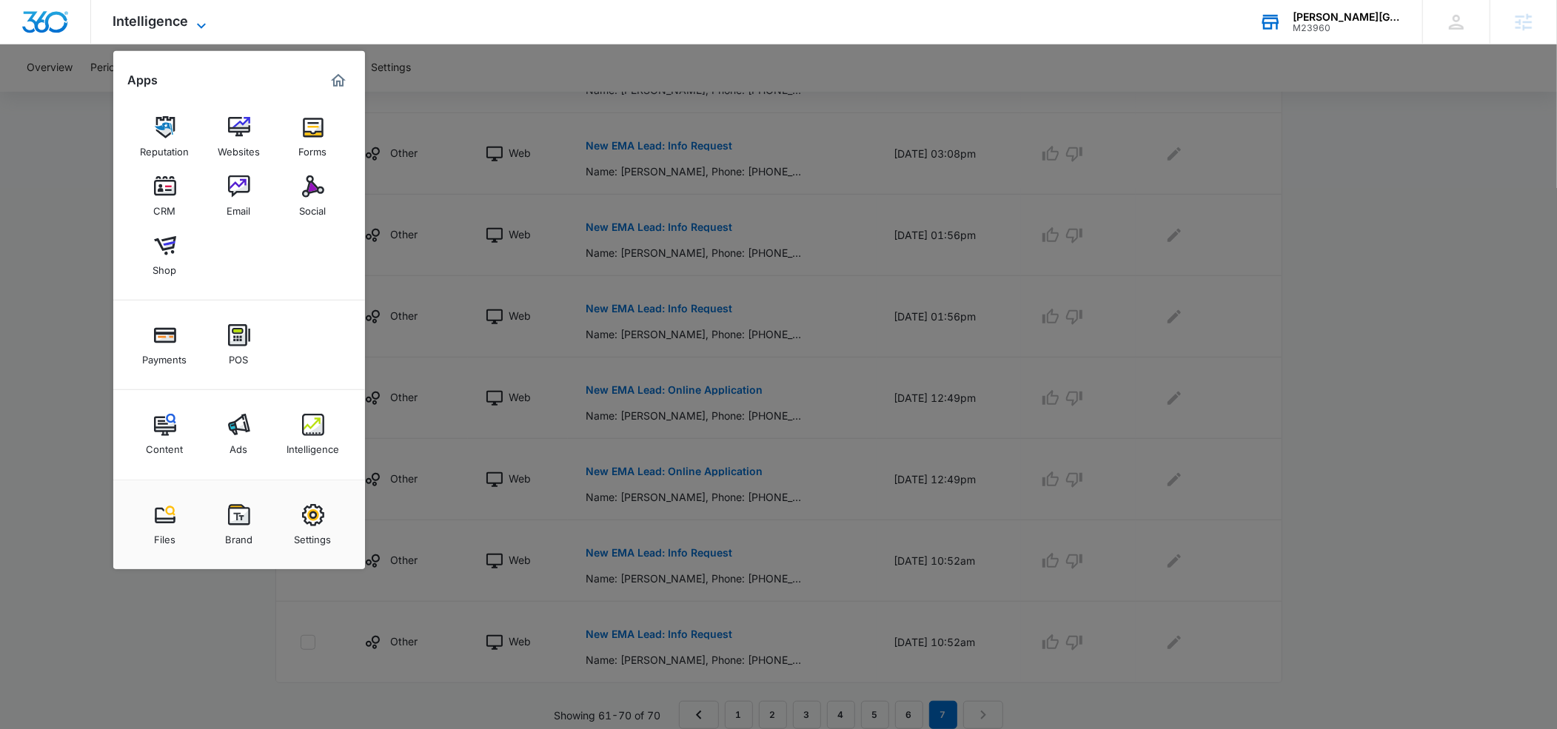
scroll to position [596, 0]
click at [158, 210] on div "CRM" at bounding box center [165, 207] width 22 height 19
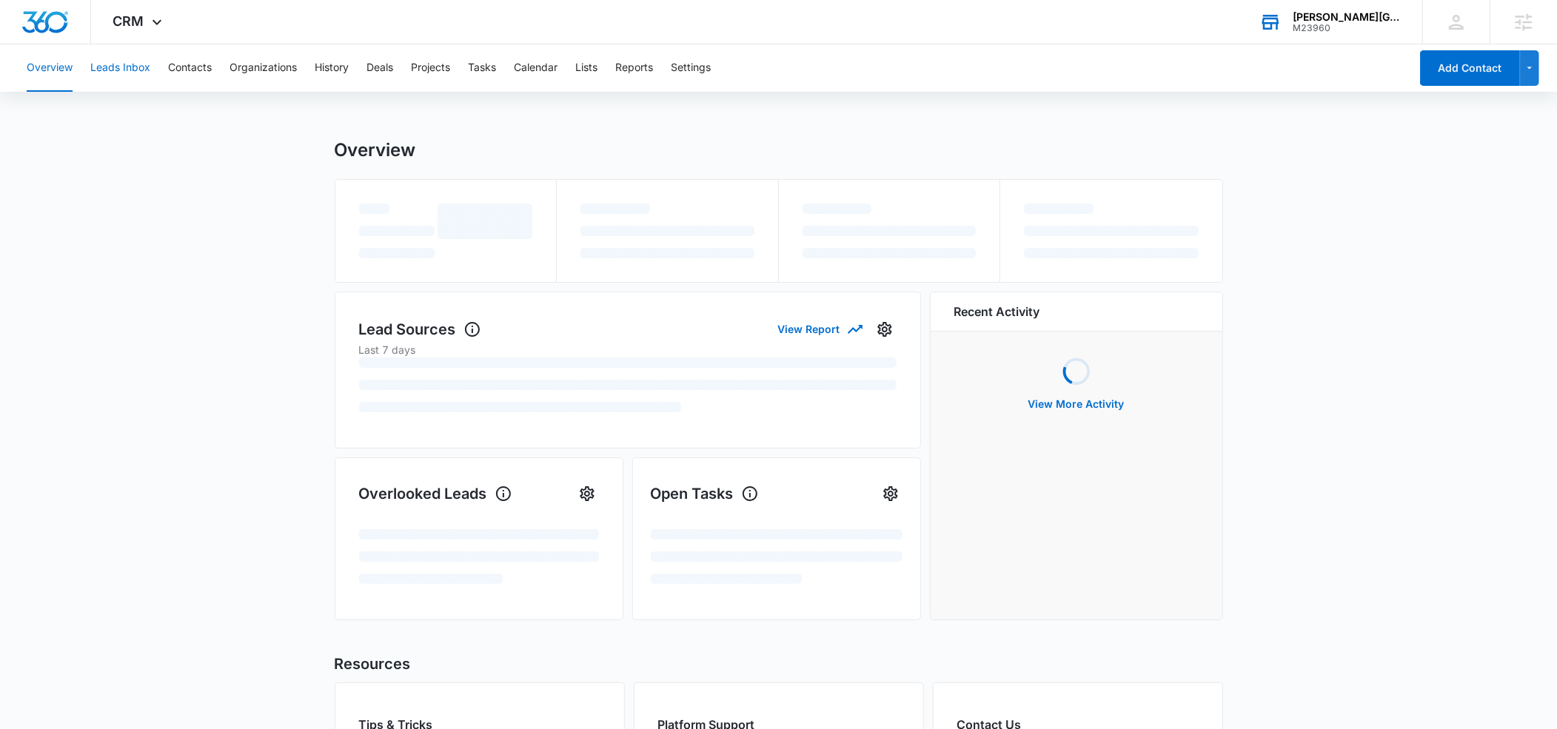
click at [121, 63] on button "Leads Inbox" at bounding box center [120, 67] width 60 height 47
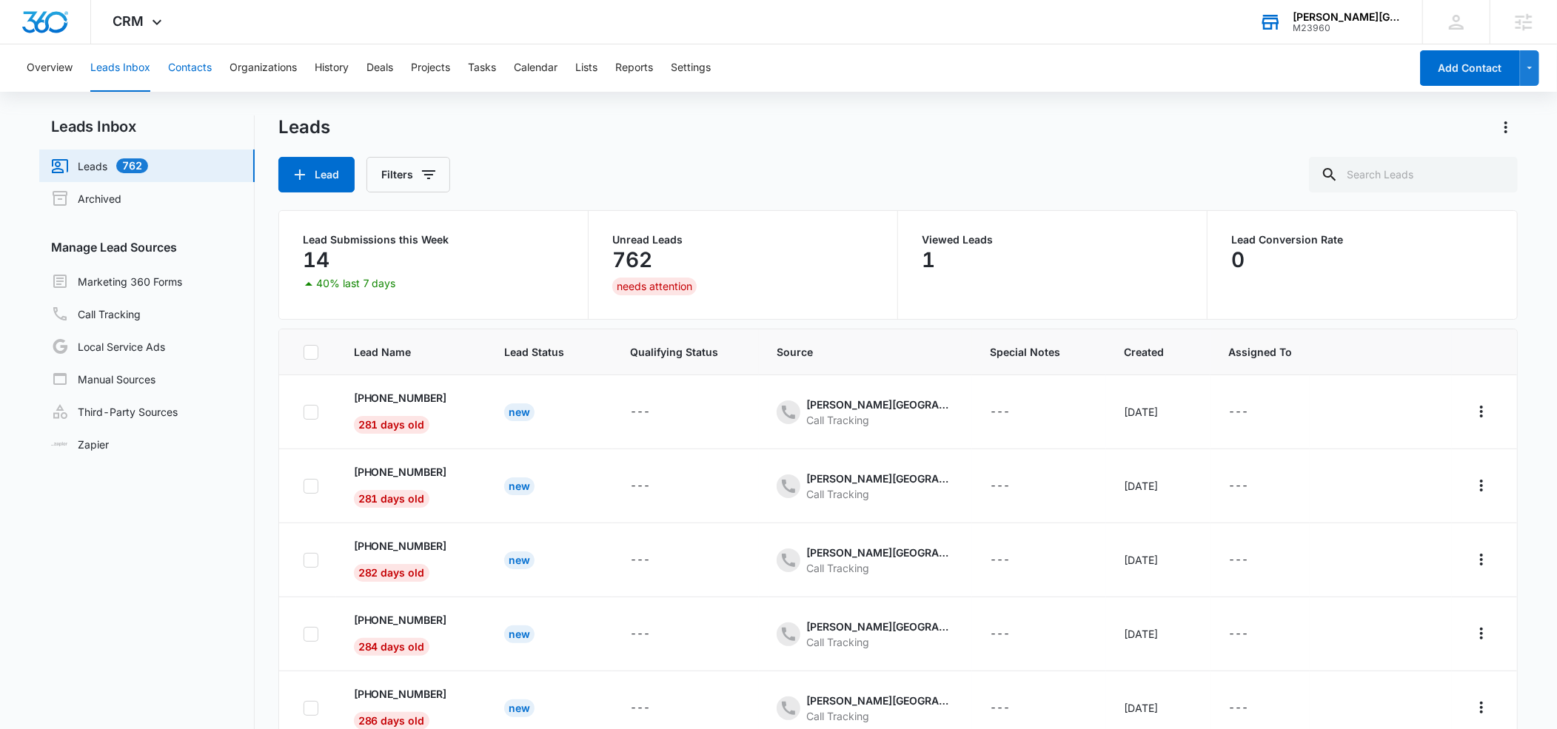
click at [198, 73] on button "Contacts" at bounding box center [190, 67] width 44 height 47
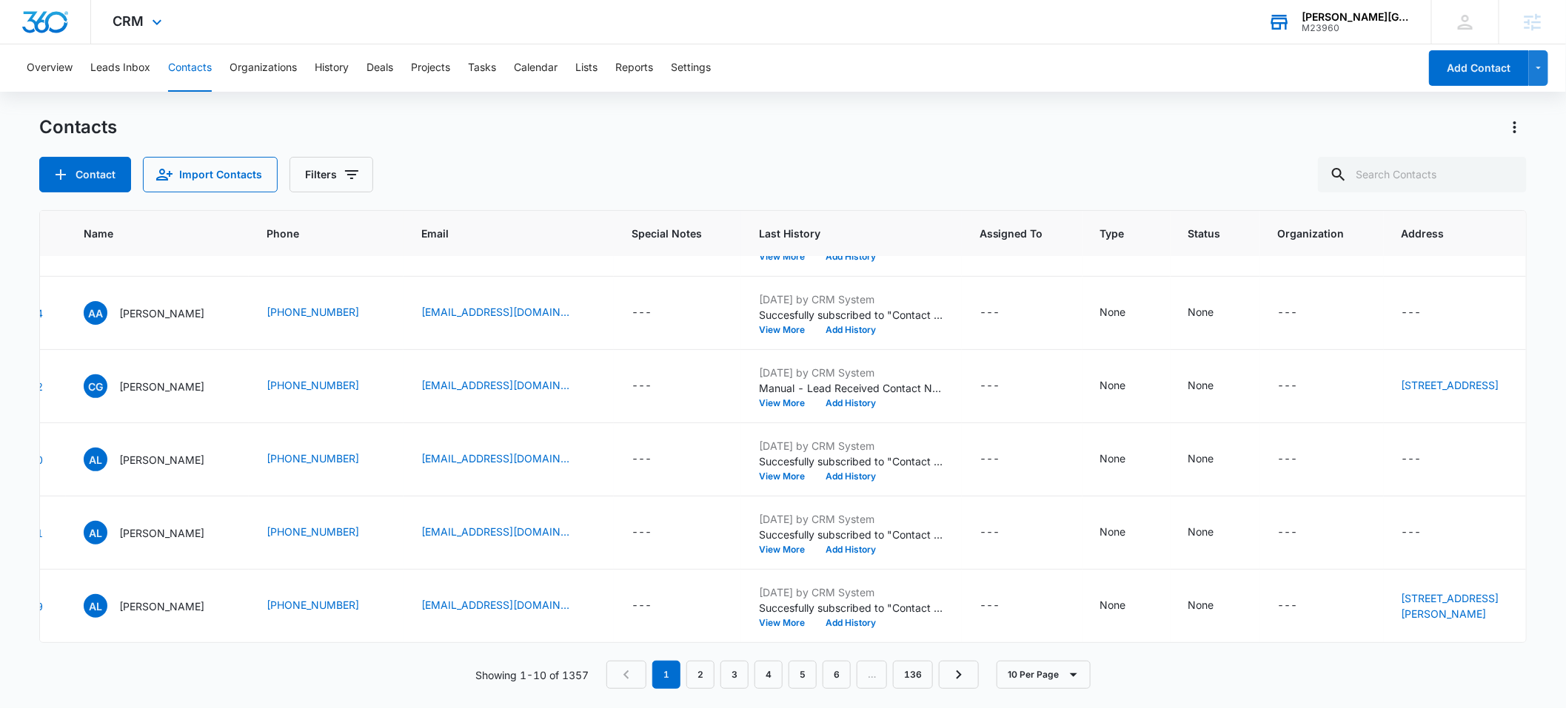
scroll to position [581, 90]
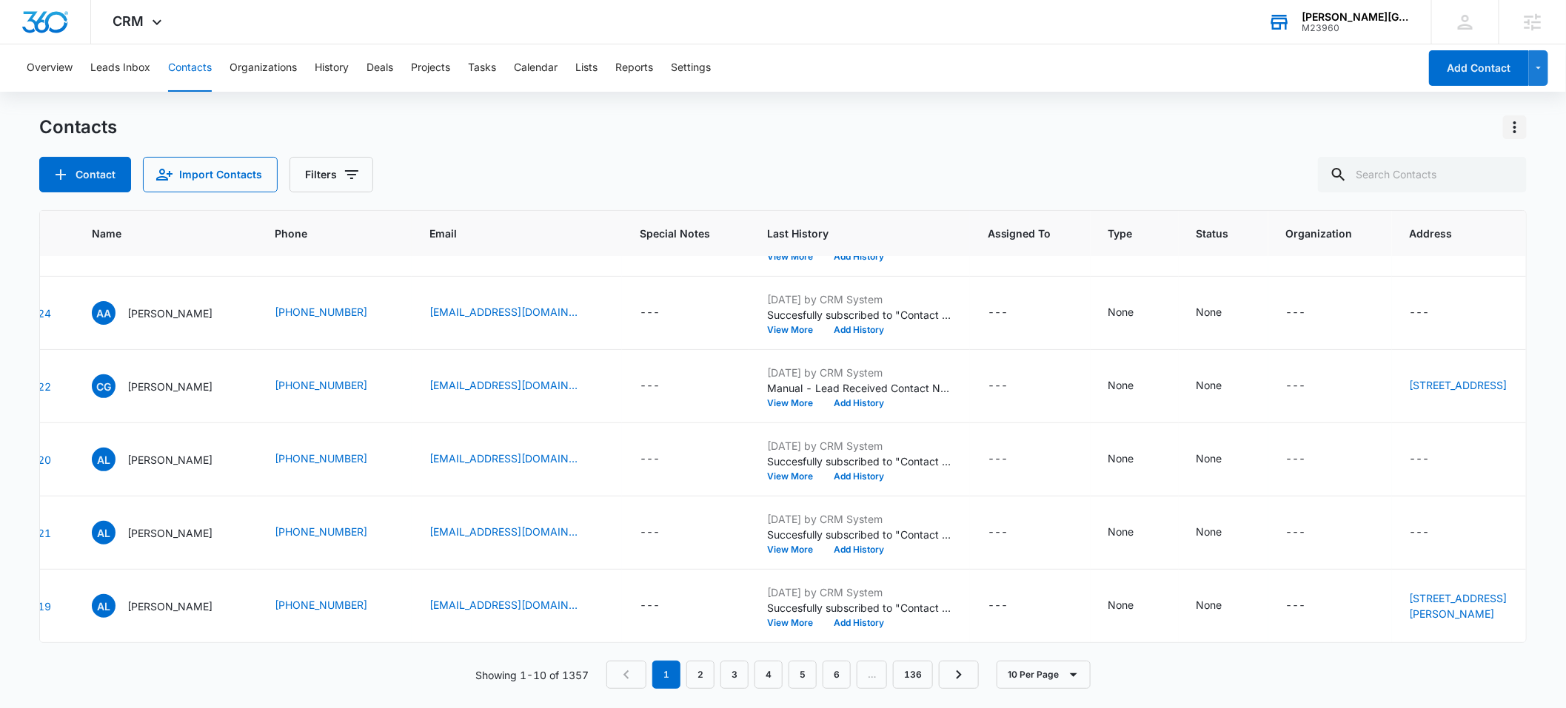
click at [1516, 132] on icon "Actions" at bounding box center [1515, 127] width 18 height 18
click at [1470, 203] on button "Export All Contacts" at bounding box center [1451, 213] width 151 height 22
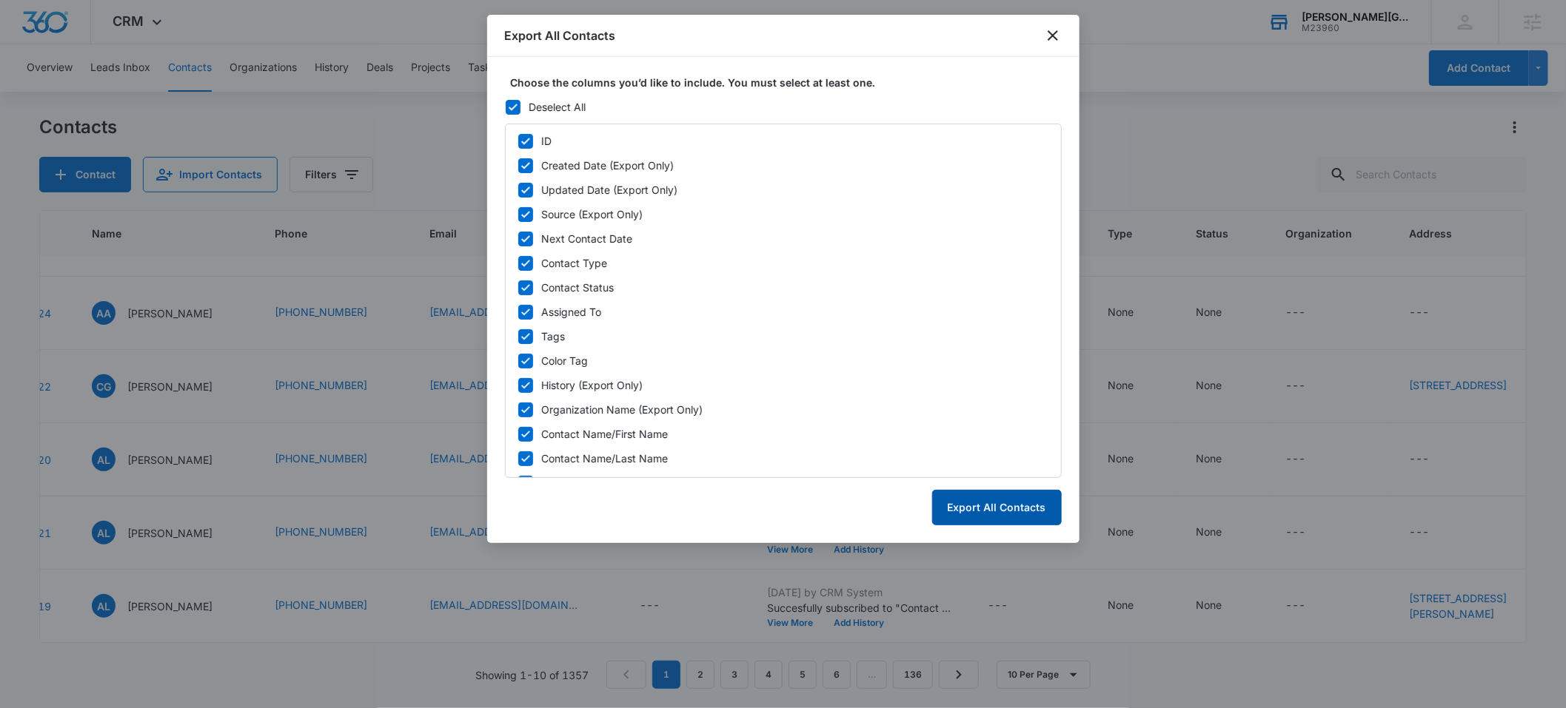
click at [997, 502] on button "Export All Contacts" at bounding box center [997, 508] width 130 height 36
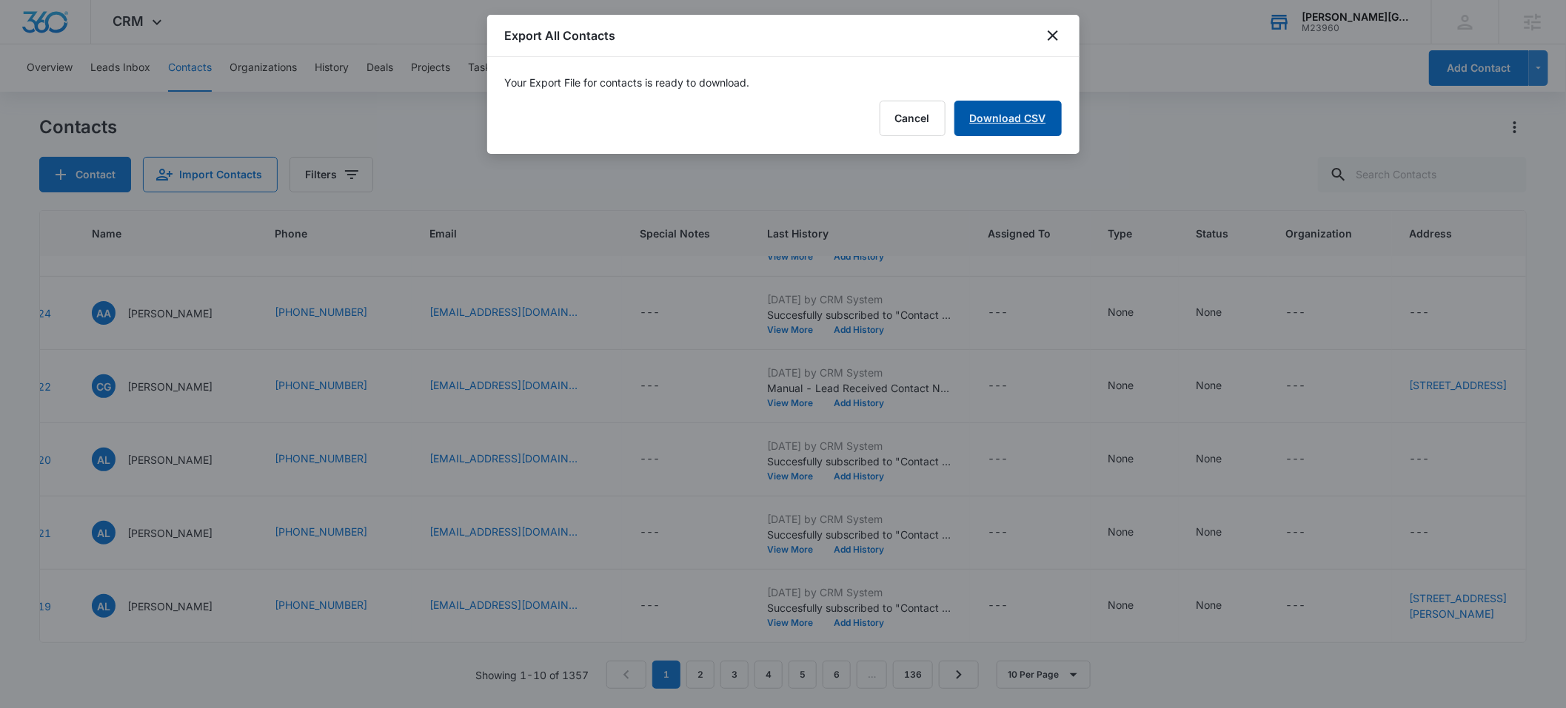
click at [1008, 118] on link "Download CSV" at bounding box center [1007, 119] width 107 height 36
drag, startPoint x: 1054, startPoint y: 37, endPoint x: 392, endPoint y: 115, distance: 666.5
click at [1054, 37] on icon "close" at bounding box center [1053, 35] width 10 height 10
